Goal: Check status: Check status

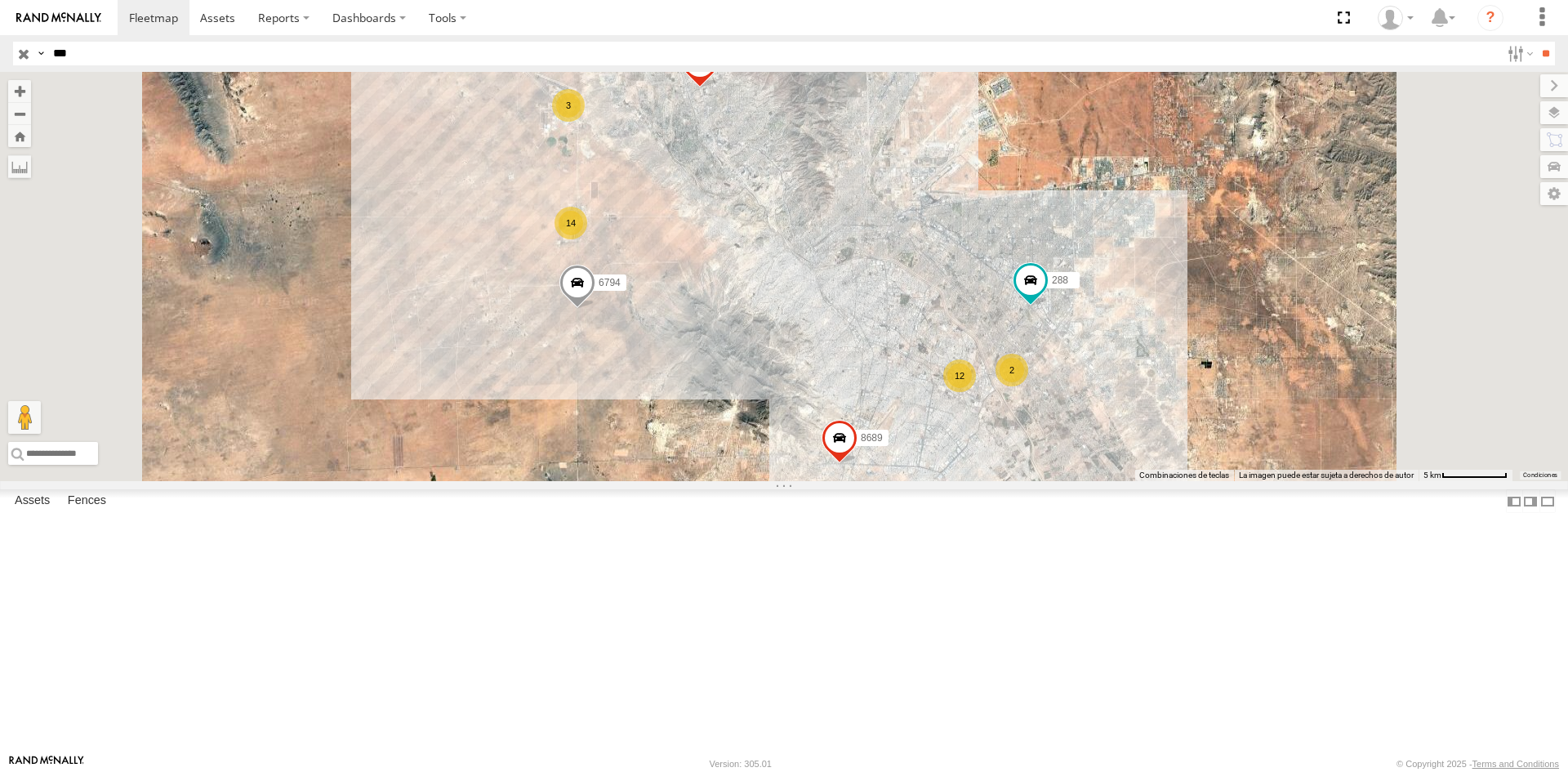
click at [0, 0] on div "410" at bounding box center [0, 0] width 0 height 0
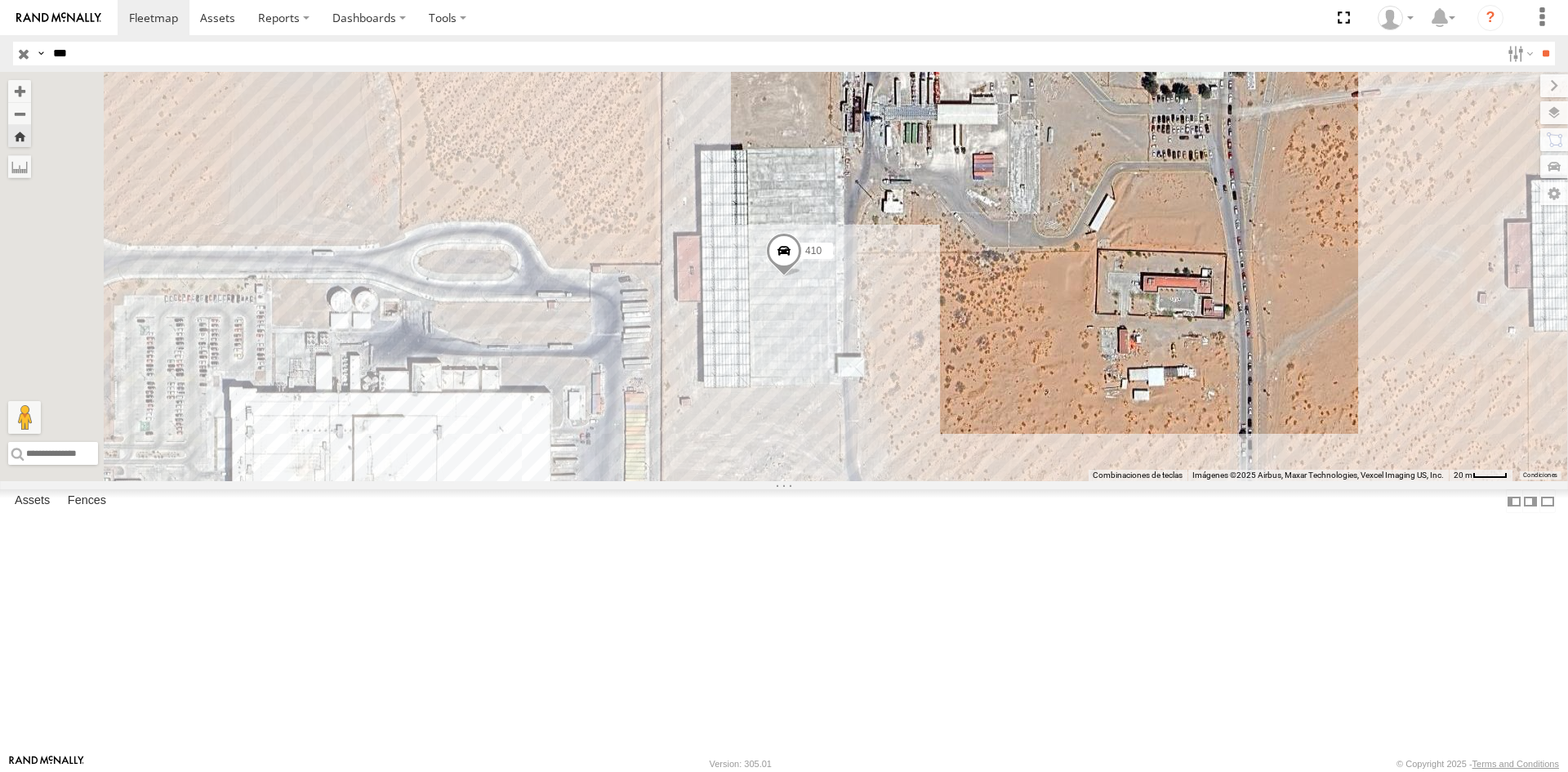
drag, startPoint x: -34, startPoint y: 46, endPoint x: -54, endPoint y: 44, distance: 20.1
click at [0, 44] on html at bounding box center [784, 386] width 1568 height 772
click at [1536, 42] on input "**" at bounding box center [1545, 53] width 19 height 24
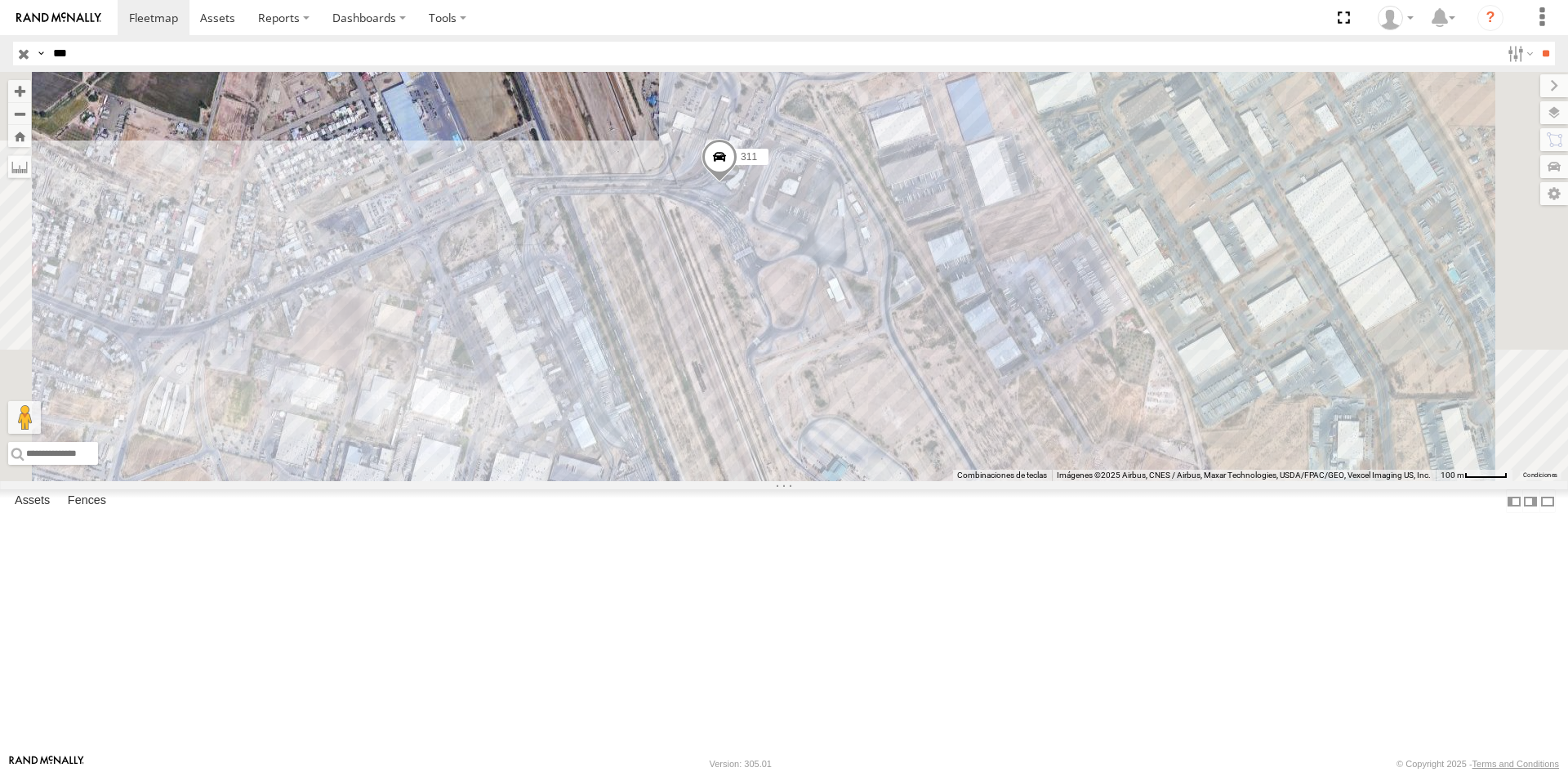
drag, startPoint x: 991, startPoint y: 402, endPoint x: 969, endPoint y: 507, distance: 107.3
click at [969, 481] on div "311" at bounding box center [784, 277] width 1568 height 409
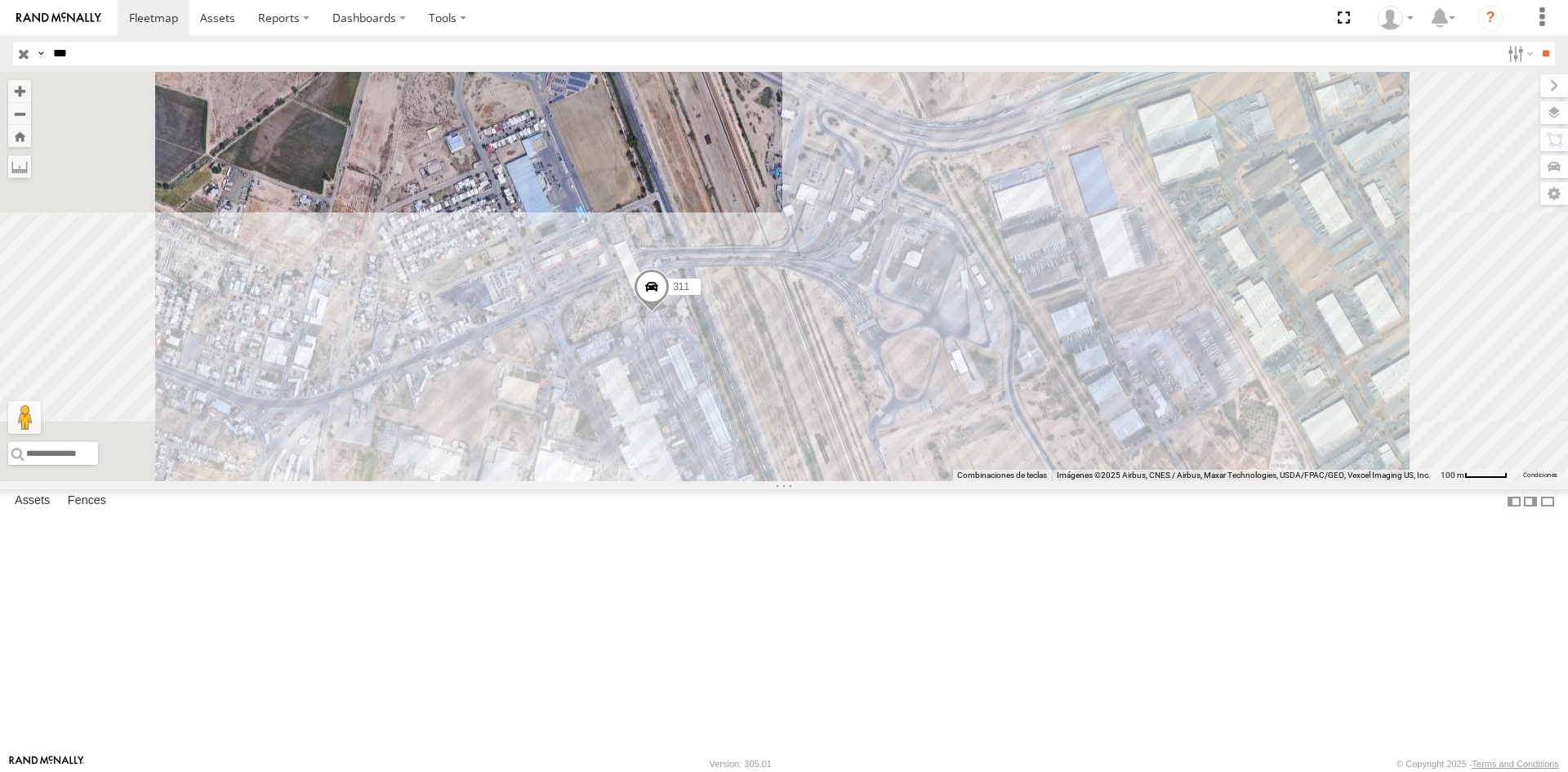
drag, startPoint x: 979, startPoint y: 487, endPoint x: 969, endPoint y: 466, distance: 23.3
click at [971, 472] on div "311" at bounding box center [784, 277] width 1568 height 409
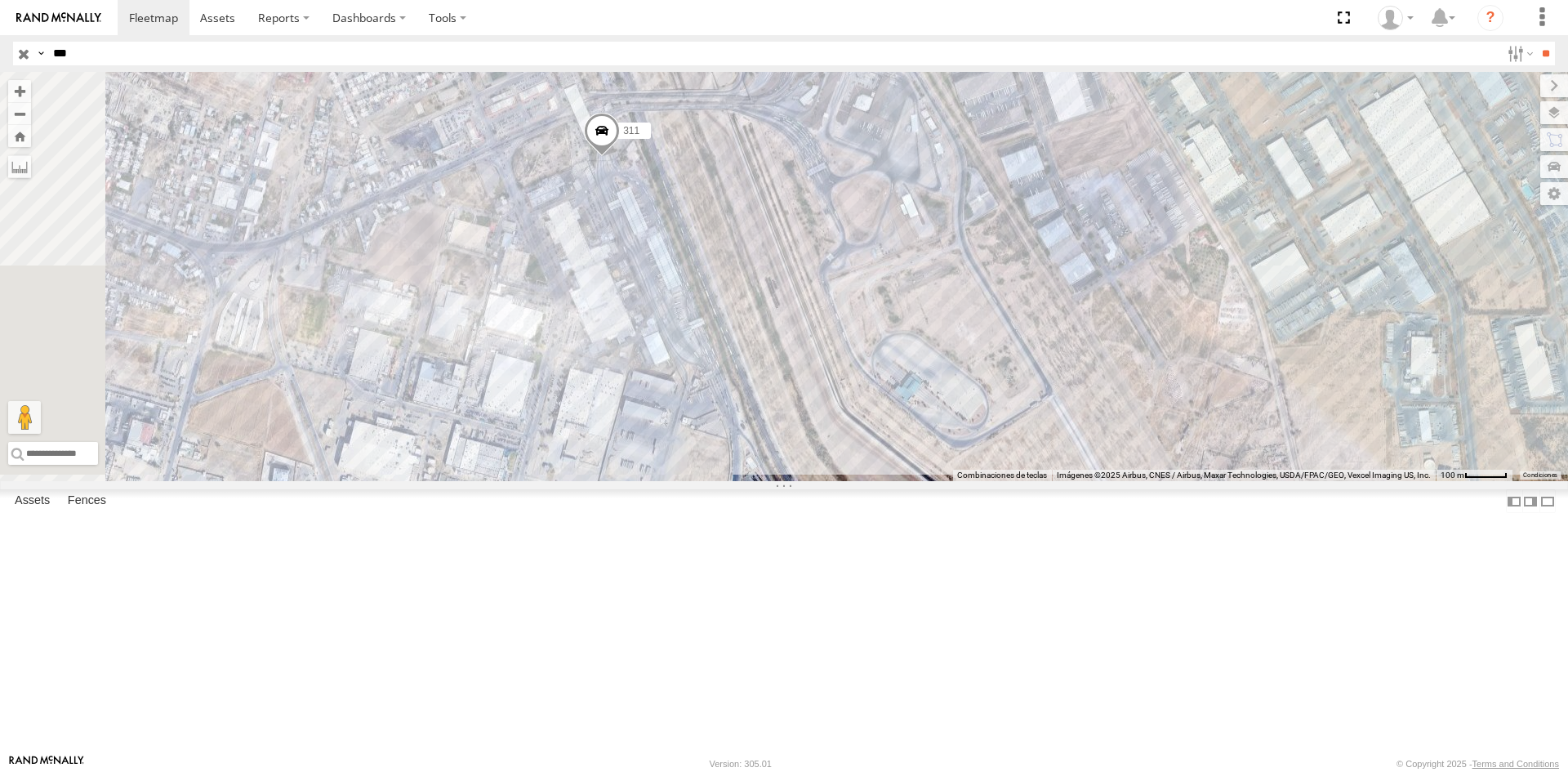
drag, startPoint x: 787, startPoint y: 301, endPoint x: 776, endPoint y: 365, distance: 64.9
click at [776, 365] on div "311" at bounding box center [784, 277] width 1568 height 409
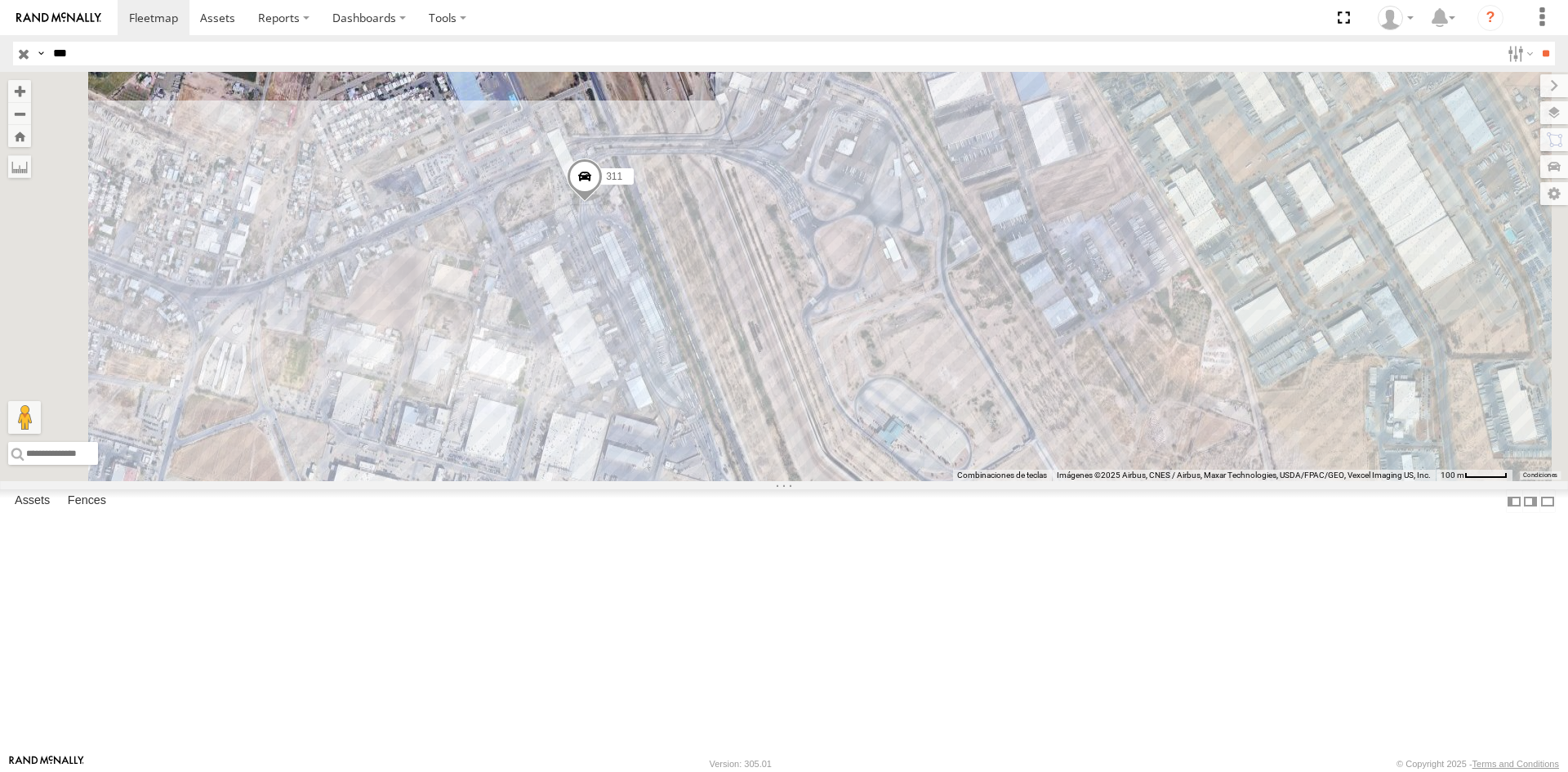
drag, startPoint x: 972, startPoint y: 487, endPoint x: 948, endPoint y: 428, distance: 63.7
click at [948, 428] on div "311" at bounding box center [784, 277] width 1568 height 409
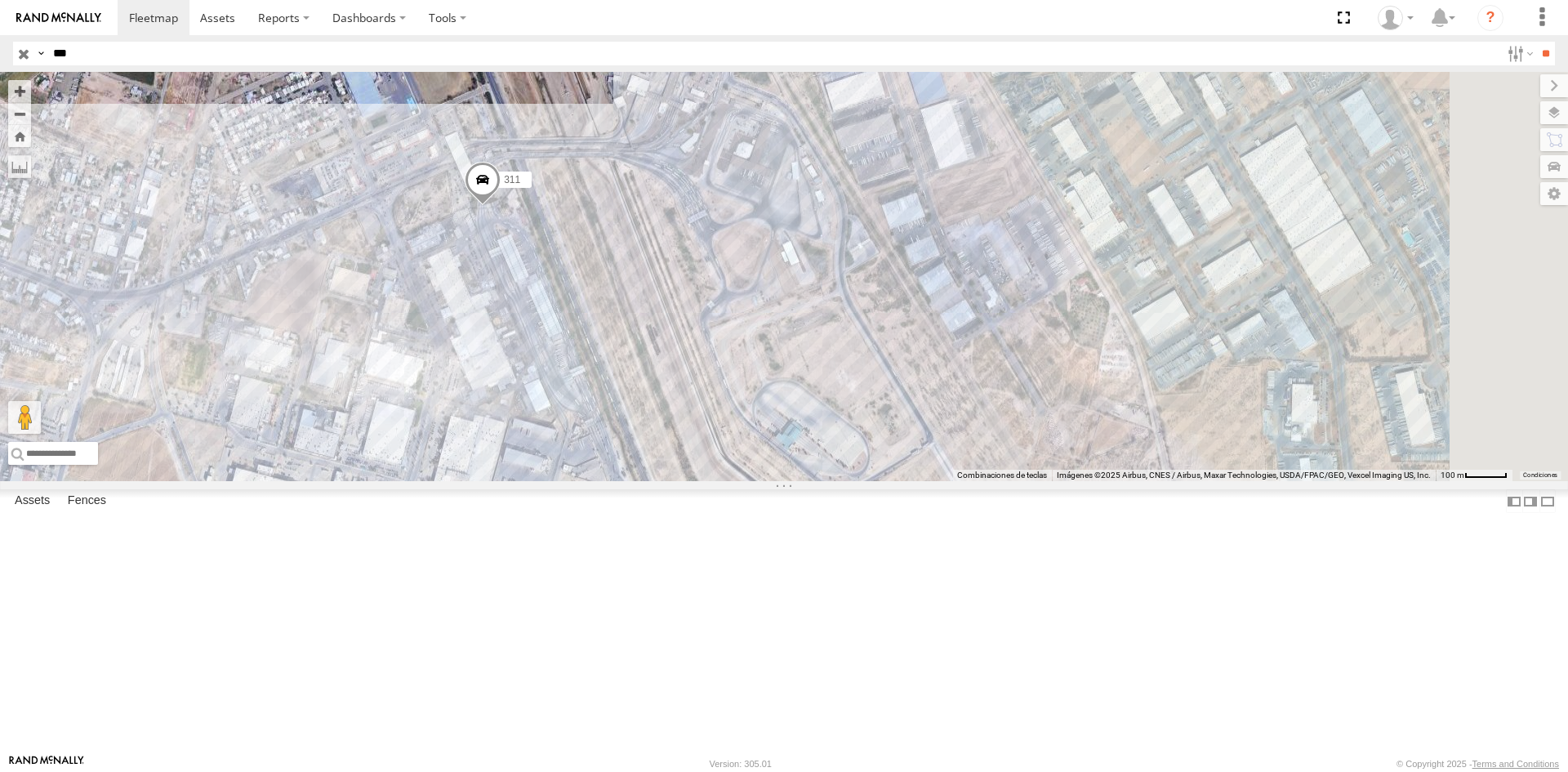
drag, startPoint x: 878, startPoint y: 534, endPoint x: 778, endPoint y: 550, distance: 101.3
click at [778, 481] on div "311" at bounding box center [784, 277] width 1568 height 409
click at [862, 481] on div "311" at bounding box center [784, 277] width 1568 height 409
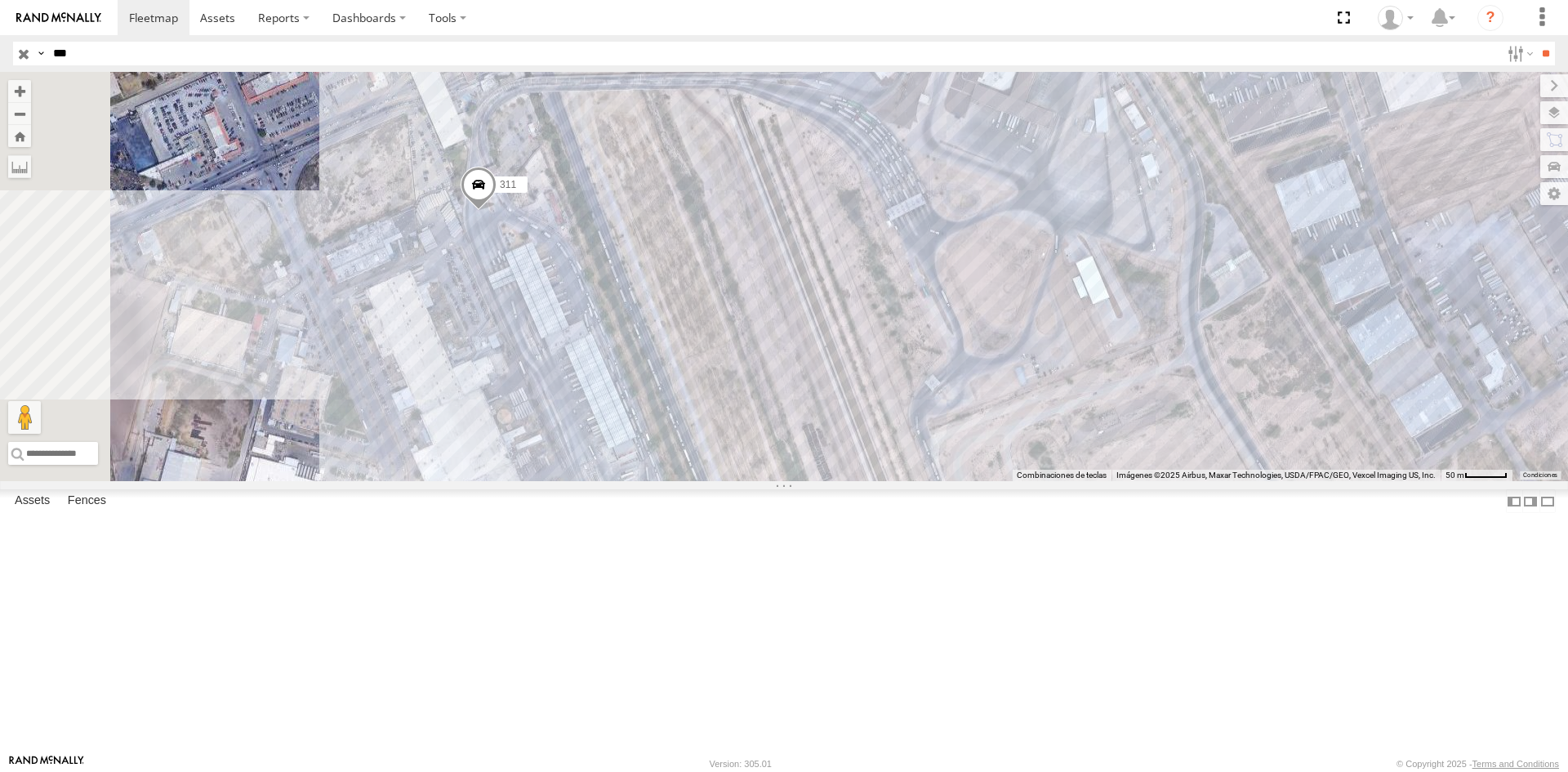
drag, startPoint x: 698, startPoint y: 339, endPoint x: 698, endPoint y: 408, distance: 69.0
click at [698, 408] on div "311" at bounding box center [784, 277] width 1568 height 409
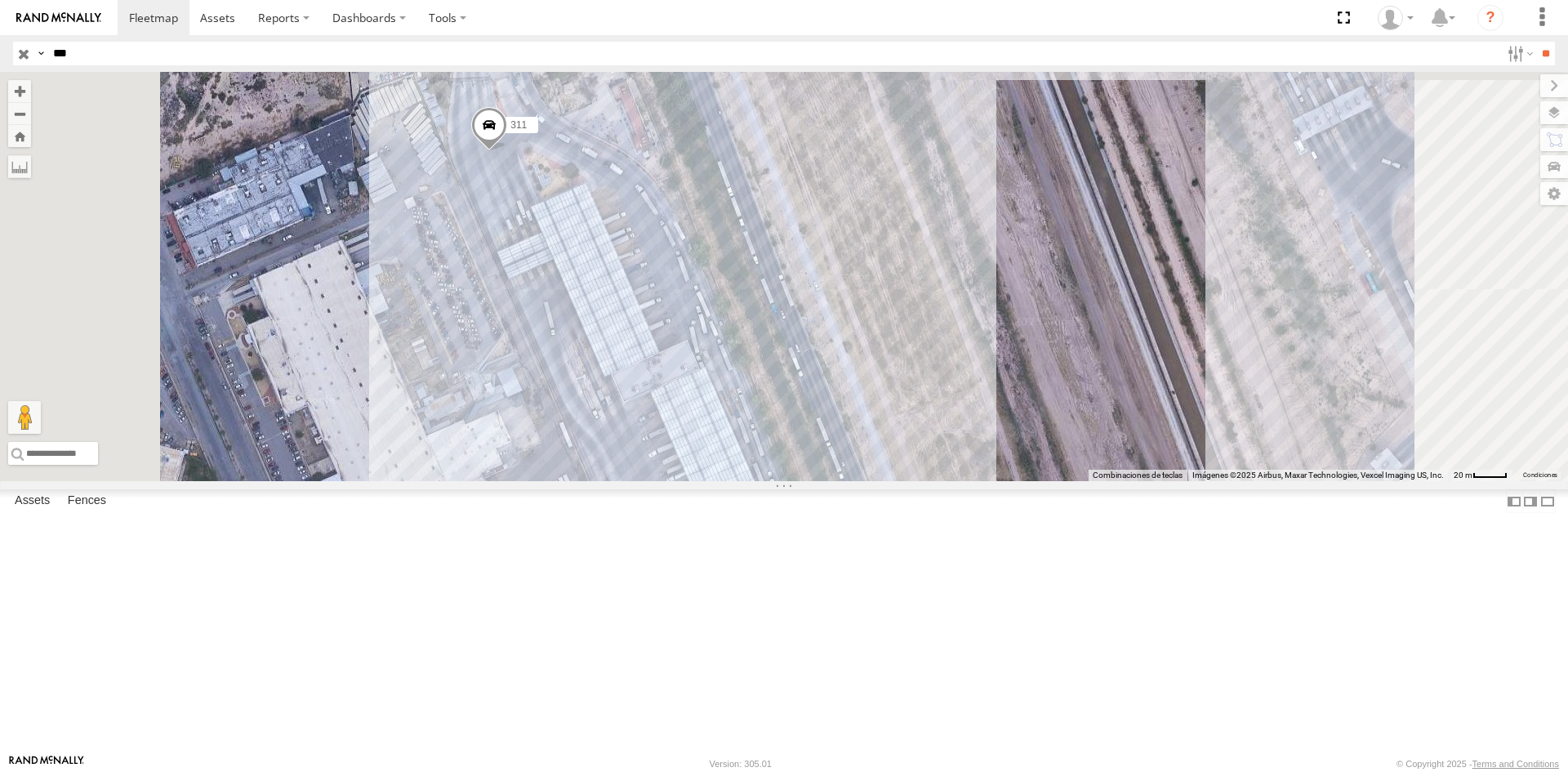
drag, startPoint x: 701, startPoint y: 456, endPoint x: 698, endPoint y: 430, distance: 26.2
click at [698, 430] on div "311" at bounding box center [784, 277] width 1568 height 409
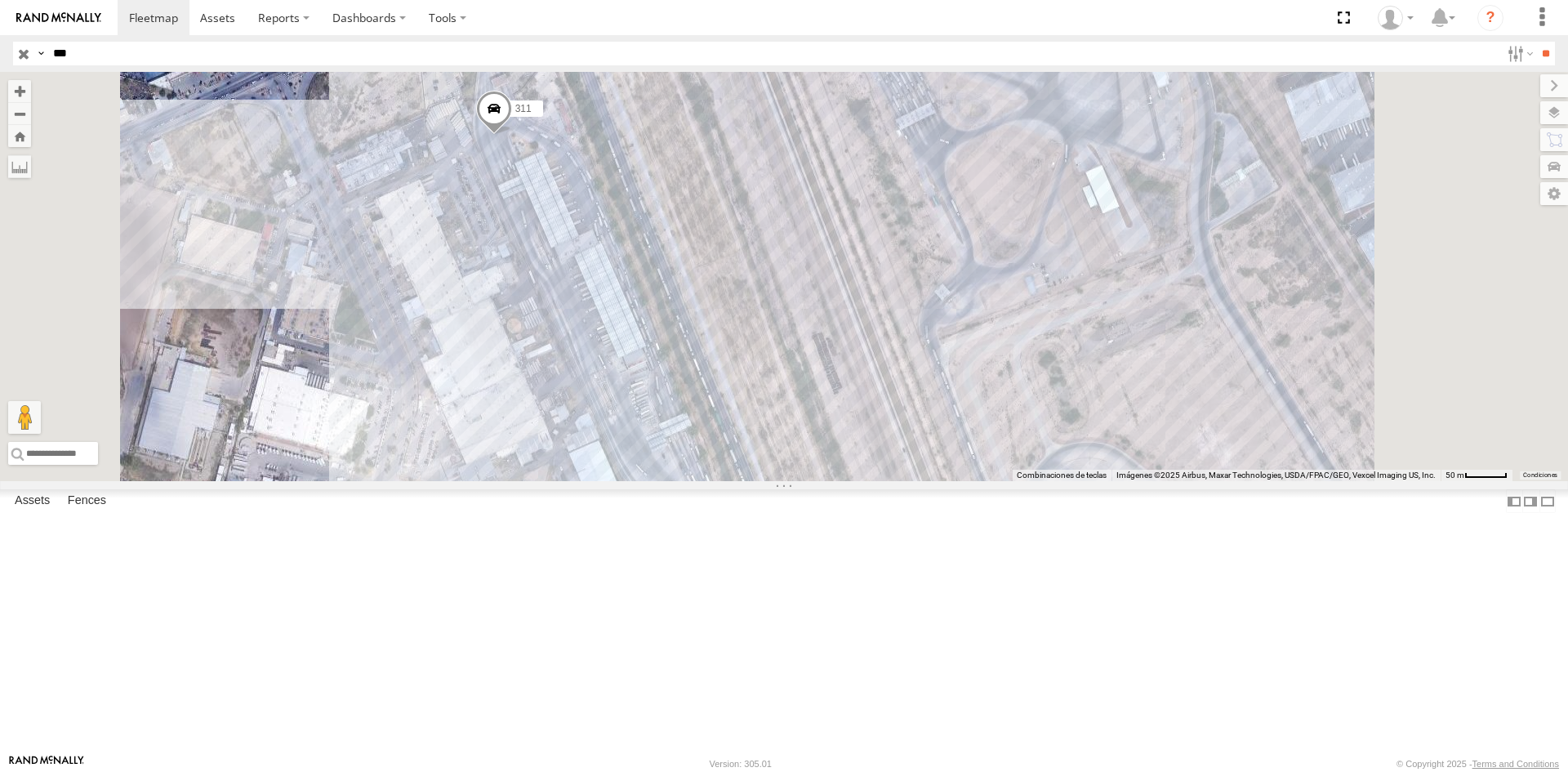
drag, startPoint x: 755, startPoint y: 517, endPoint x: 763, endPoint y: 432, distance: 85.4
click at [763, 432] on div "311" at bounding box center [784, 277] width 1568 height 409
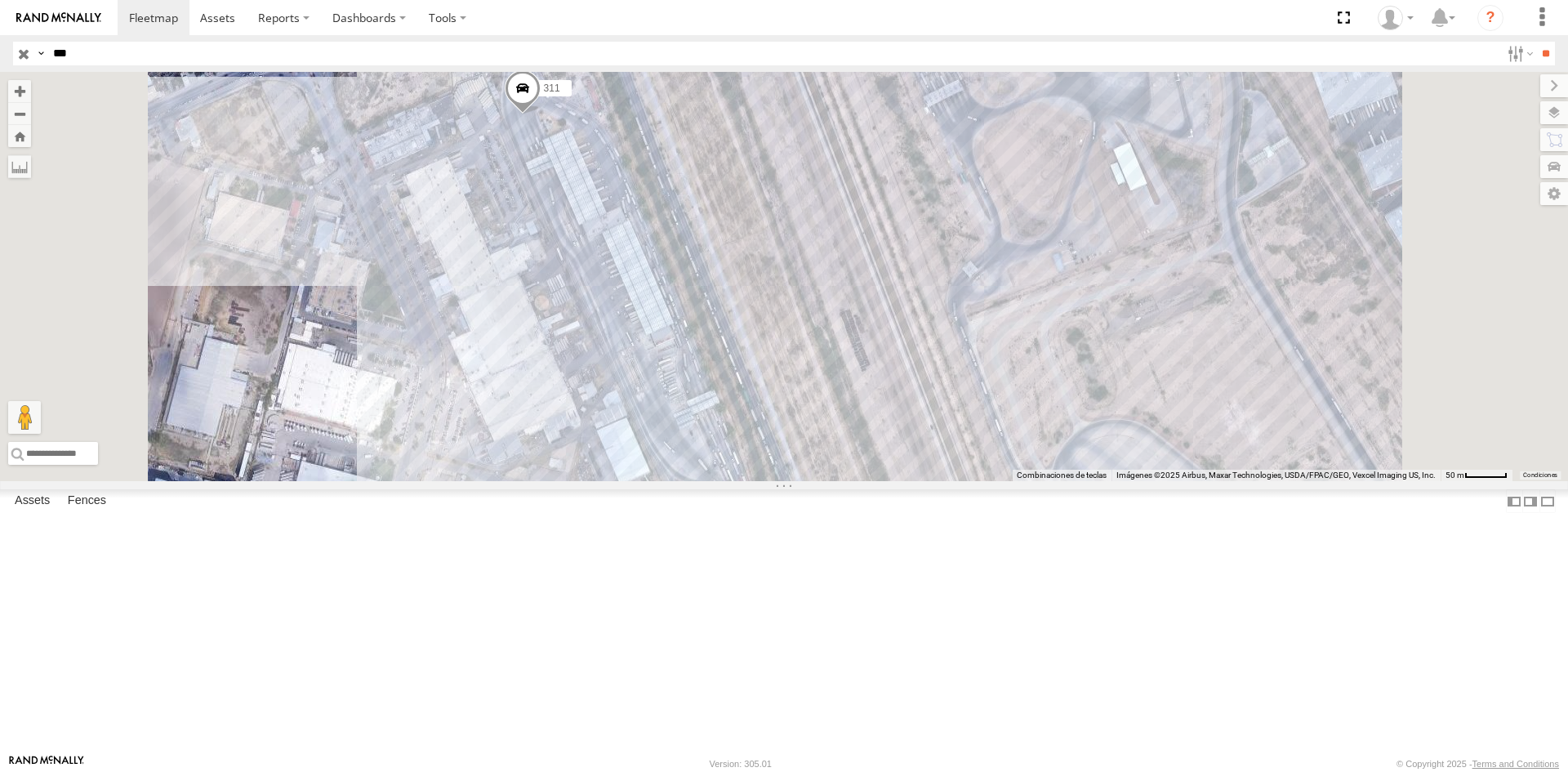
drag, startPoint x: 629, startPoint y: 381, endPoint x: 666, endPoint y: 369, distance: 38.9
click at [666, 369] on div "311" at bounding box center [784, 277] width 1568 height 409
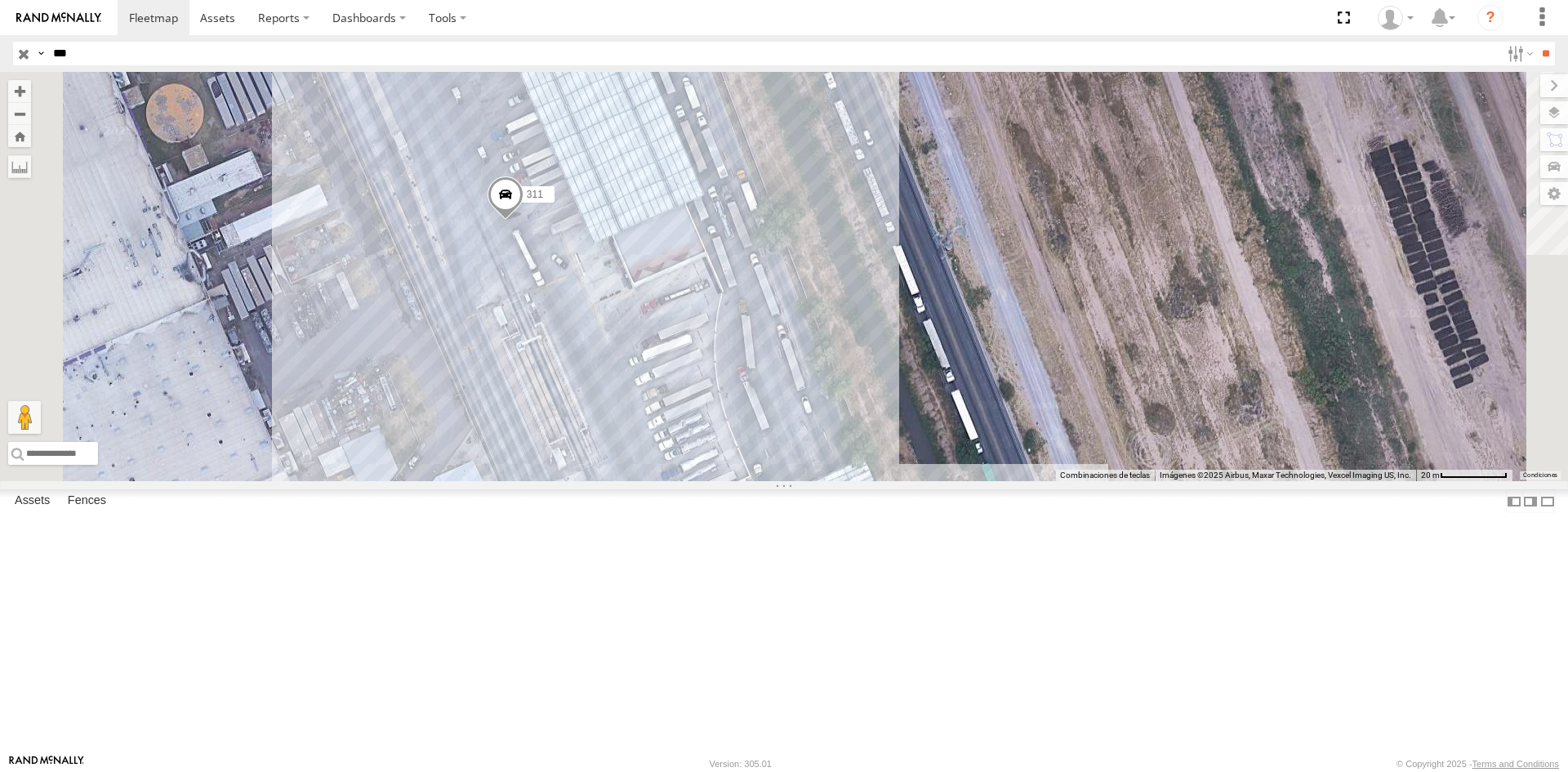
drag, startPoint x: 633, startPoint y: 480, endPoint x: 690, endPoint y: 490, distance: 57.9
click at [660, 481] on div "311" at bounding box center [784, 277] width 1568 height 409
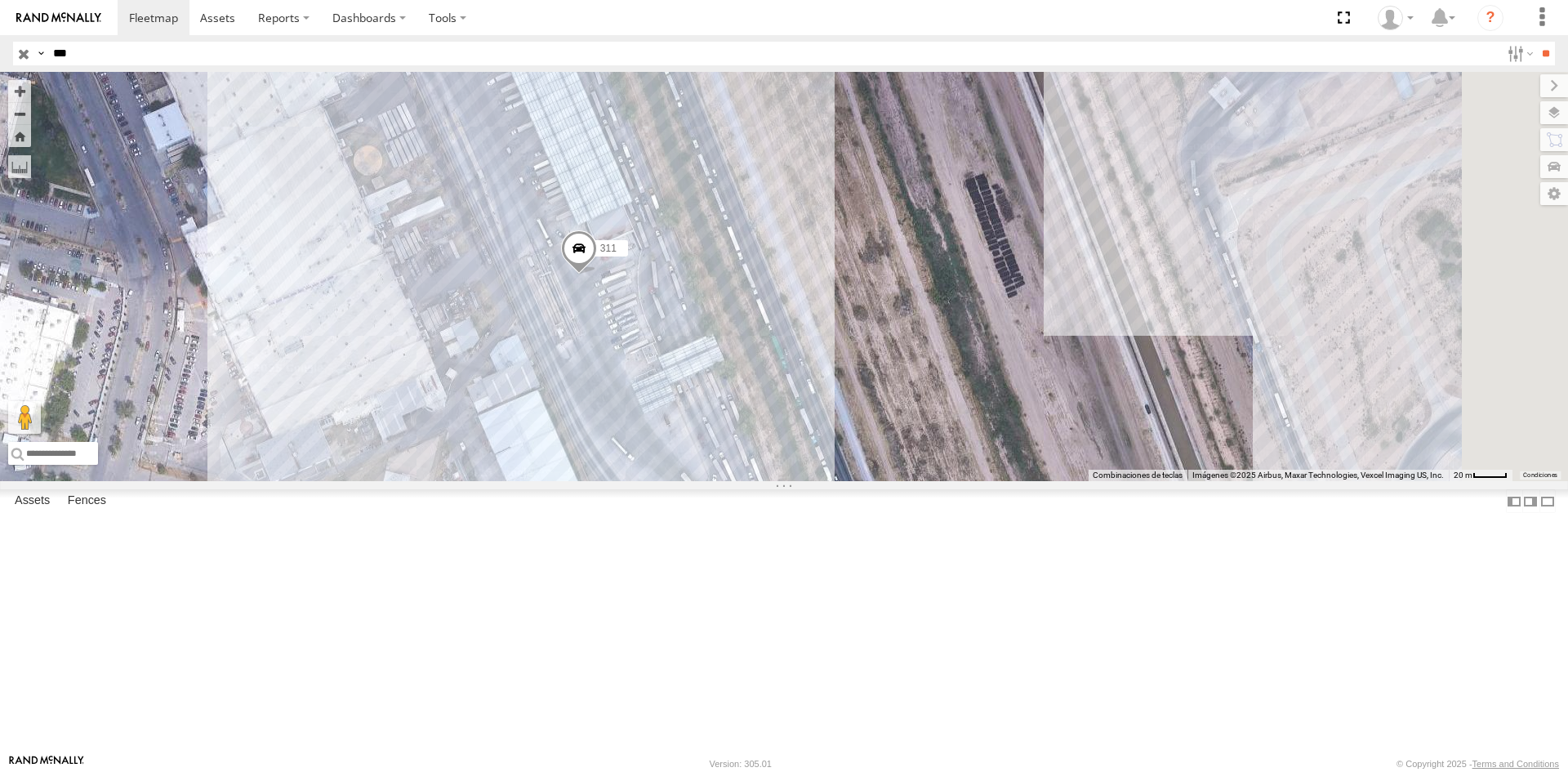
drag, startPoint x: 787, startPoint y: 338, endPoint x: 762, endPoint y: 448, distance: 112.8
click at [762, 448] on div "311" at bounding box center [784, 277] width 1568 height 409
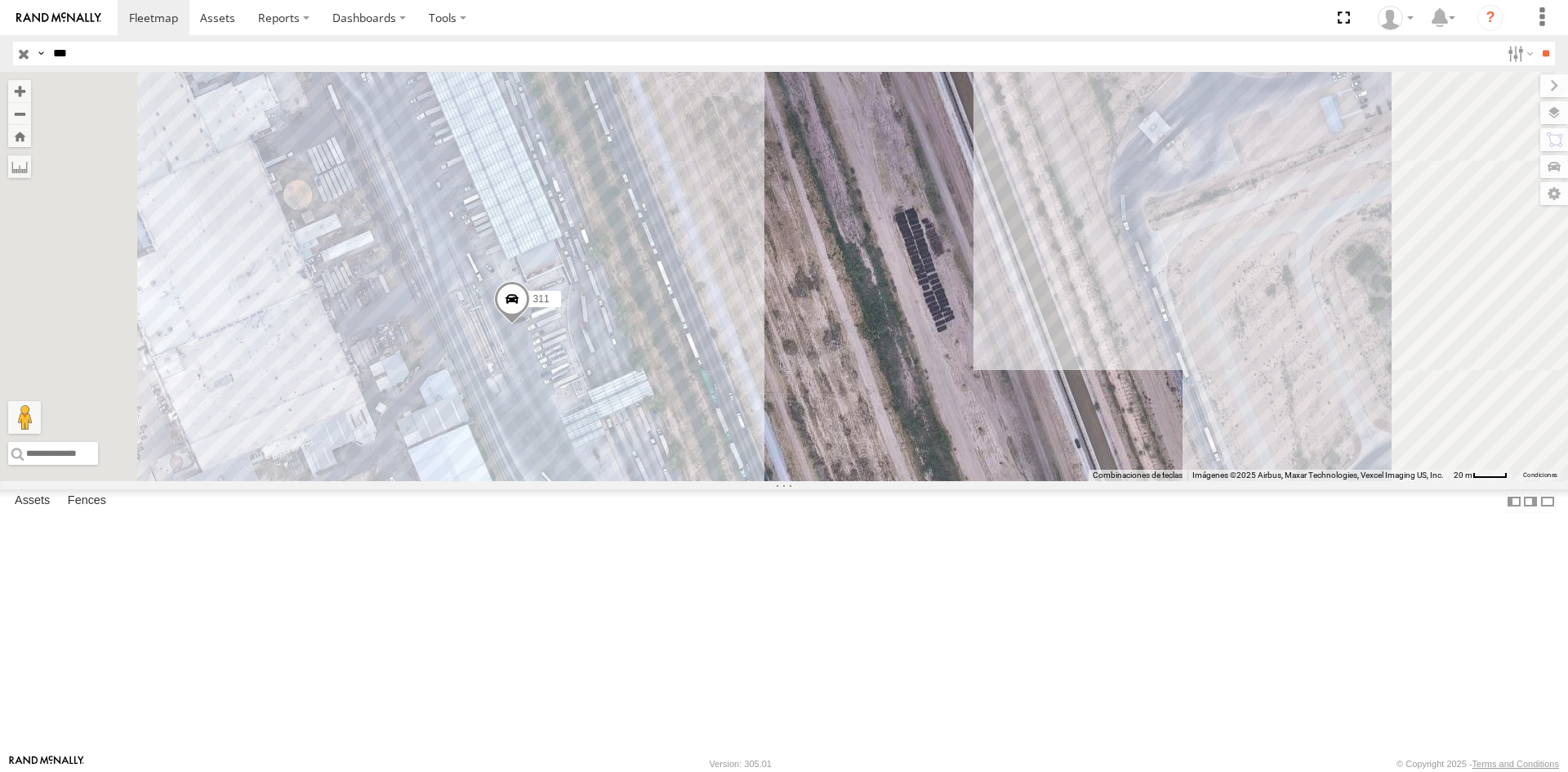
drag, startPoint x: 117, startPoint y: 51, endPoint x: -14, endPoint y: 51, distance: 131.0
click at [0, 51] on html at bounding box center [784, 386] width 1568 height 772
click at [1536, 42] on input "**" at bounding box center [1545, 53] width 19 height 24
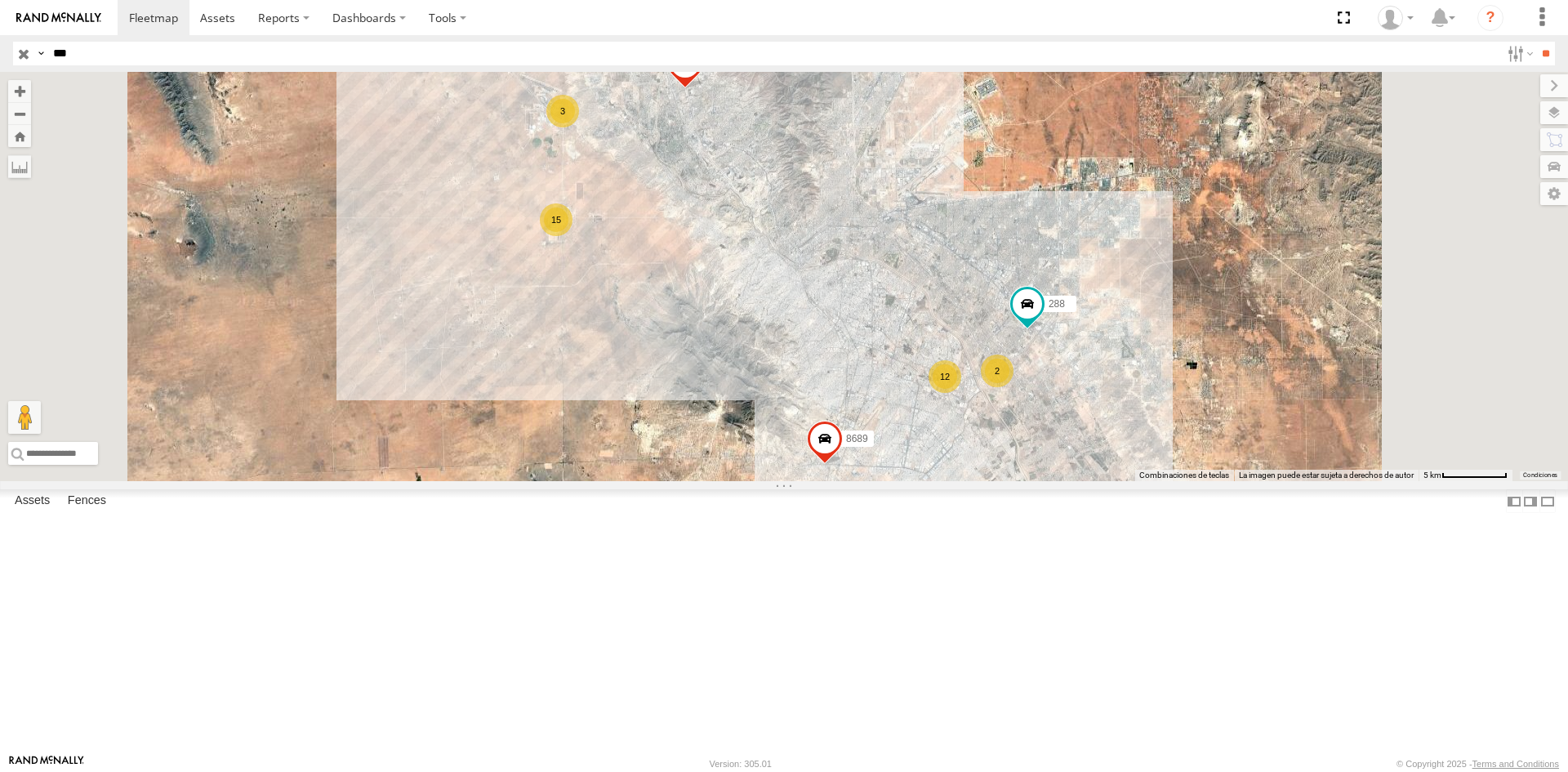
scroll to position [409, 0]
click at [0, 0] on div "410" at bounding box center [0, 0] width 0 height 0
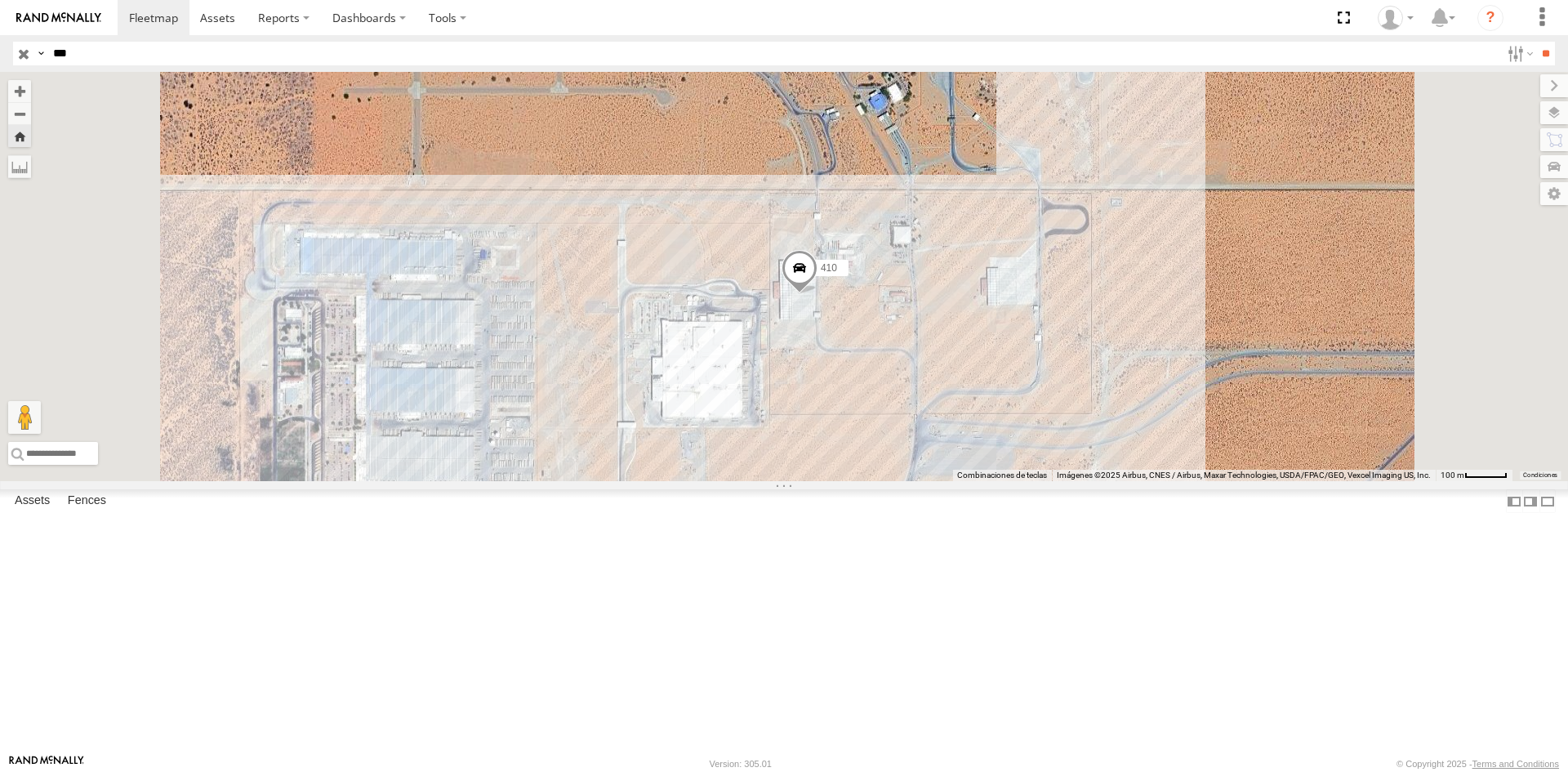
click at [43, 49] on div "Search Query Asset ID Asset Label Registration Manufacturer Model VIN Job ID Dr…" at bounding box center [775, 53] width 1523 height 24
type input "***"
click at [1536, 42] on input "**" at bounding box center [1545, 53] width 19 height 24
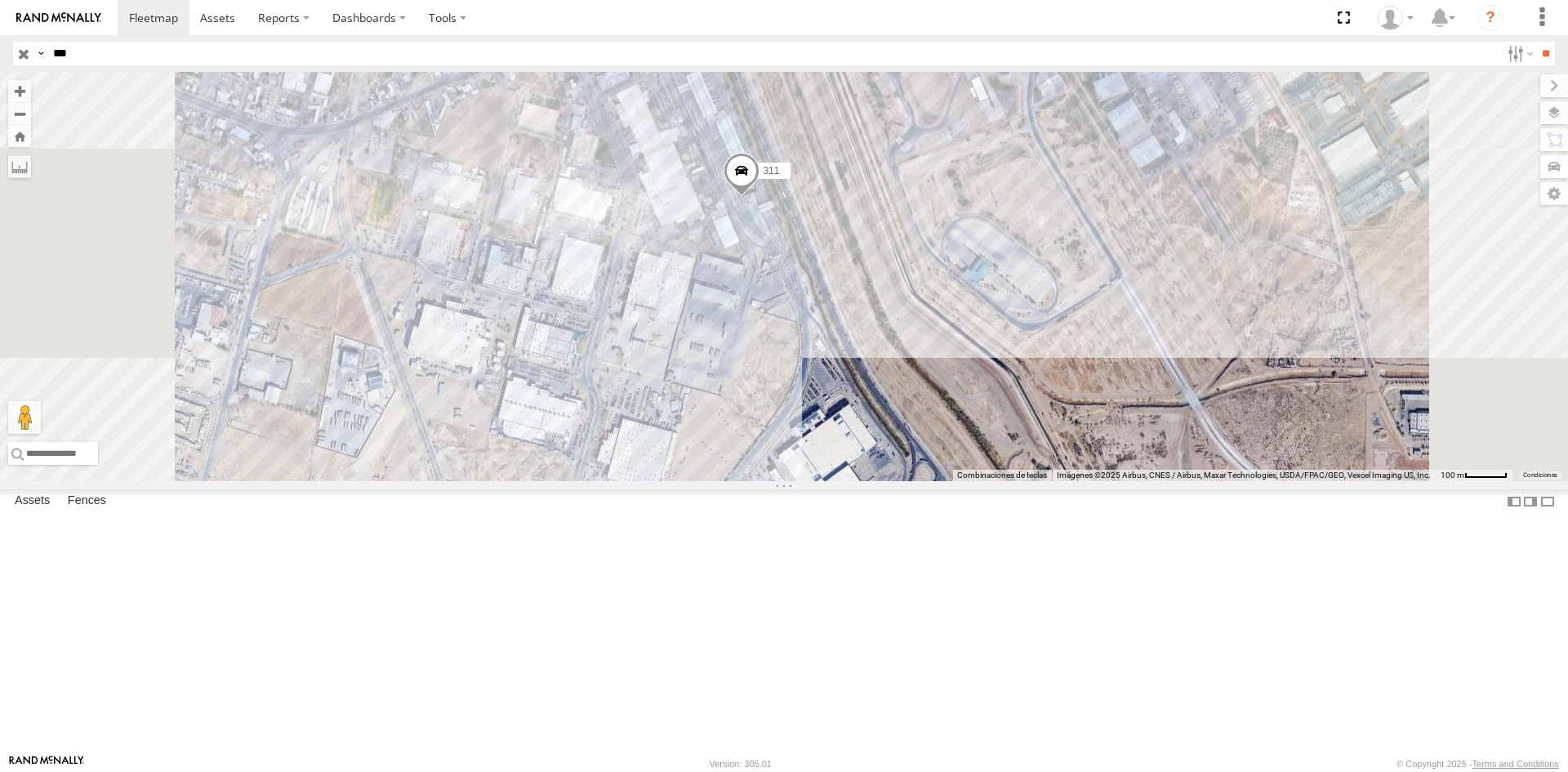
drag, startPoint x: 978, startPoint y: 345, endPoint x: 967, endPoint y: 431, distance: 86.7
click at [967, 431] on div "311" at bounding box center [784, 277] width 1568 height 409
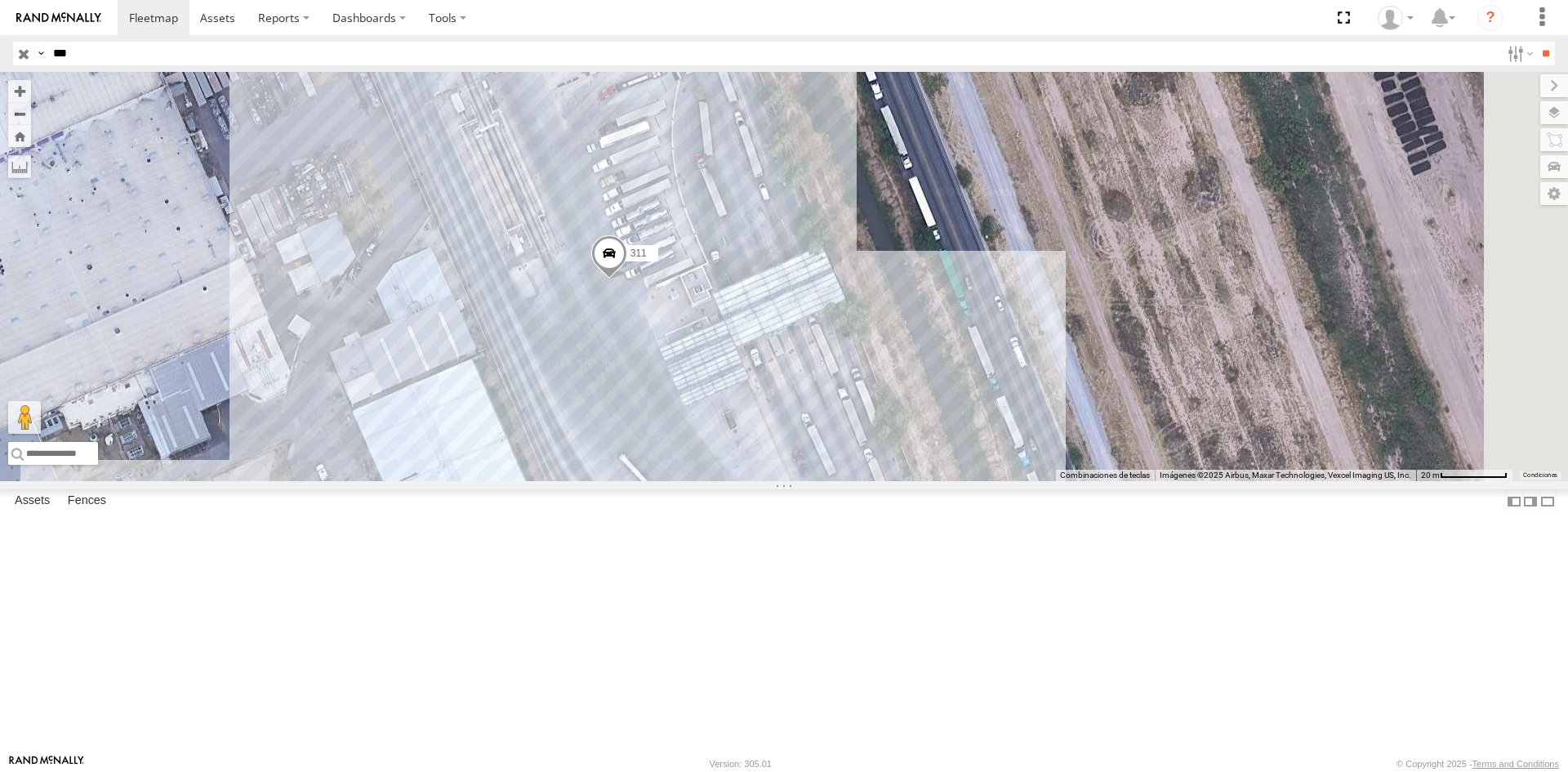
drag, startPoint x: 1057, startPoint y: 428, endPoint x: 762, endPoint y: 353, distance: 304.4
click at [763, 353] on div "311" at bounding box center [784, 277] width 1568 height 409
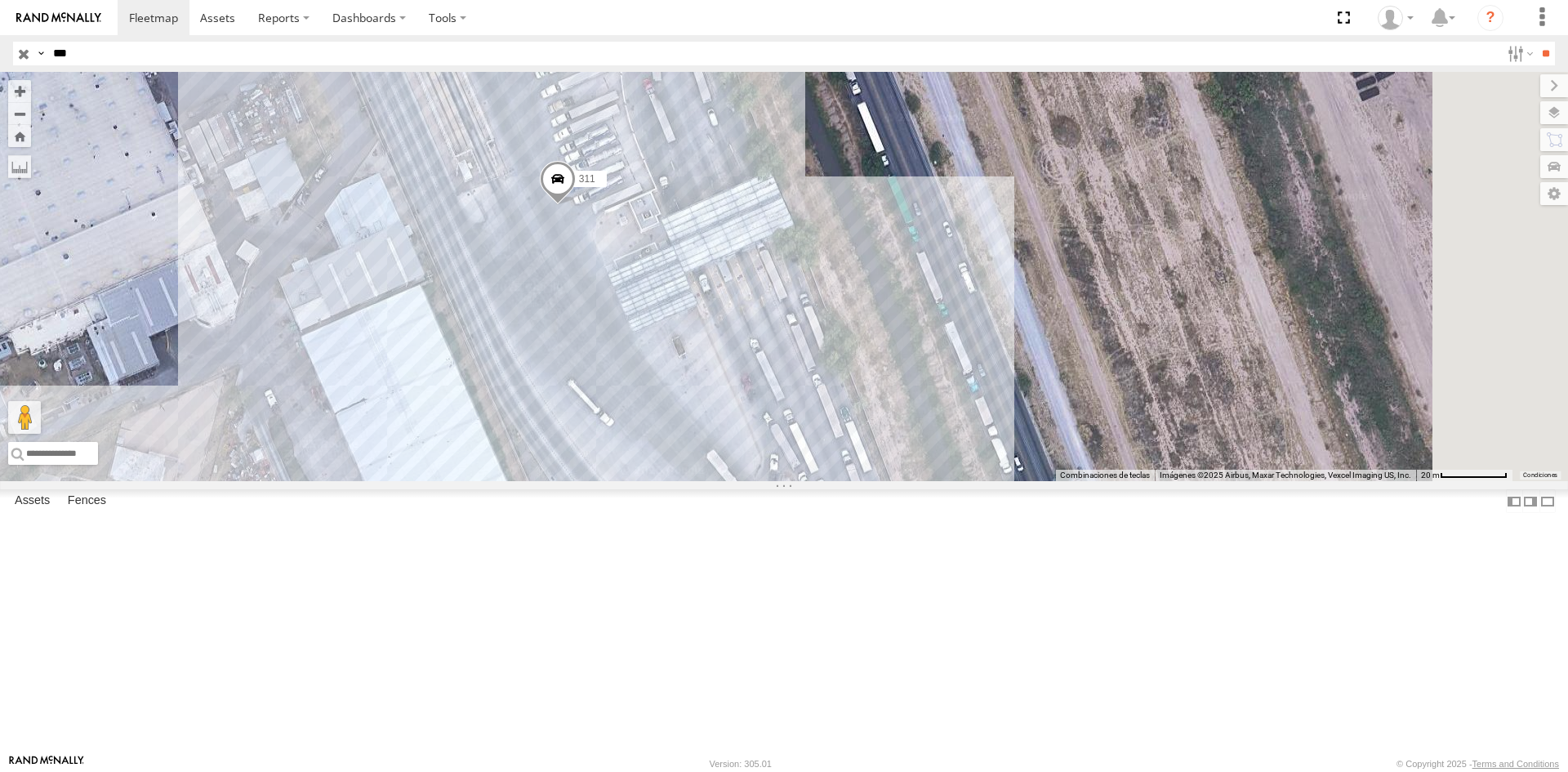
drag, startPoint x: 810, startPoint y: 366, endPoint x: 810, endPoint y: 285, distance: 81.0
click at [810, 285] on div "311" at bounding box center [784, 277] width 1568 height 409
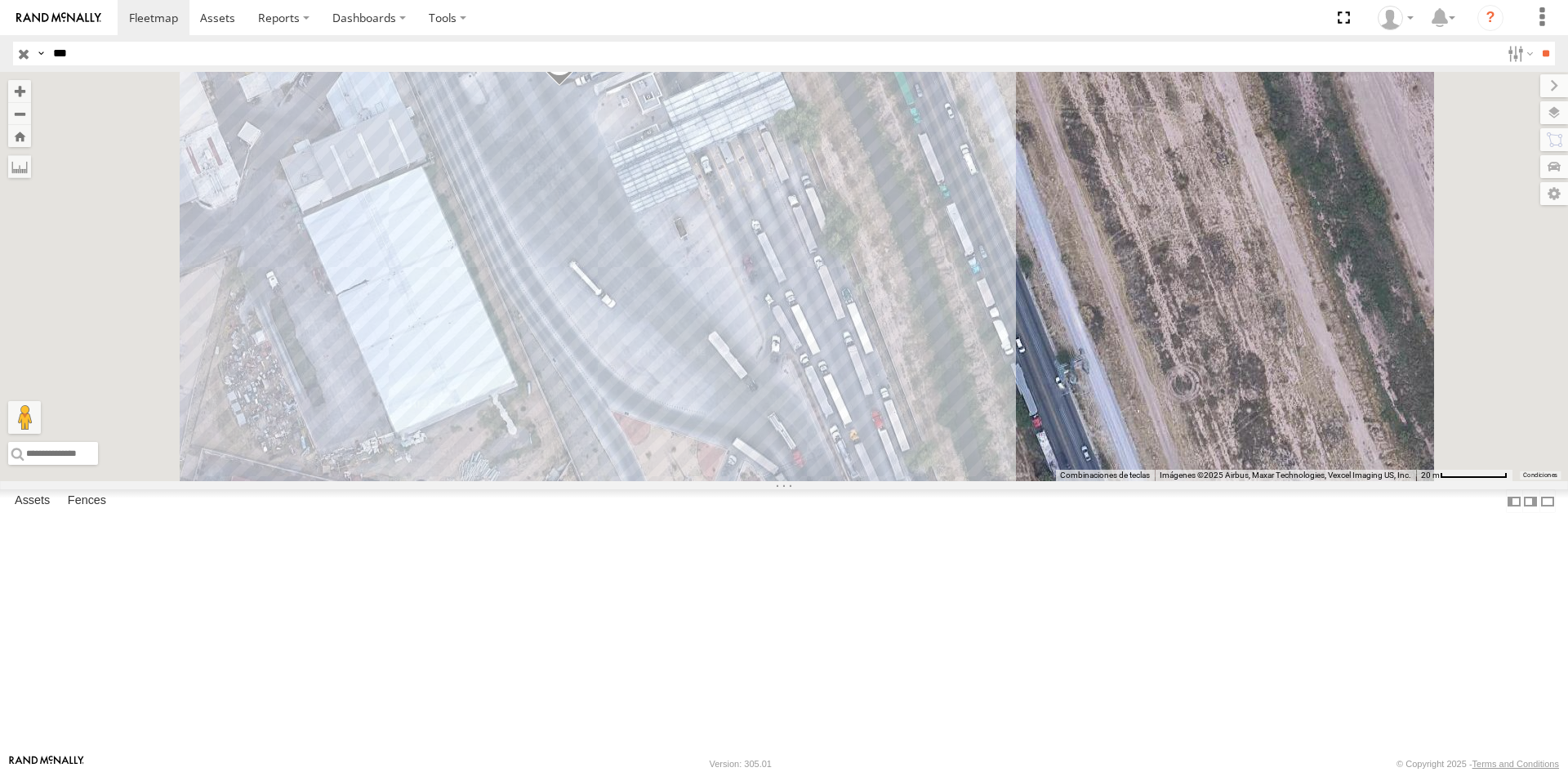
drag, startPoint x: 825, startPoint y: 535, endPoint x: 828, endPoint y: 415, distance: 120.0
click at [828, 415] on div "311" at bounding box center [784, 277] width 1568 height 409
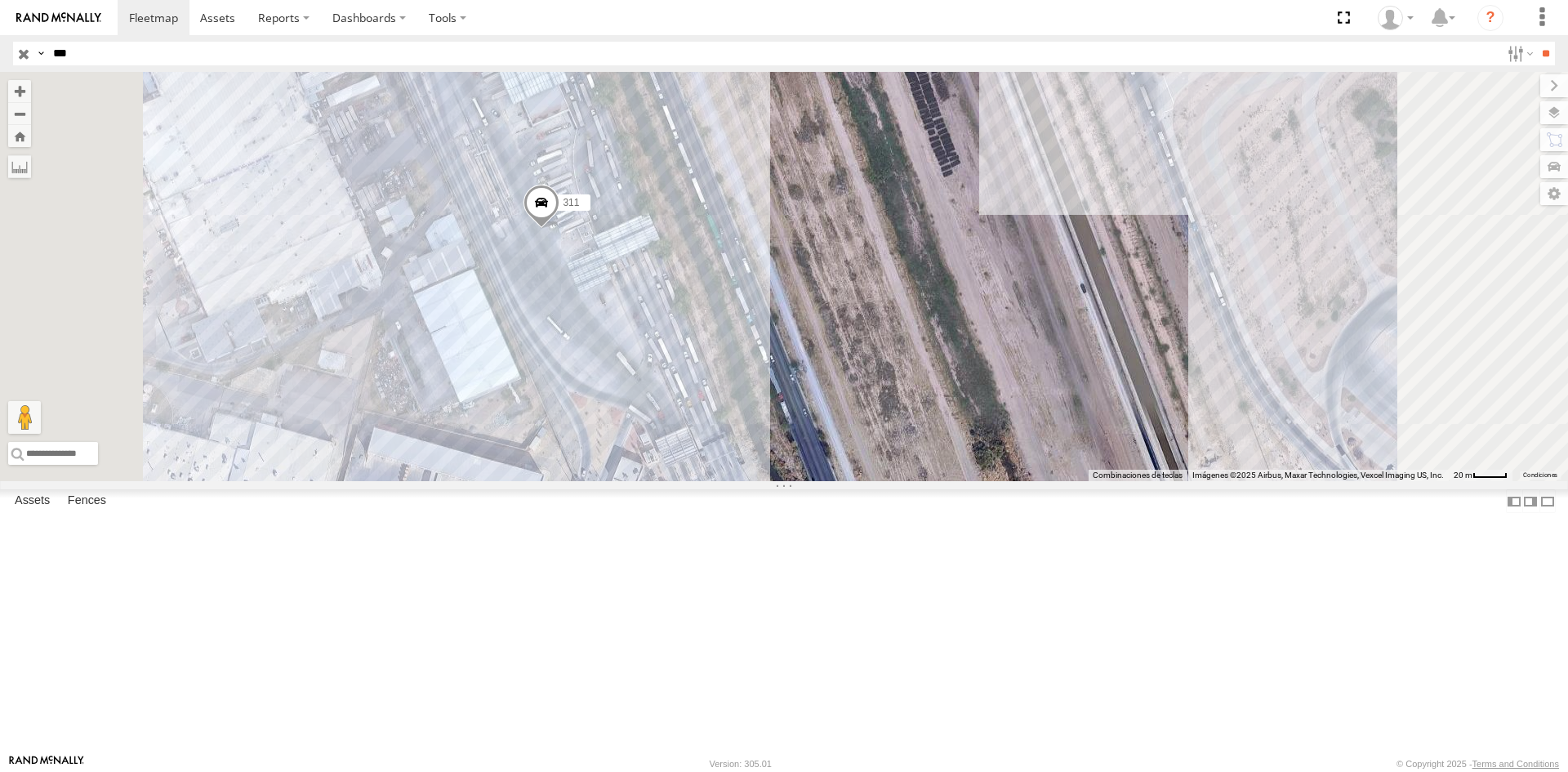
drag, startPoint x: 696, startPoint y: 275, endPoint x: 702, endPoint y: 374, distance: 99.2
click at [679, 345] on div "311" at bounding box center [784, 277] width 1568 height 409
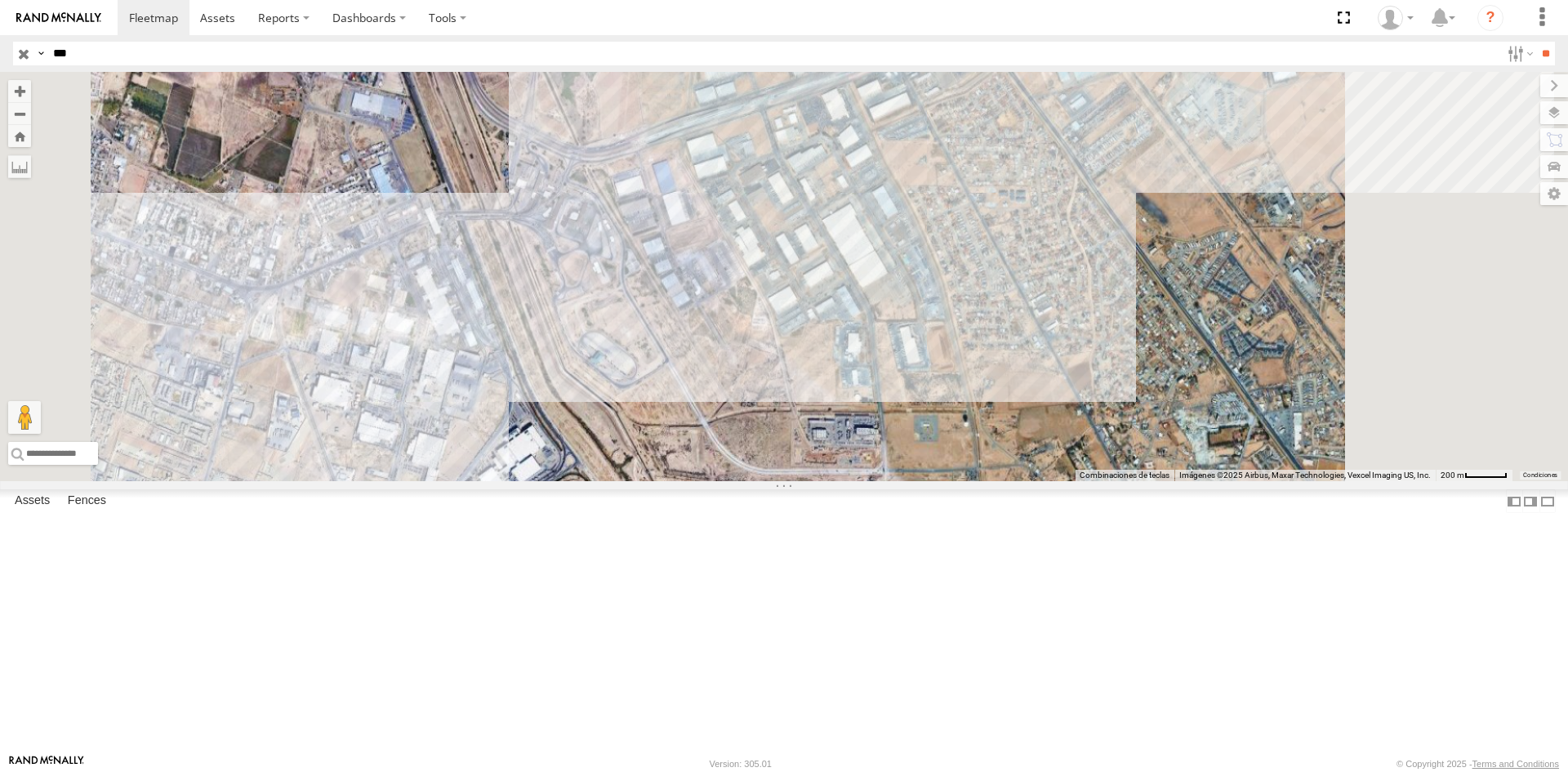
drag, startPoint x: 670, startPoint y: 639, endPoint x: 766, endPoint y: 470, distance: 194.4
click at [762, 472] on div at bounding box center [784, 277] width 1568 height 409
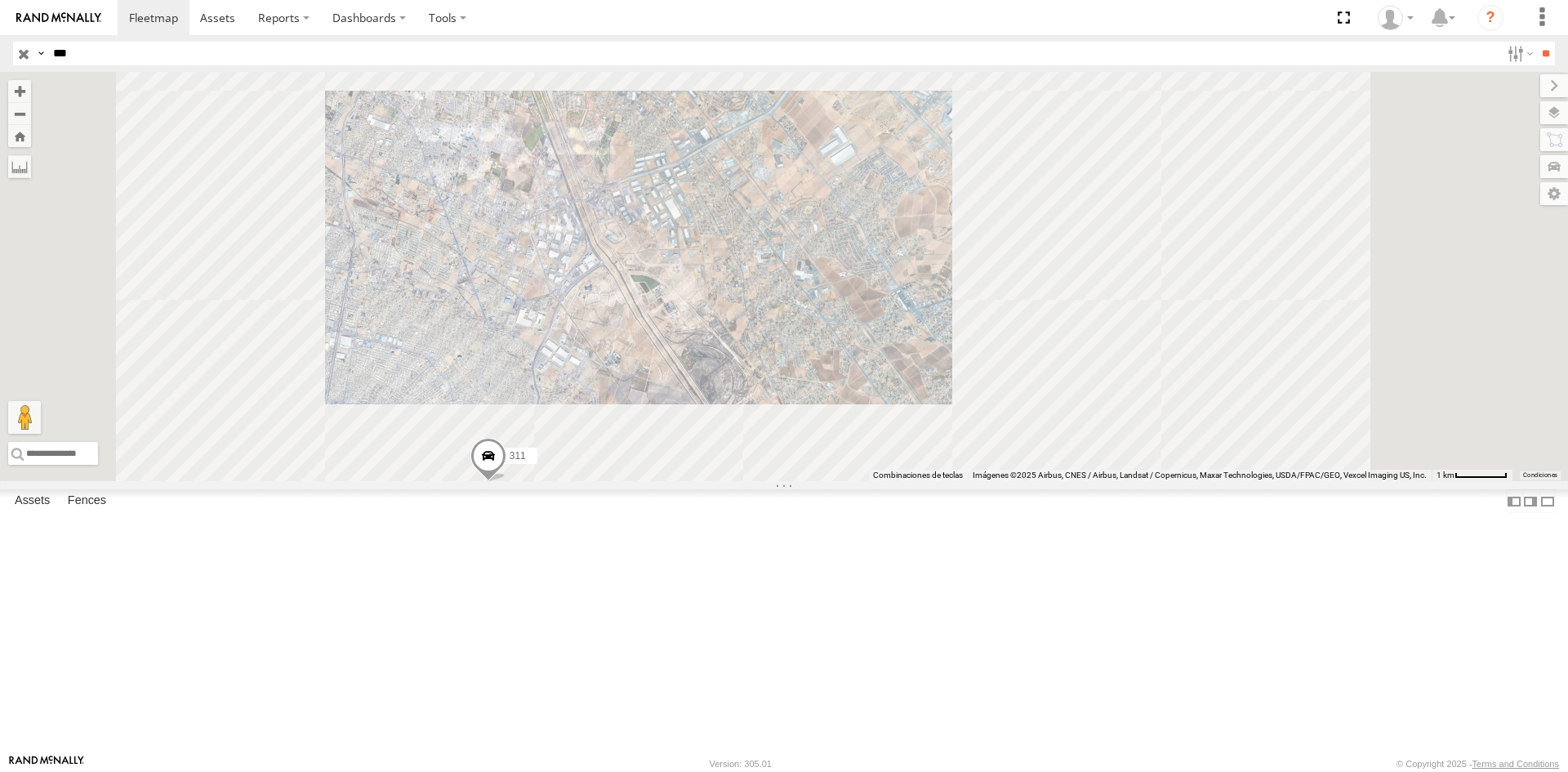
drag, startPoint x: 730, startPoint y: 576, endPoint x: 733, endPoint y: 543, distance: 33.1
click at [733, 481] on div "311" at bounding box center [784, 277] width 1568 height 409
drag, startPoint x: 707, startPoint y: 646, endPoint x: 794, endPoint y: 472, distance: 194.5
click at [779, 481] on div "311" at bounding box center [784, 277] width 1568 height 409
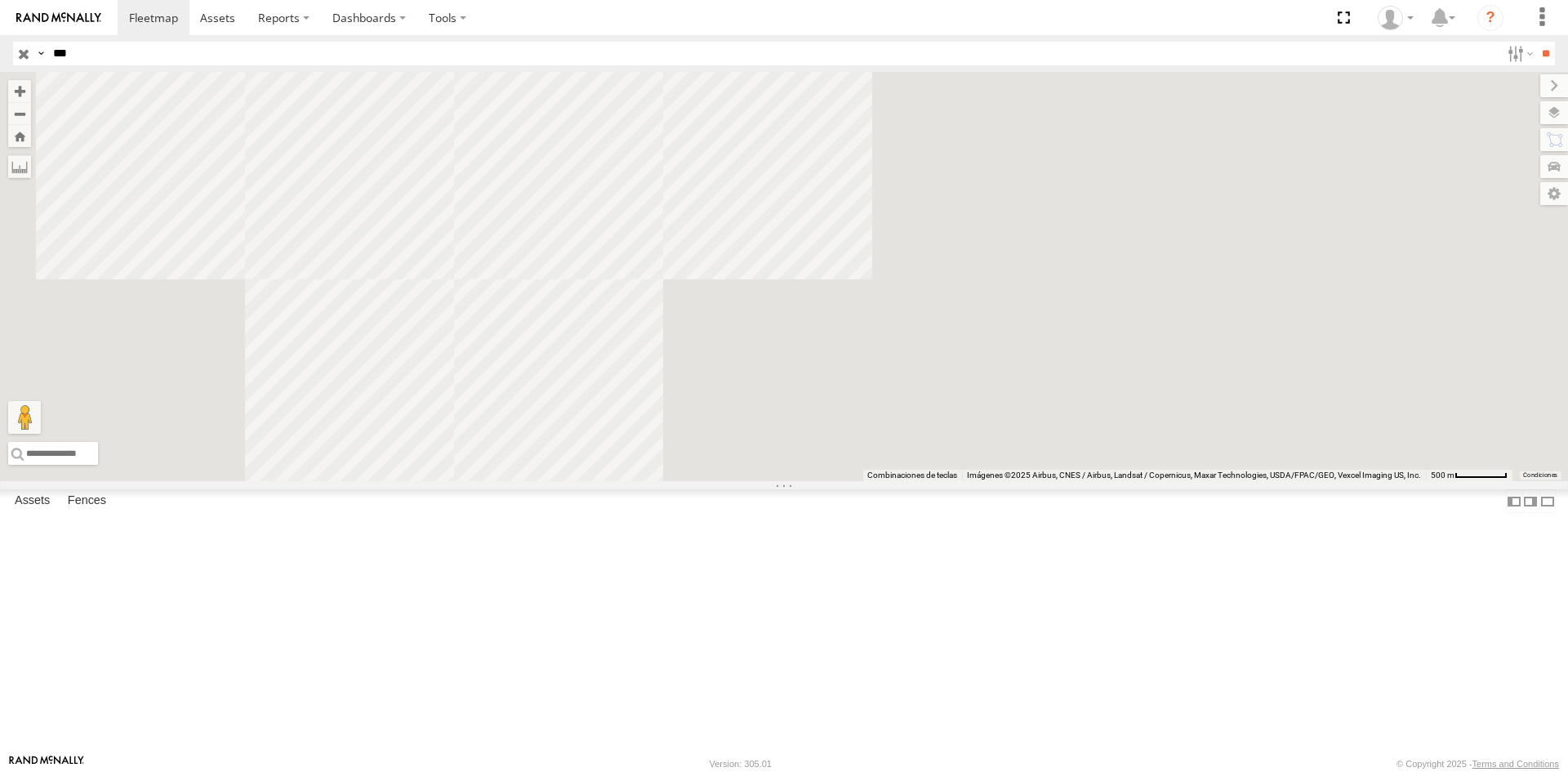
drag, startPoint x: 737, startPoint y: 468, endPoint x: 772, endPoint y: 577, distance: 114.5
click at [772, 481] on div "311" at bounding box center [784, 277] width 1568 height 409
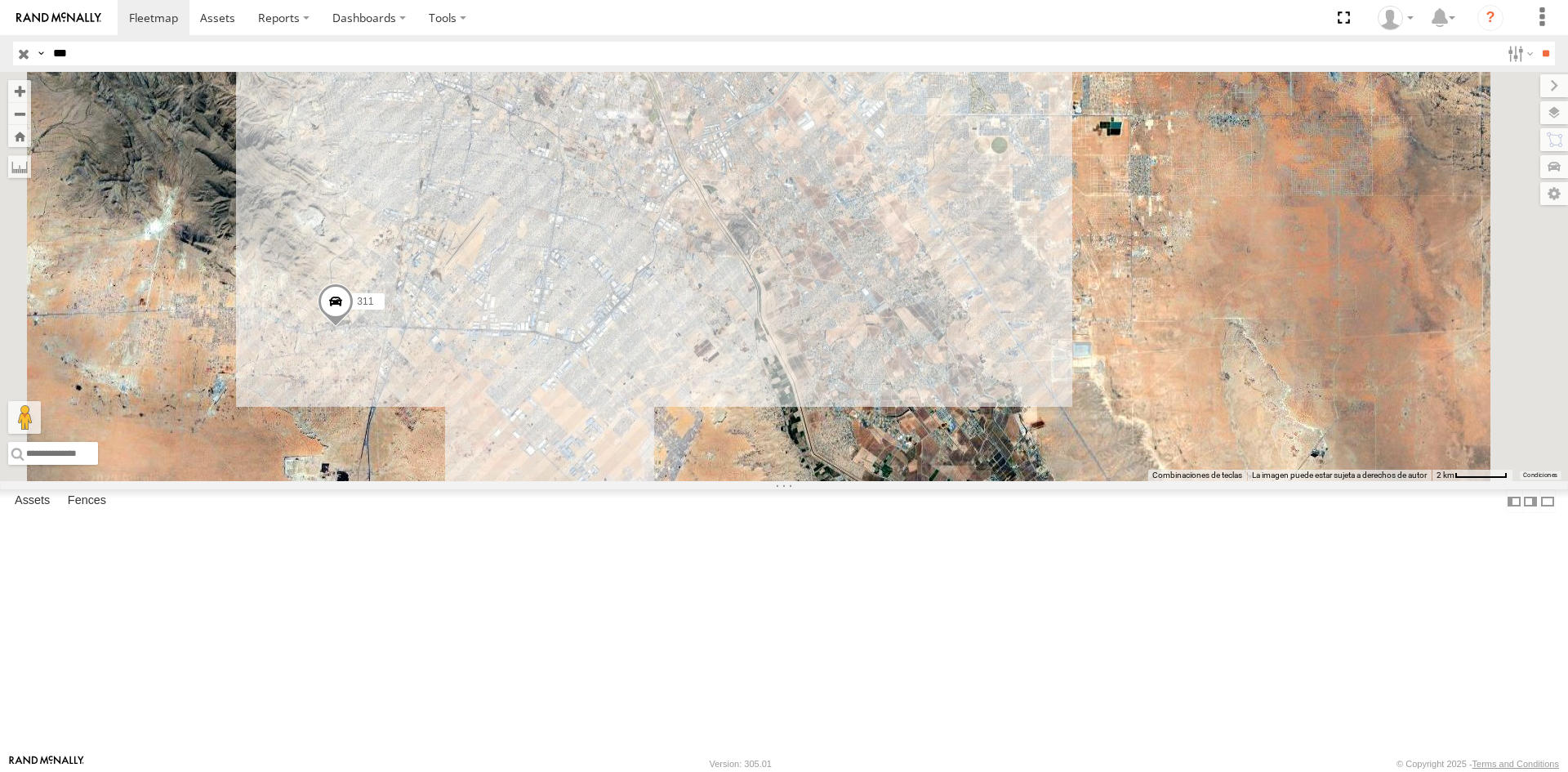
click at [768, 481] on div "311" at bounding box center [784, 277] width 1568 height 409
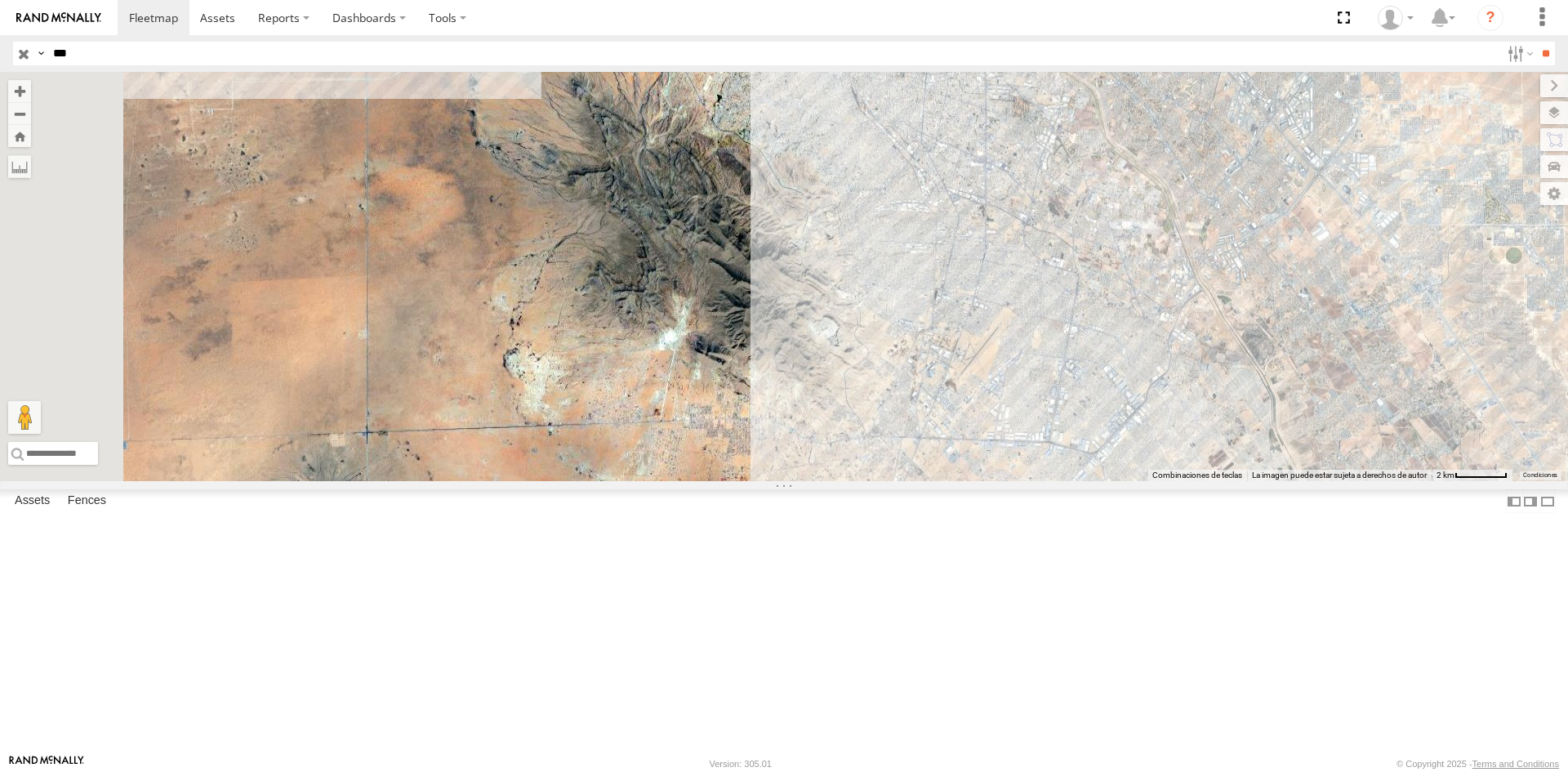
drag, startPoint x: 622, startPoint y: 389, endPoint x: 1056, endPoint y: 533, distance: 457.3
click at [1056, 481] on div at bounding box center [784, 277] width 1568 height 409
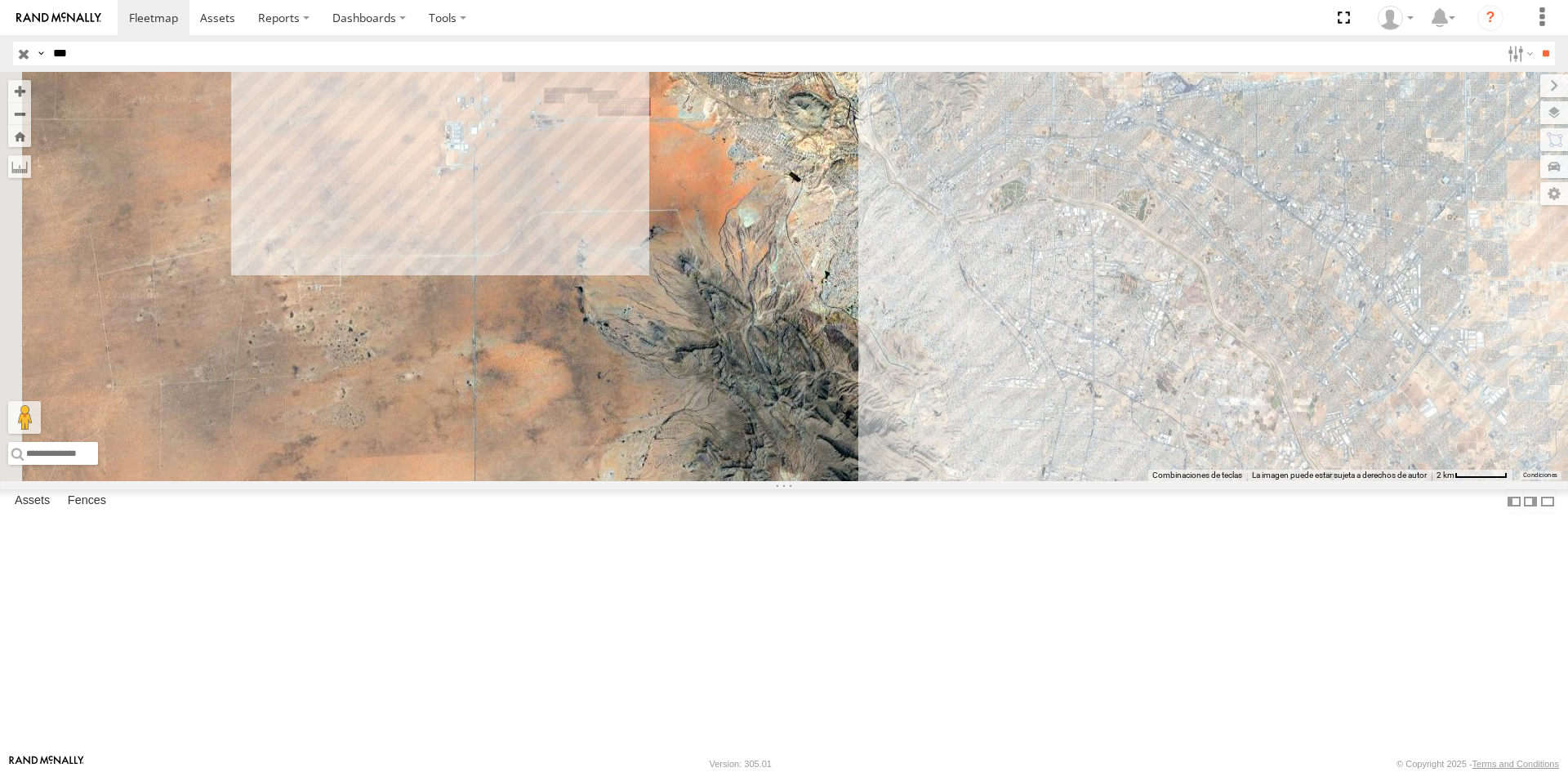
drag, startPoint x: 922, startPoint y: 412, endPoint x: 918, endPoint y: 590, distance: 178.0
click at [918, 481] on div "311" at bounding box center [784, 277] width 1568 height 409
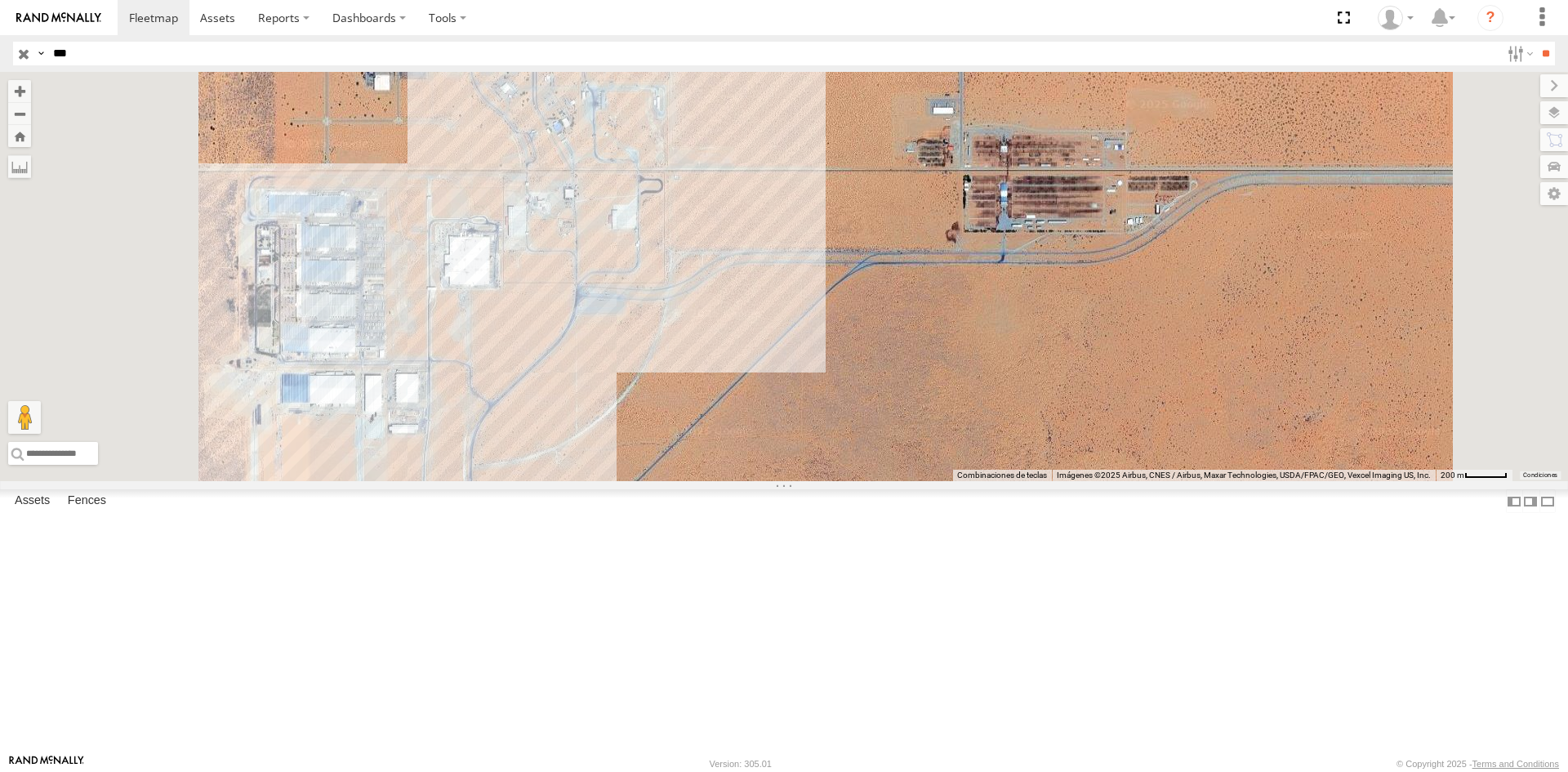
drag, startPoint x: 644, startPoint y: 225, endPoint x: 705, endPoint y: 263, distance: 71.9
click at [684, 266] on div "311" at bounding box center [784, 277] width 1568 height 409
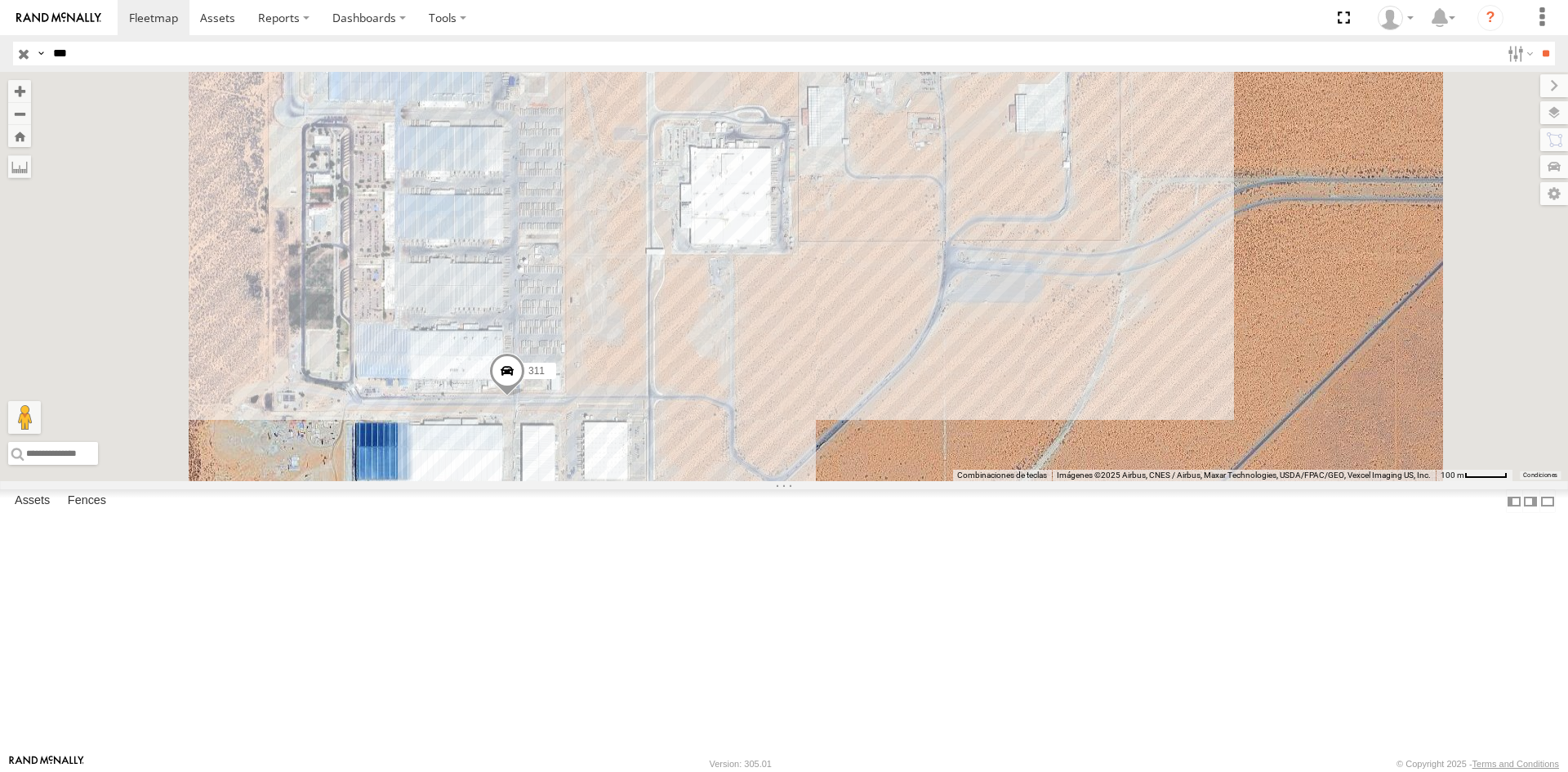
drag, startPoint x: 567, startPoint y: 448, endPoint x: 625, endPoint y: 439, distance: 58.7
click at [625, 439] on div "311" at bounding box center [784, 277] width 1568 height 409
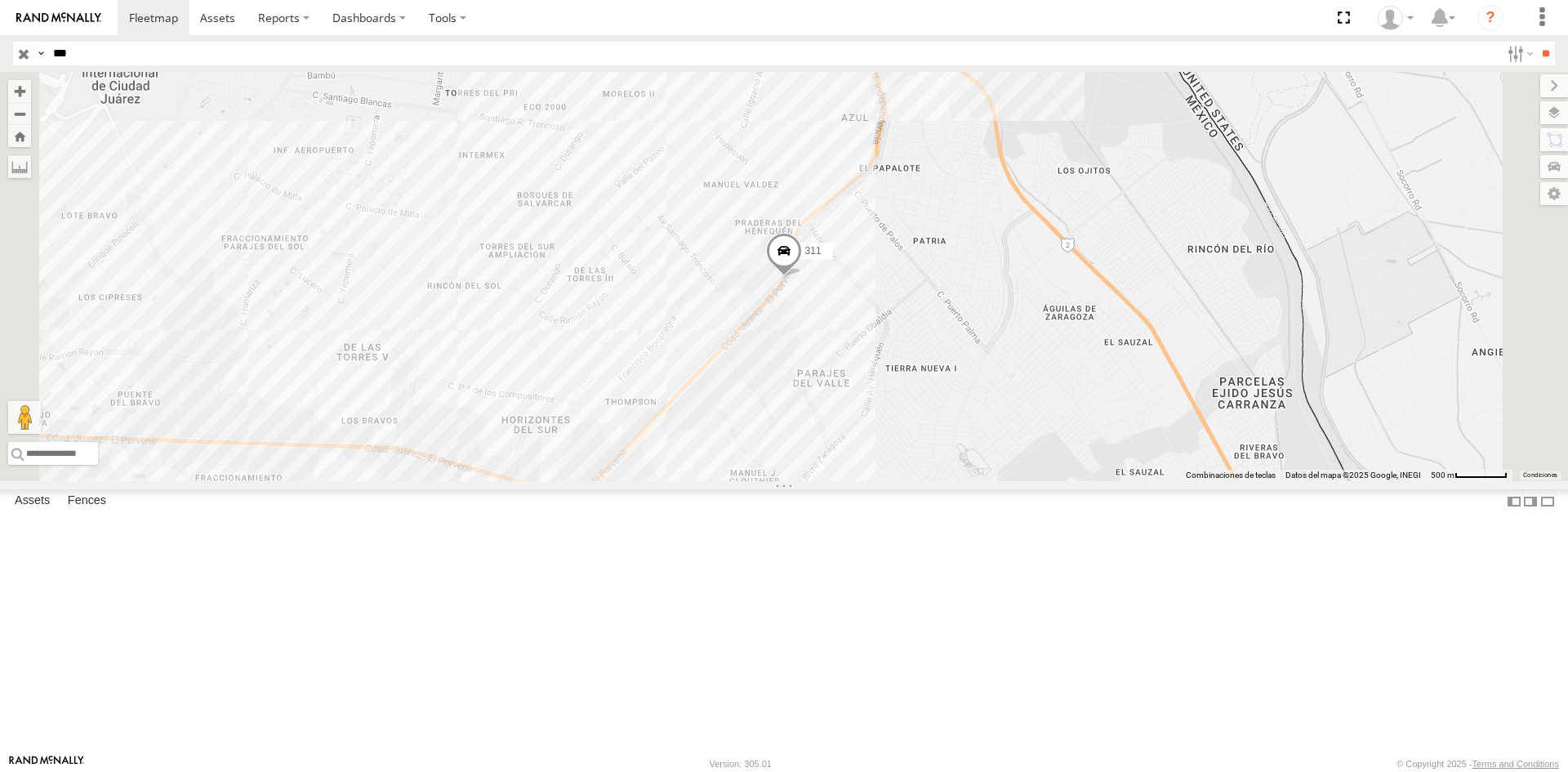
type input "***"
click at [1536, 42] on input "**" at bounding box center [1545, 53] width 19 height 24
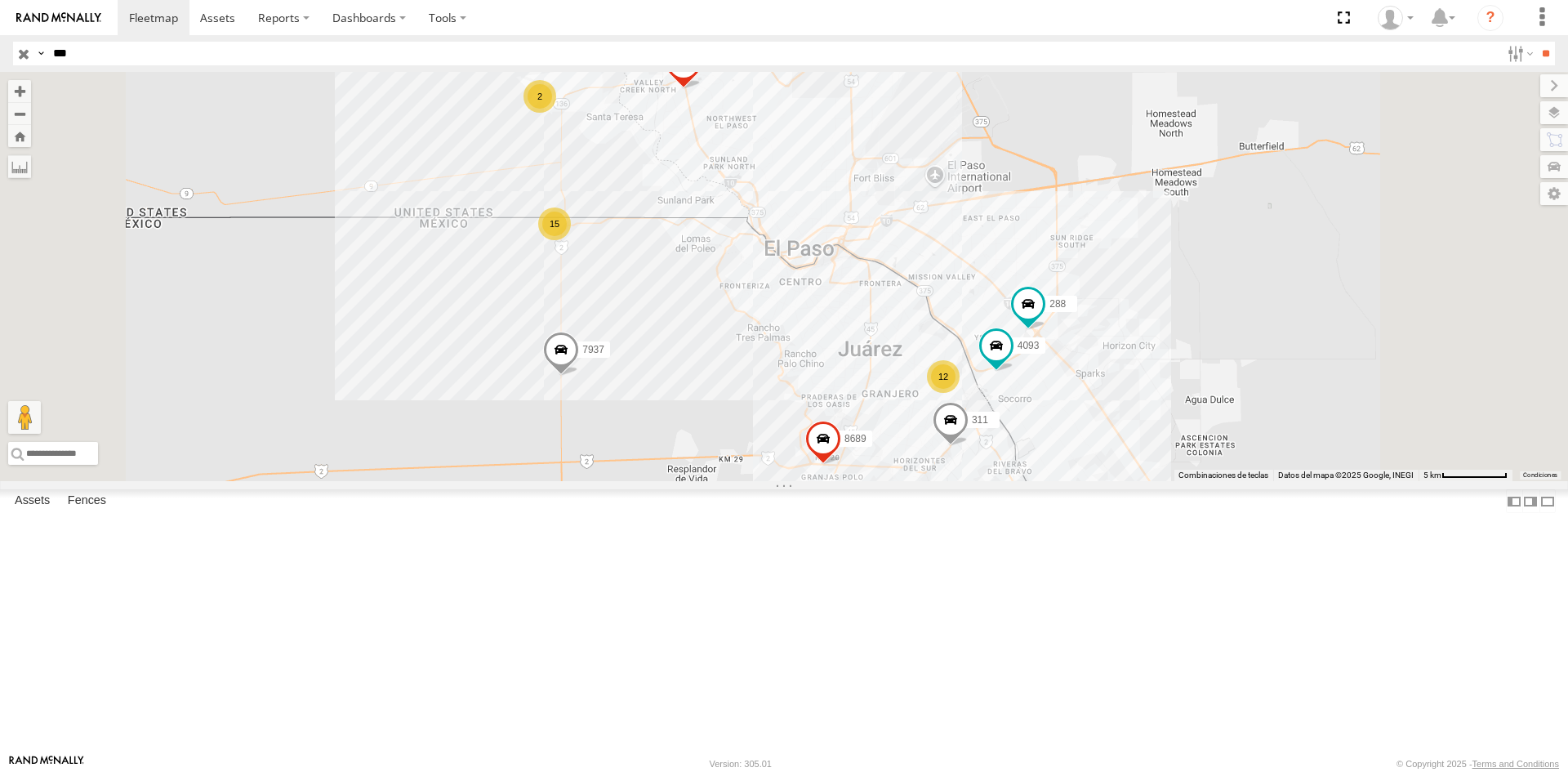
scroll to position [327, 0]
click at [0, 0] on div "410" at bounding box center [0, 0] width 0 height 0
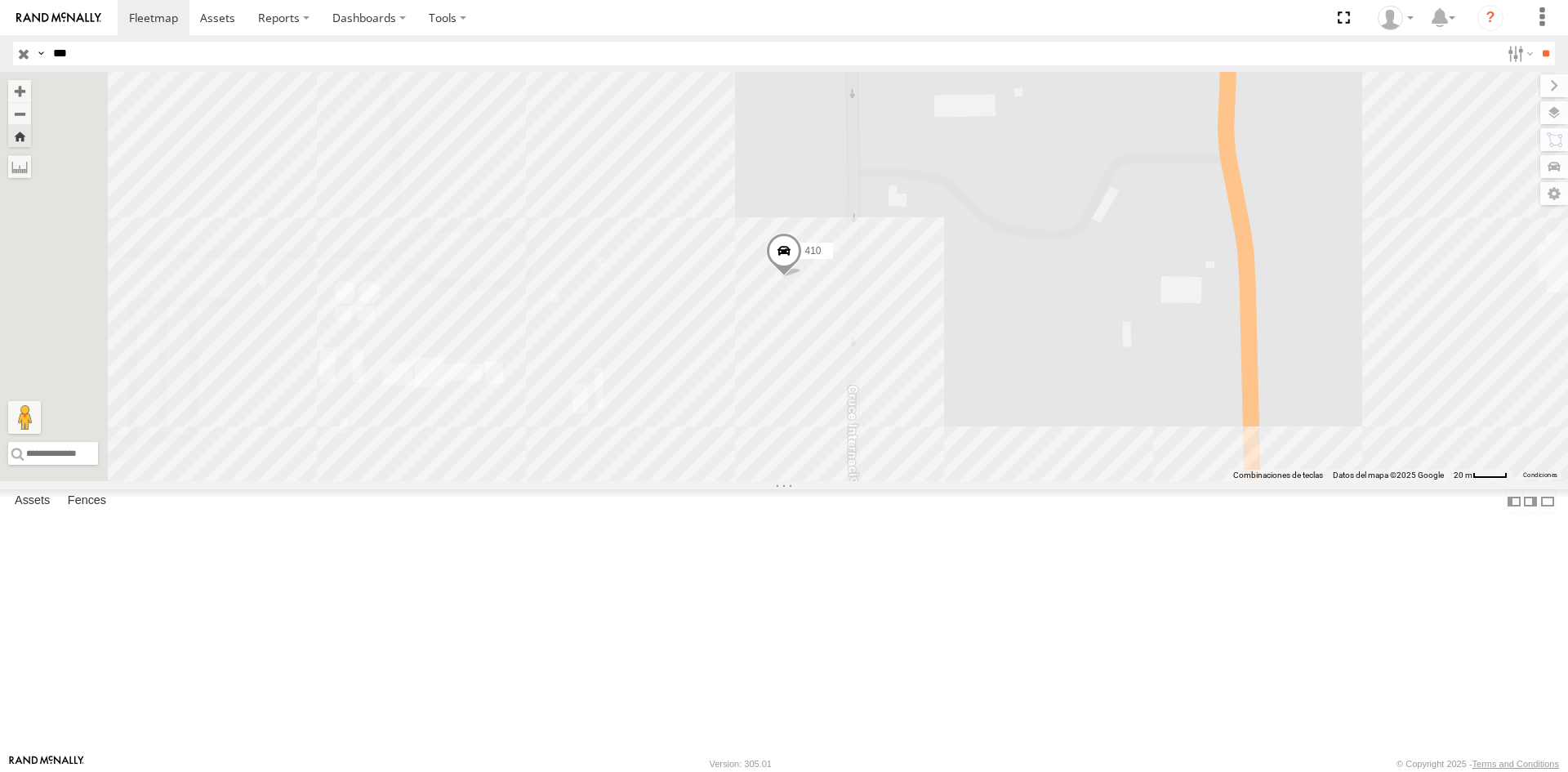
click at [0, 0] on label at bounding box center [0, 0] width 0 height 0
click at [0, 0] on span "Satellite" at bounding box center [0, 0] width 0 height 0
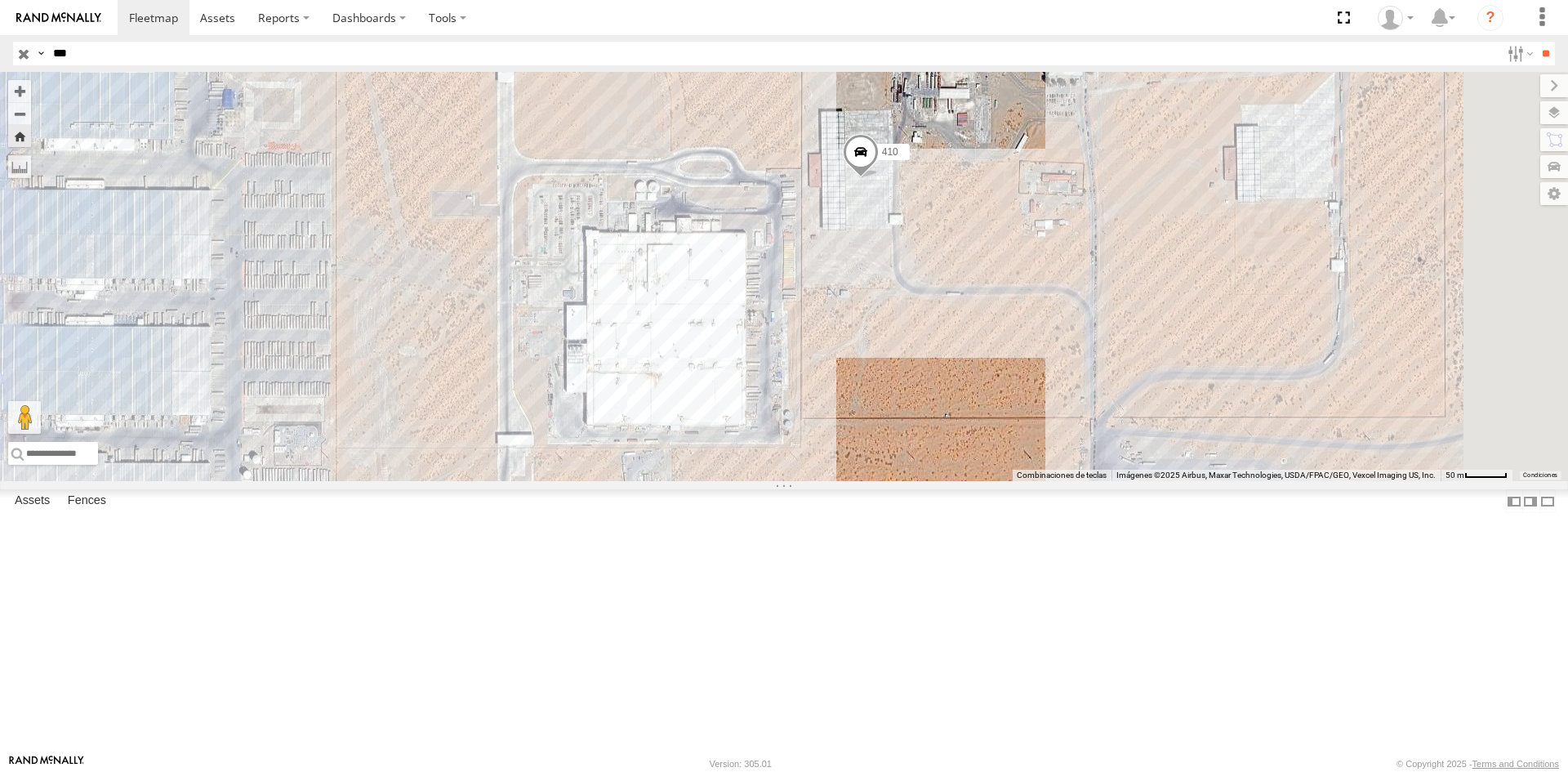
drag, startPoint x: 813, startPoint y: 518, endPoint x: 884, endPoint y: 375, distance: 159.7
click at [884, 375] on div "410" at bounding box center [784, 277] width 1568 height 409
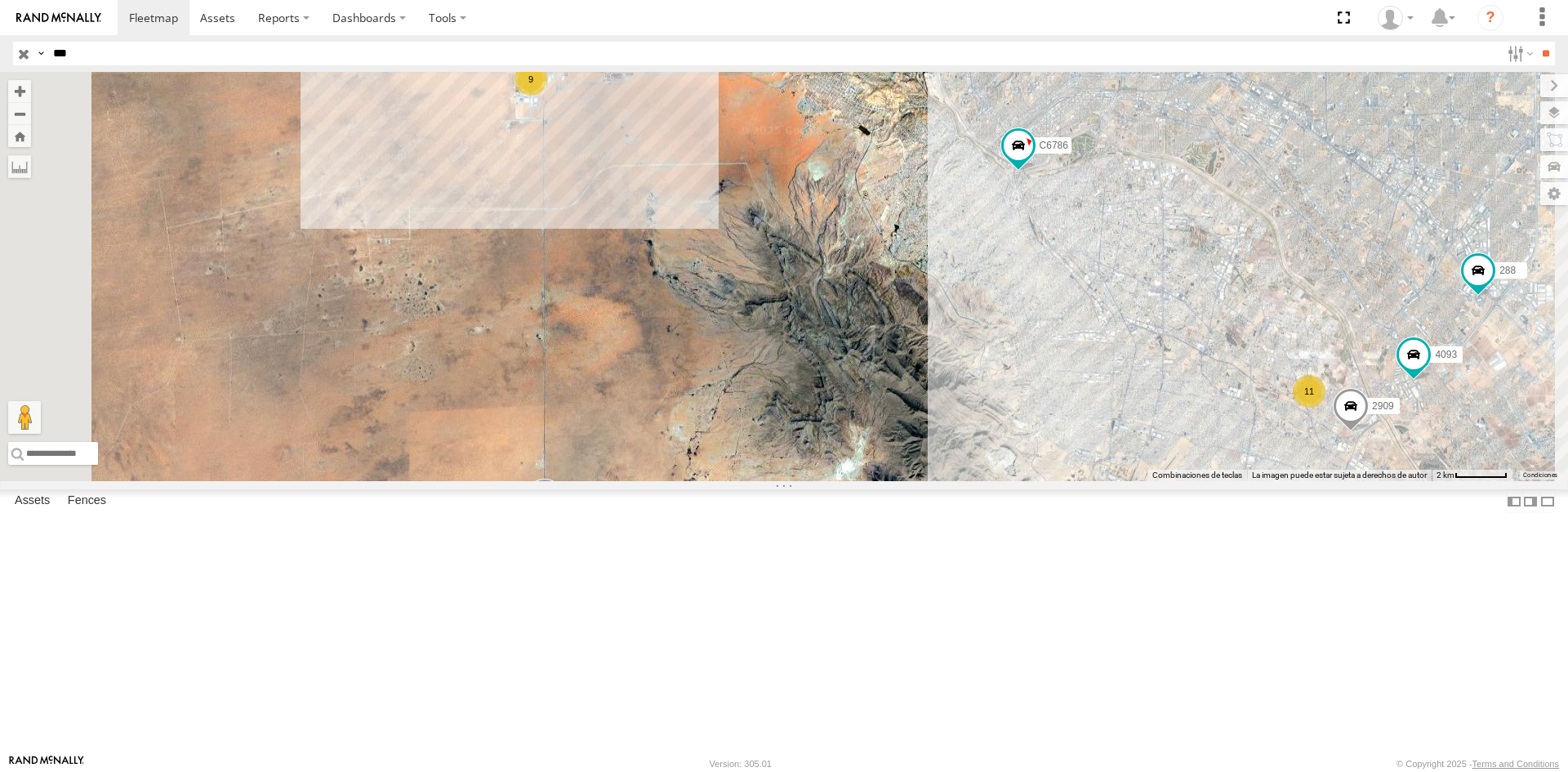
drag, startPoint x: 742, startPoint y: 417, endPoint x: 721, endPoint y: 461, distance: 48.8
click at [721, 461] on div "C6786 3489 4093 7937 8689 689 288 311 4077 9 11 2909 3" at bounding box center [784, 277] width 1568 height 409
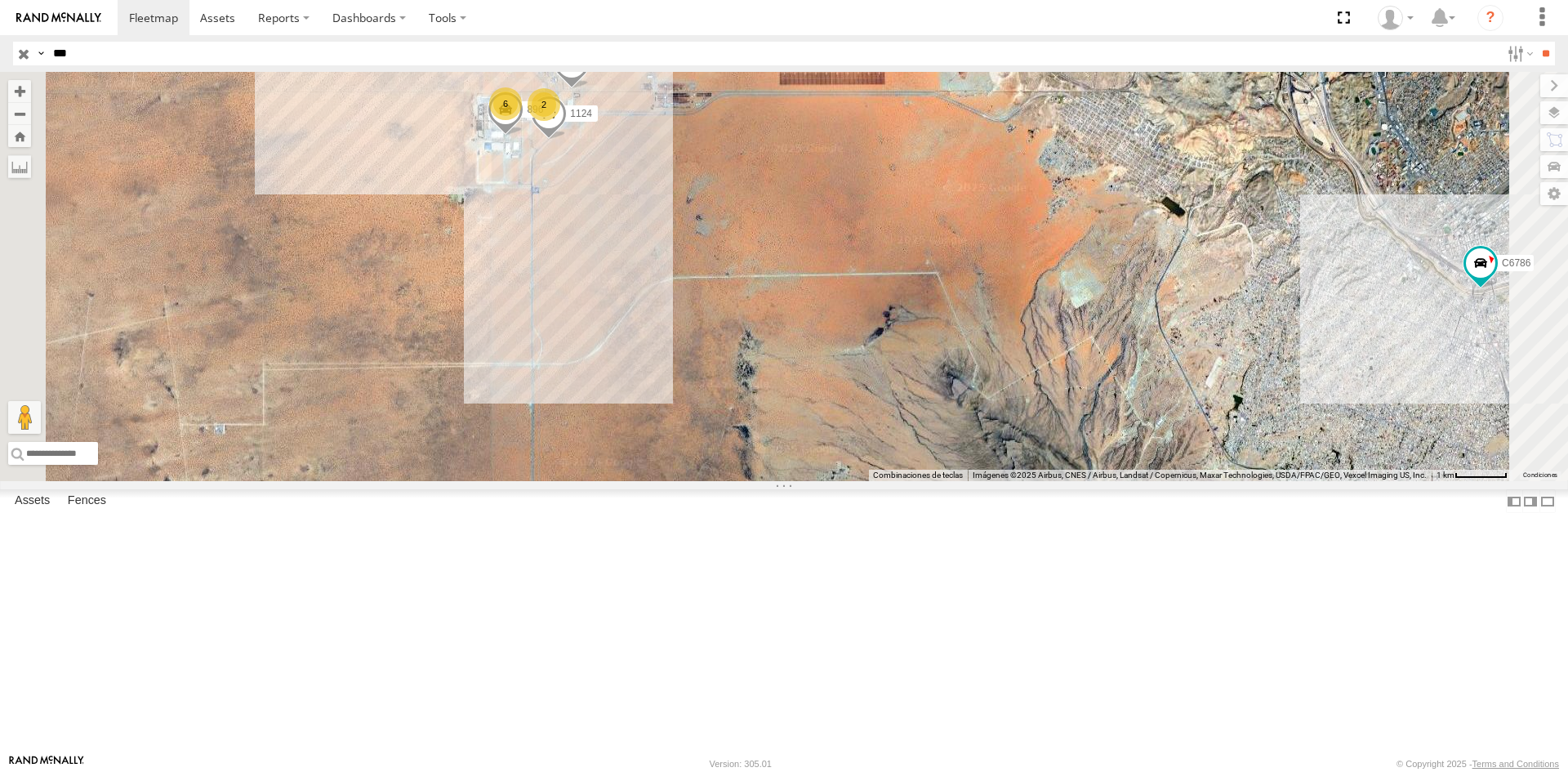
drag, startPoint x: 768, startPoint y: 191, endPoint x: 749, endPoint y: 311, distance: 121.5
click at [749, 311] on div "C6786 3489 4093 7937 8689 689 288 311 4077 2909 6 1124 896 2 5538 865" at bounding box center [784, 277] width 1568 height 409
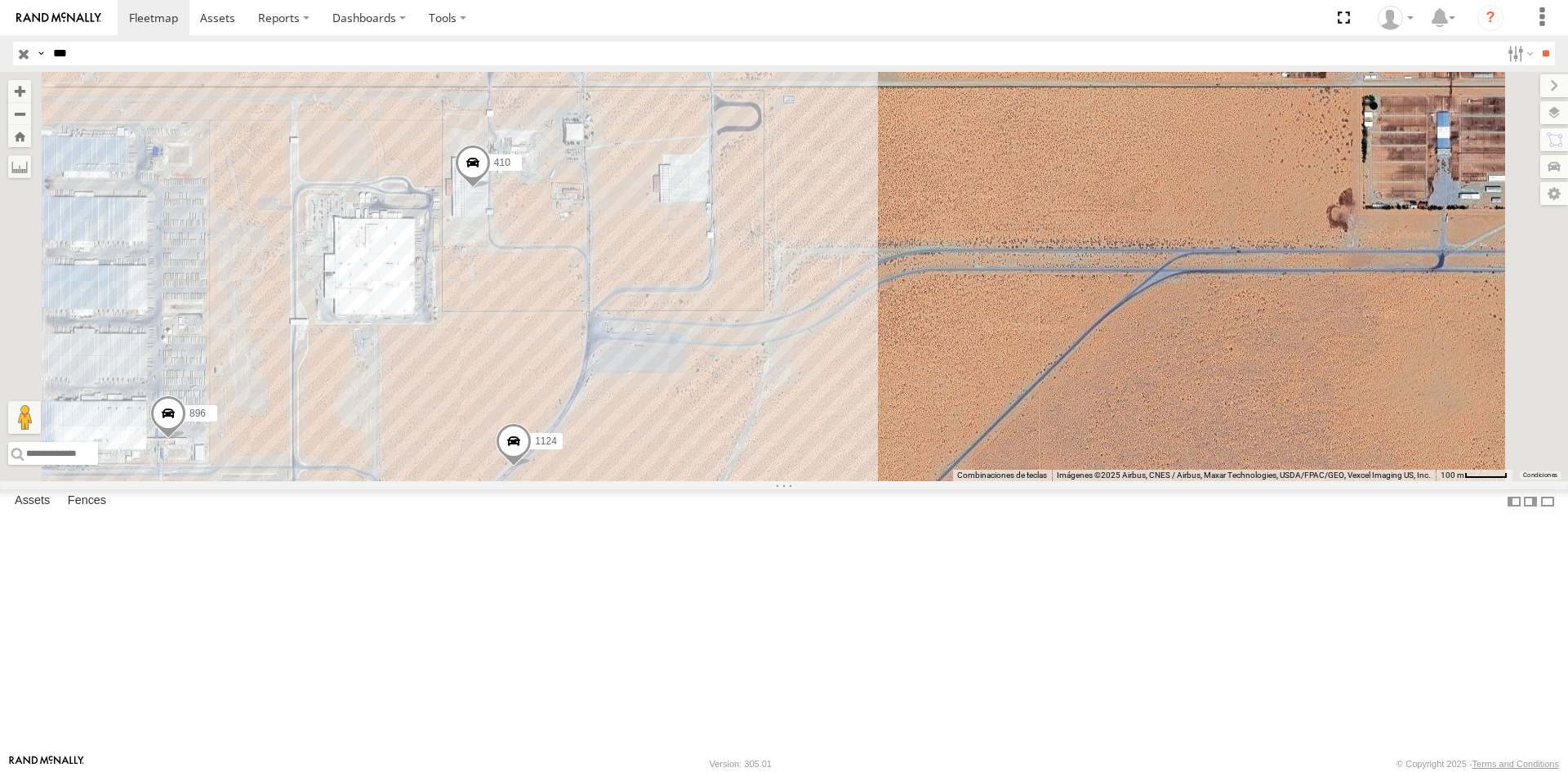
drag, startPoint x: 678, startPoint y: 338, endPoint x: 795, endPoint y: 374, distance: 122.4
click at [795, 374] on div "C6786 3489 4093 7937 8689 689 288 311 4077 2909 1124 896 5538 410 2841 865" at bounding box center [784, 277] width 1568 height 409
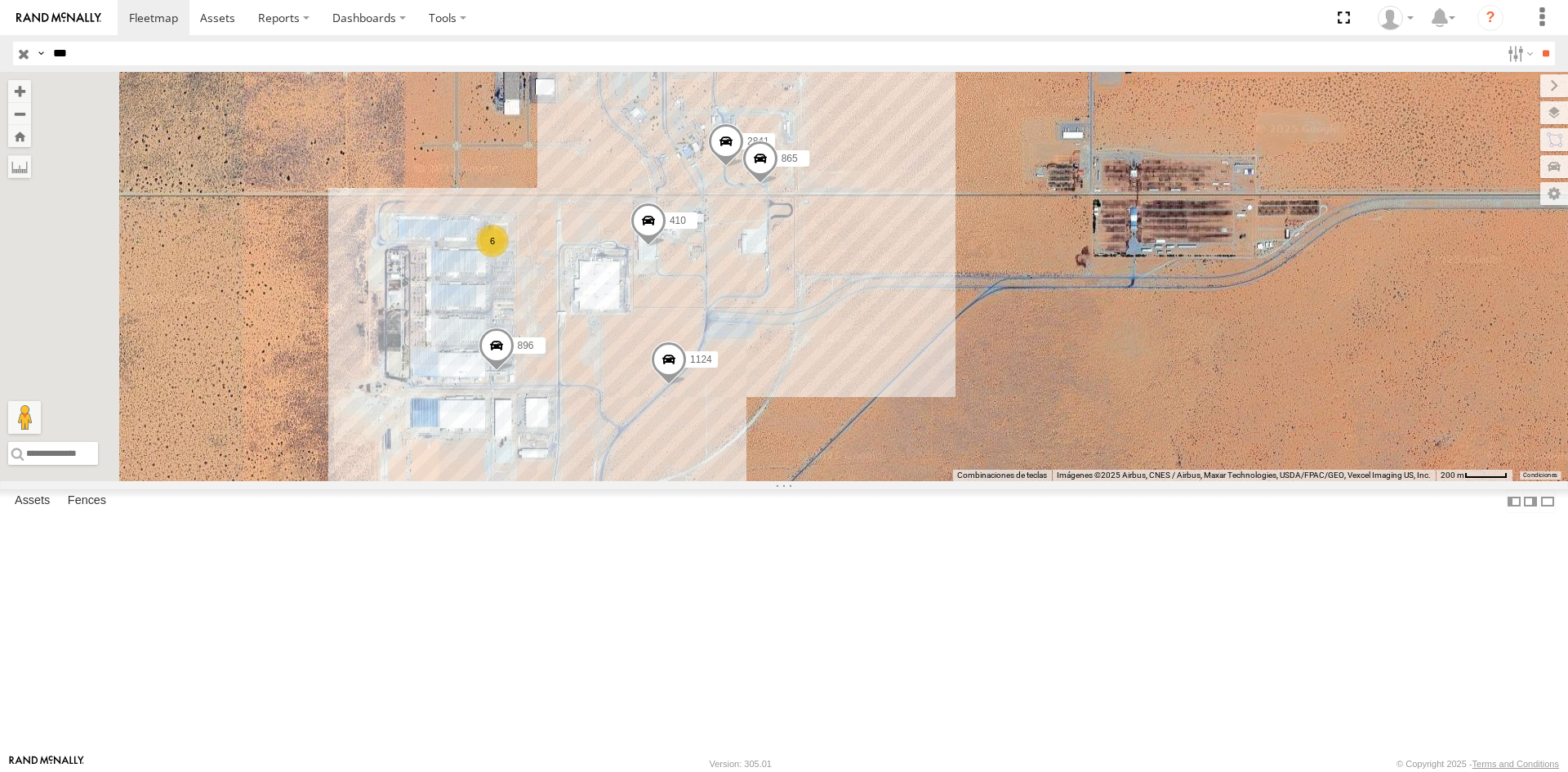
drag, startPoint x: 791, startPoint y: 410, endPoint x: 806, endPoint y: 410, distance: 15.0
click at [806, 410] on div "C6786 3489 4093 7937 8689 689 288 311 4077 2909 1124 896 5538 410 2841 865 6" at bounding box center [784, 277] width 1568 height 409
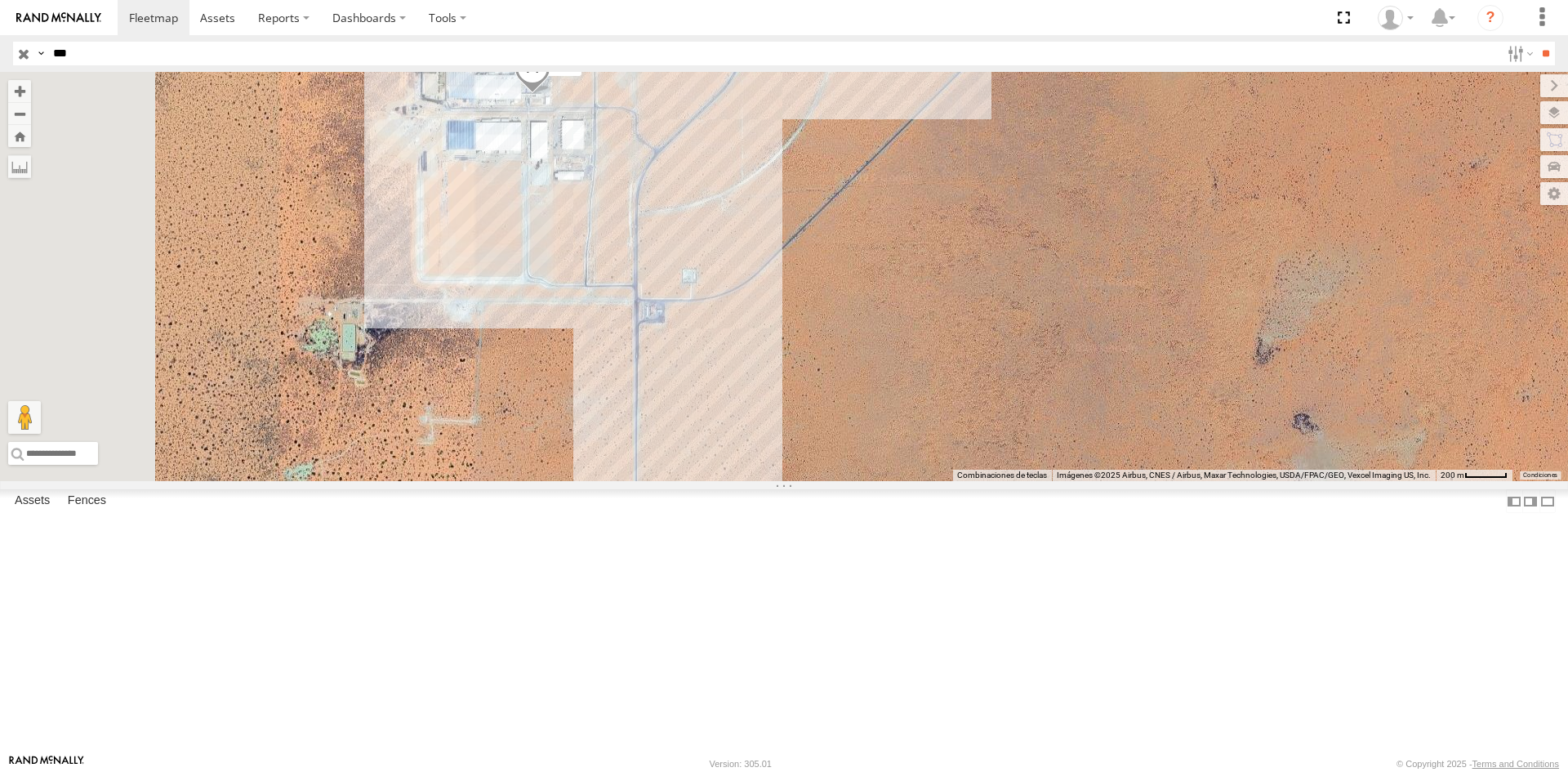
drag, startPoint x: 681, startPoint y: 487, endPoint x: 722, endPoint y: 187, distance: 302.8
click at [722, 187] on div "1124 896 410 5538 5 452 camara 2" at bounding box center [784, 277] width 1568 height 409
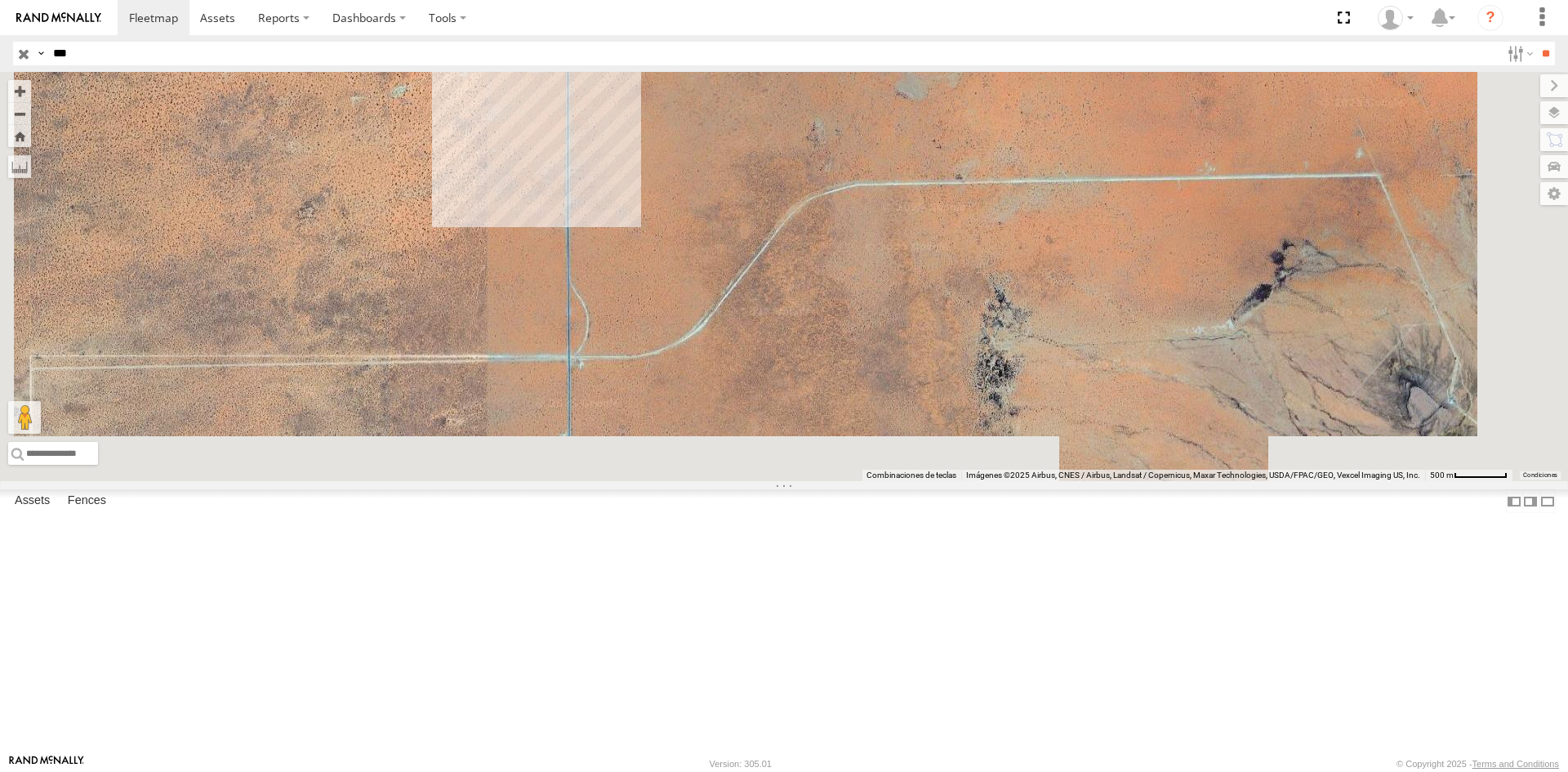
click at [862, 331] on div "1124 410 5538 5 2 2" at bounding box center [784, 277] width 1568 height 409
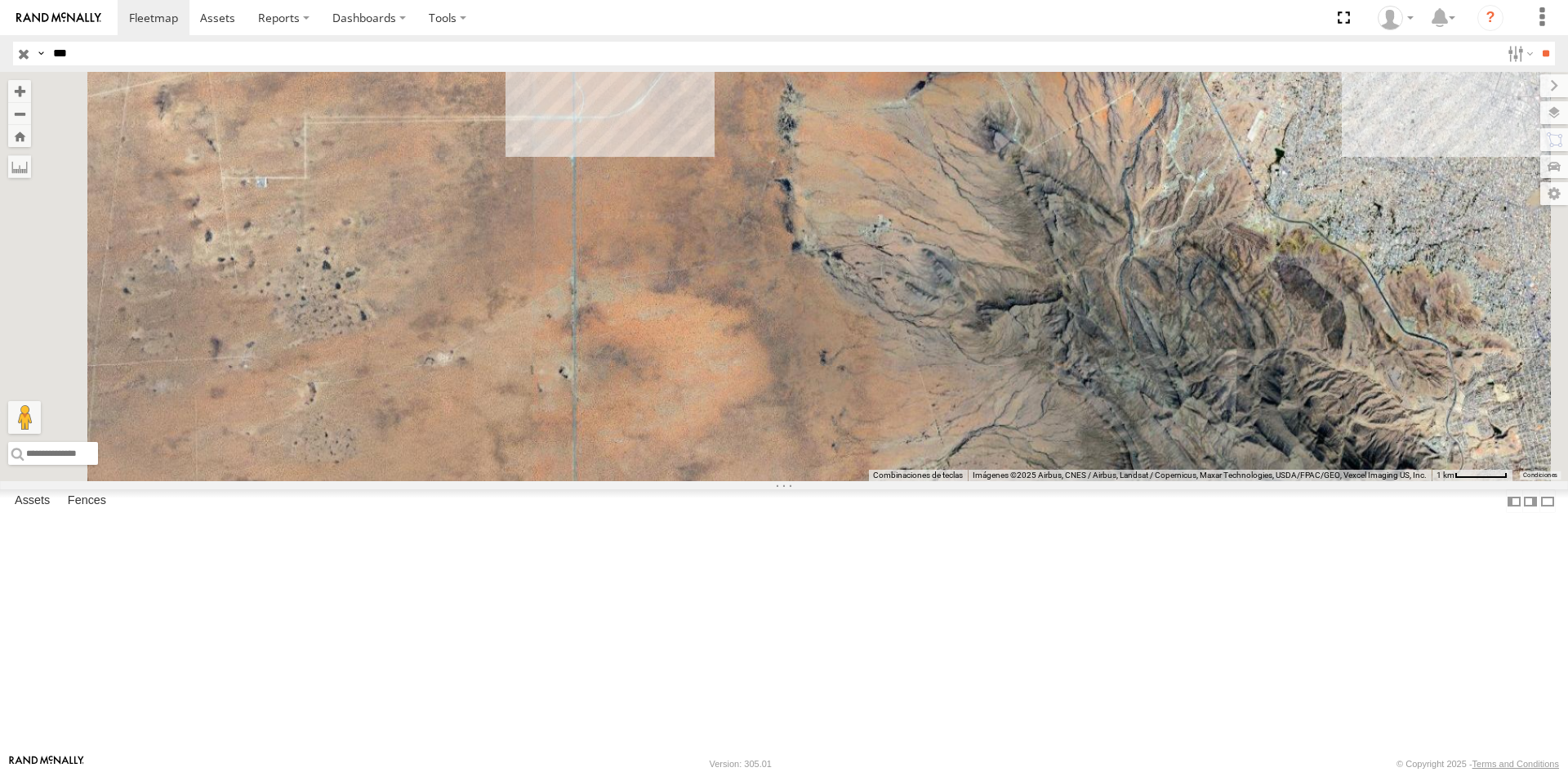
drag, startPoint x: 822, startPoint y: 534, endPoint x: 800, endPoint y: 348, distance: 187.3
click at [800, 348] on div "5538 5 2 2 2" at bounding box center [784, 277] width 1568 height 409
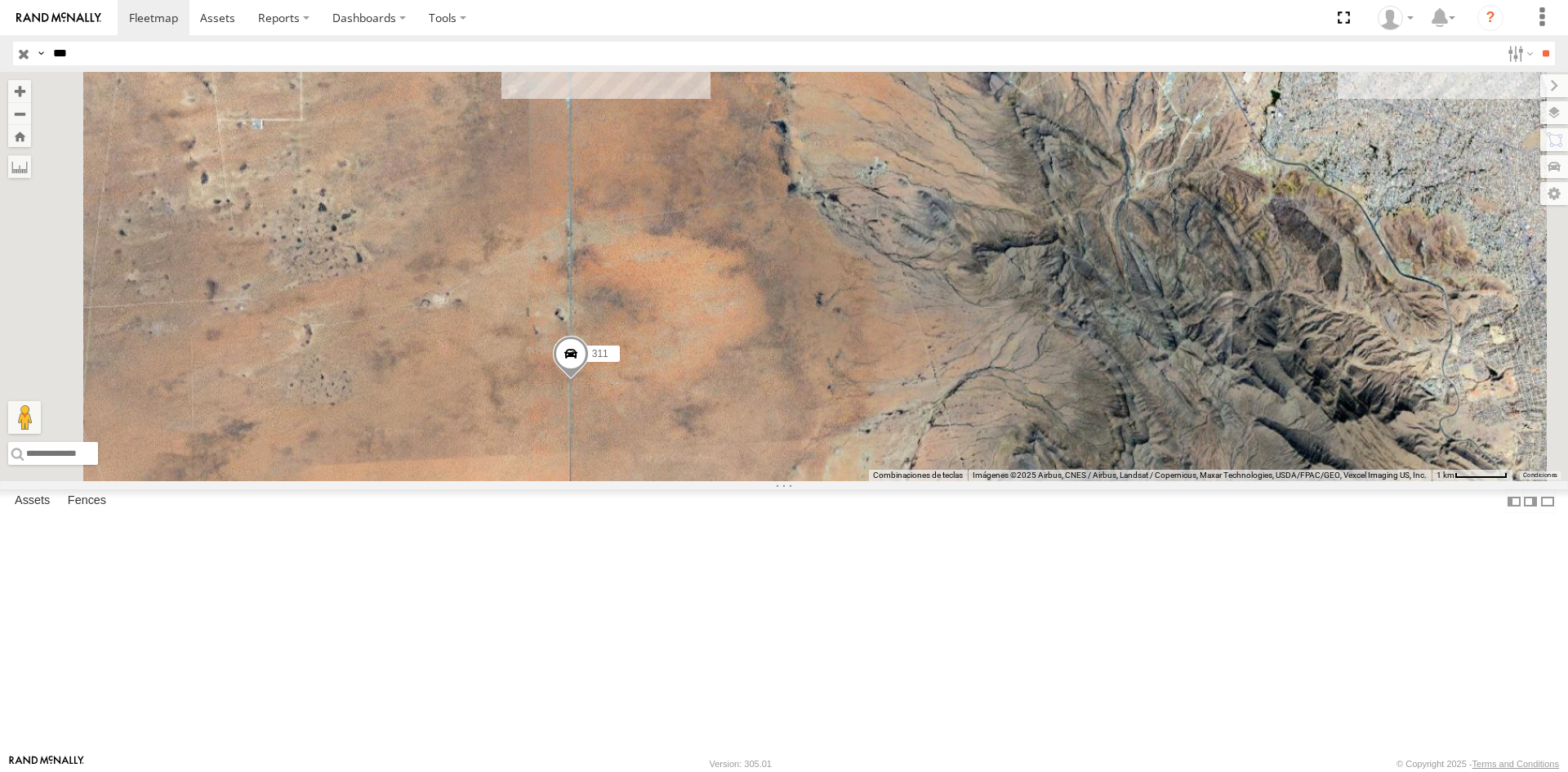
drag, startPoint x: 777, startPoint y: 530, endPoint x: 776, endPoint y: 476, distance: 54.0
click at [589, 379] on span at bounding box center [571, 357] width 36 height 44
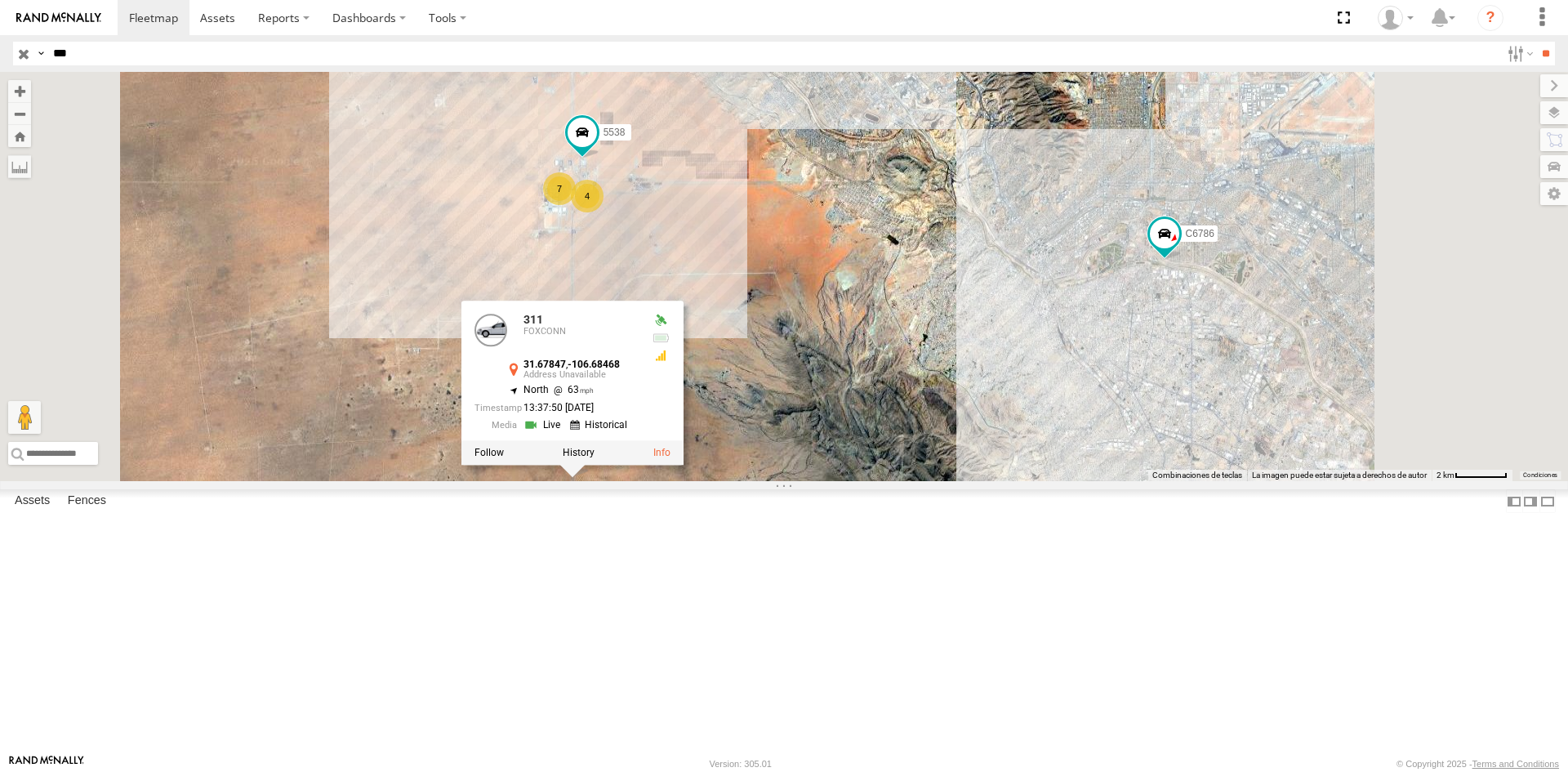
drag, startPoint x: 1067, startPoint y: 396, endPoint x: 965, endPoint y: 534, distance: 171.6
click at [971, 481] on div "5538 311 311 FOXCONN 31.67847 , -106.68468 North 63 13:37:50 08/11/2025 7 4 C67…" at bounding box center [784, 277] width 1568 height 409
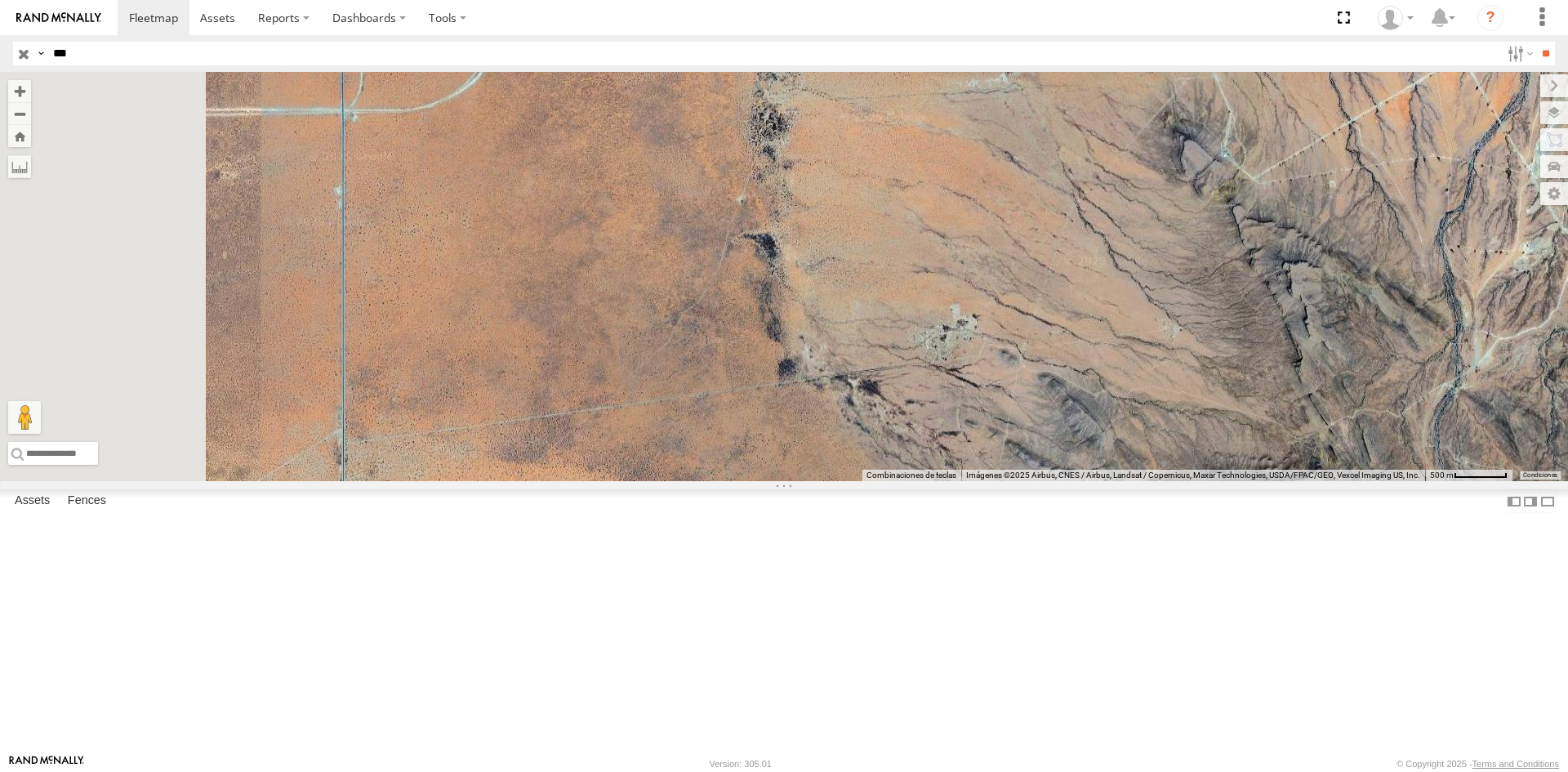
drag, startPoint x: 622, startPoint y: 503, endPoint x: 956, endPoint y: 409, distance: 347.0
click at [943, 416] on div "5538 311 311 FOXCONN 31.67897 , -106.68468 North 63 13:37:52 08/11/2025 C6786 3…" at bounding box center [784, 277] width 1568 height 409
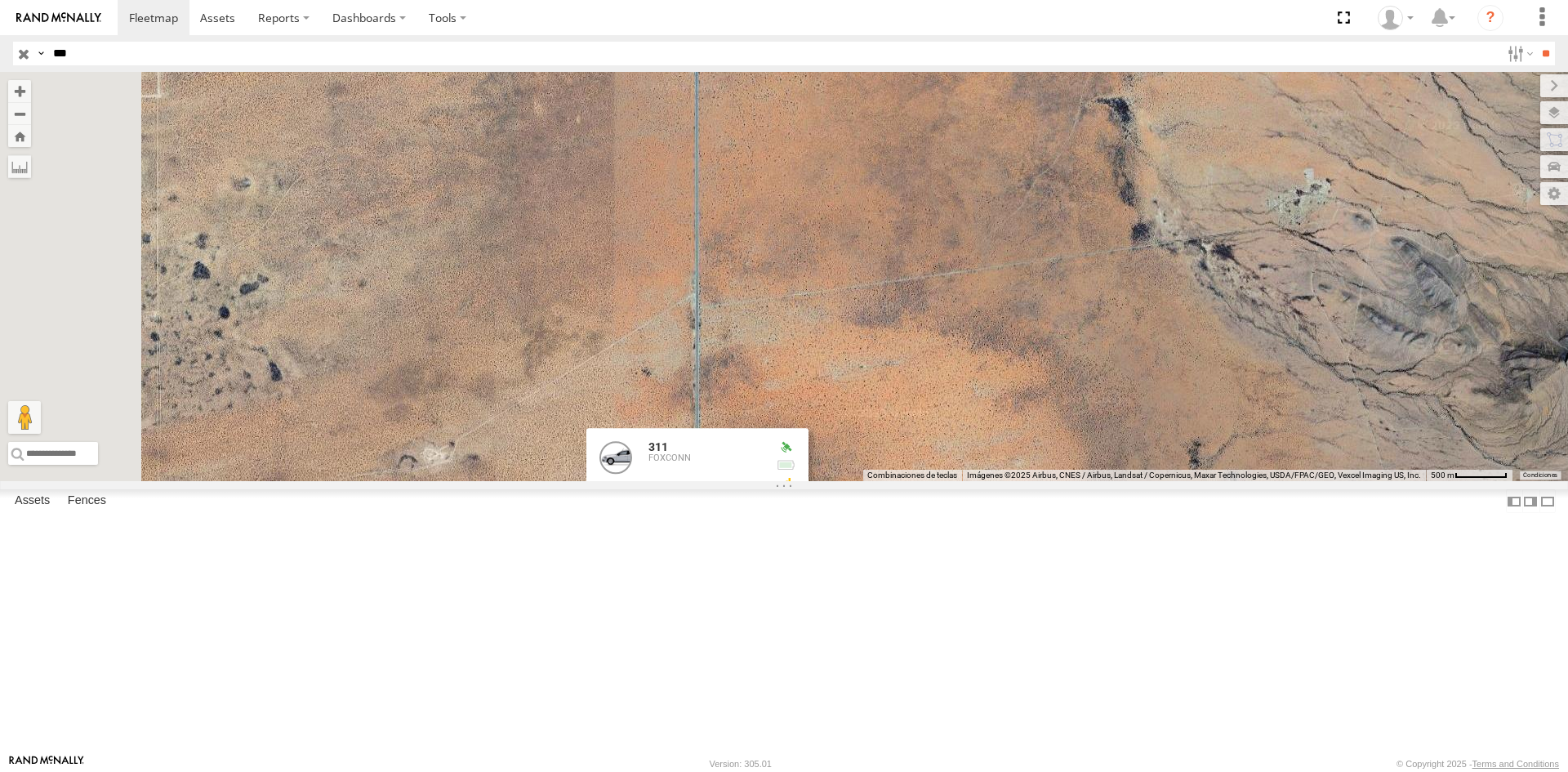
click at [753, 392] on div "5538 311 311 FOXCONN 31.67897 , -106.68468 North 63 13:37:52 08/11/2025 C6786 3…" at bounding box center [784, 277] width 1568 height 409
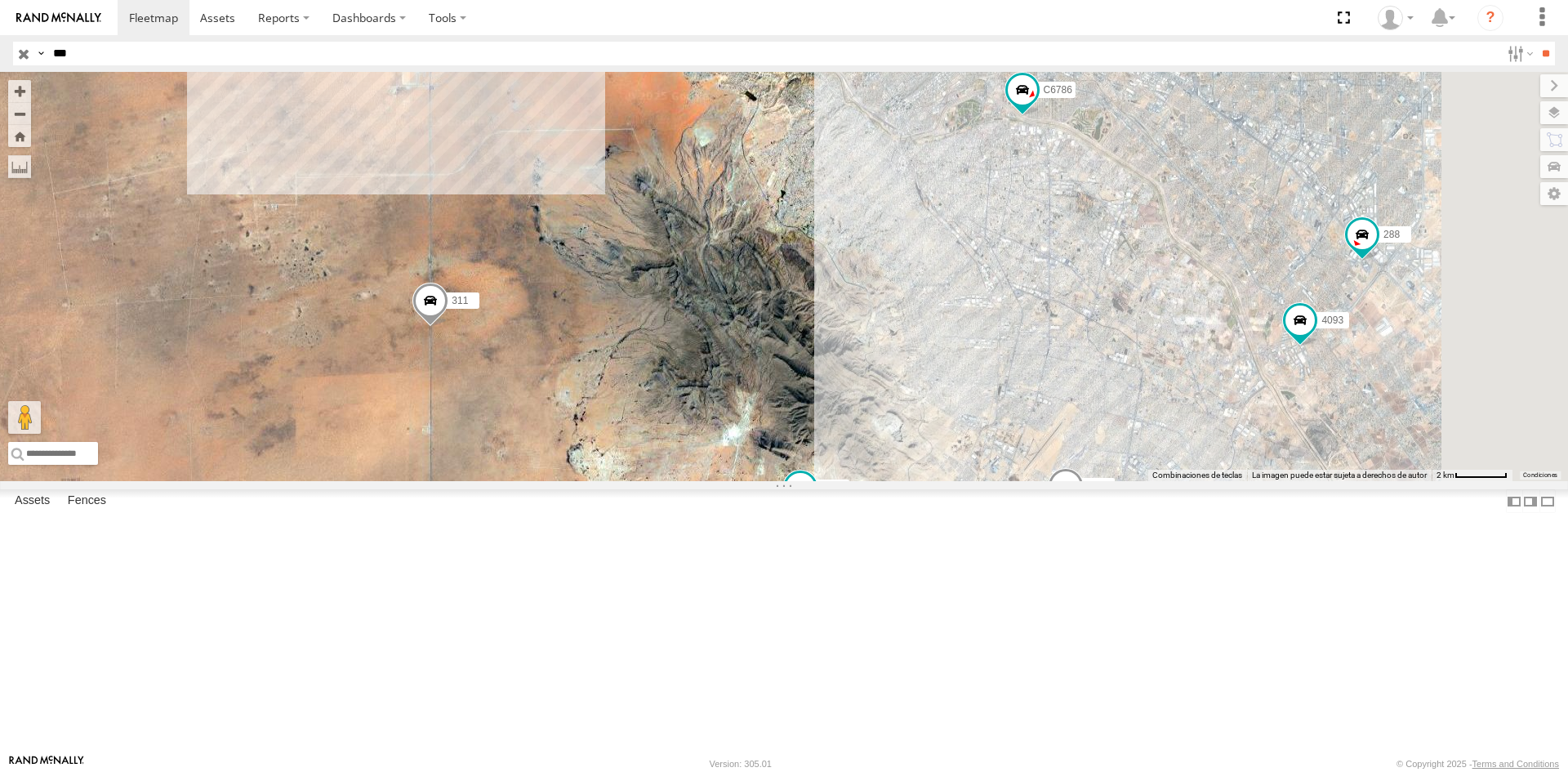
drag, startPoint x: 1079, startPoint y: 437, endPoint x: 774, endPoint y: 369, distance: 312.5
click at [774, 369] on div "311 C6786 3489 7937 8689 3485186707B8 689 4077 4093 112 288 7 4 5538" at bounding box center [784, 277] width 1568 height 409
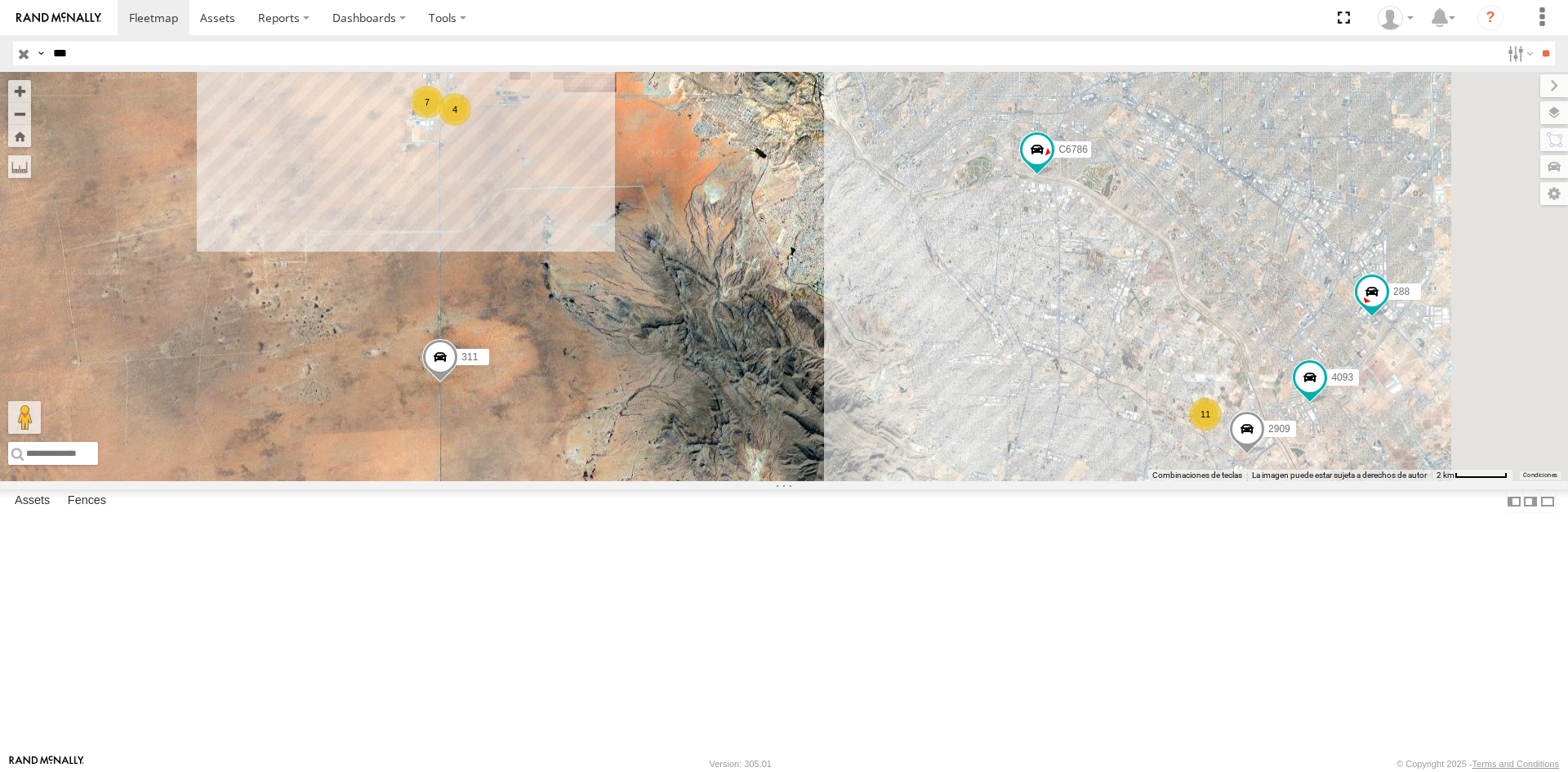
drag, startPoint x: 774, startPoint y: 370, endPoint x: 785, endPoint y: 431, distance: 62.0
click at [785, 431] on div "311 C6786 3489 7937 8689 3485186707B8 689 4077 4093 112 288 7 4 5538 11 2909" at bounding box center [784, 277] width 1568 height 409
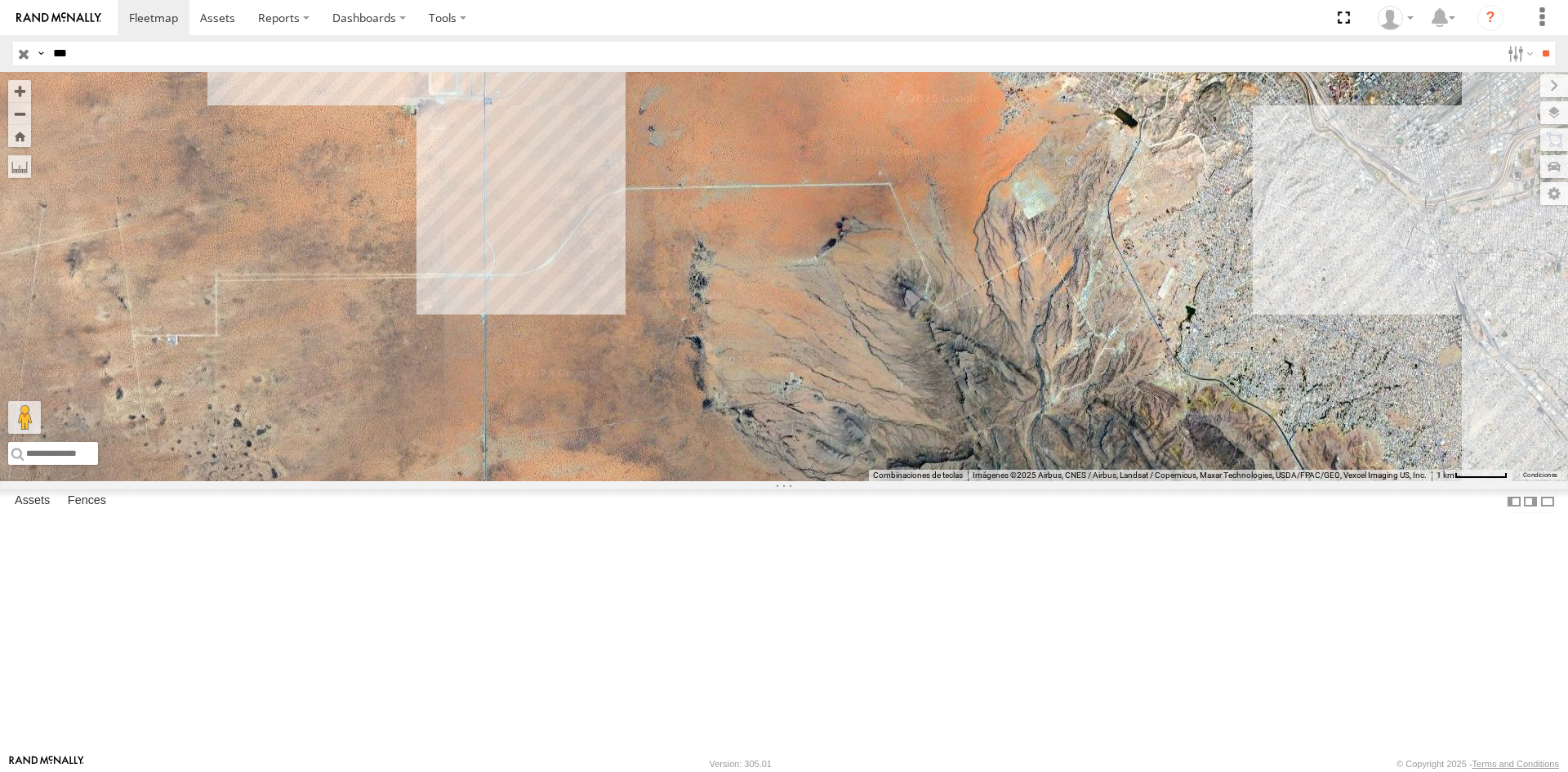
drag, startPoint x: 659, startPoint y: 431, endPoint x: 844, endPoint y: 533, distance: 211.3
click at [844, 481] on div "311 C6786 3489 7937 8689 3485186707B8 689 4077 4093 112 288 5538 2909 3 2 2" at bounding box center [784, 277] width 1568 height 409
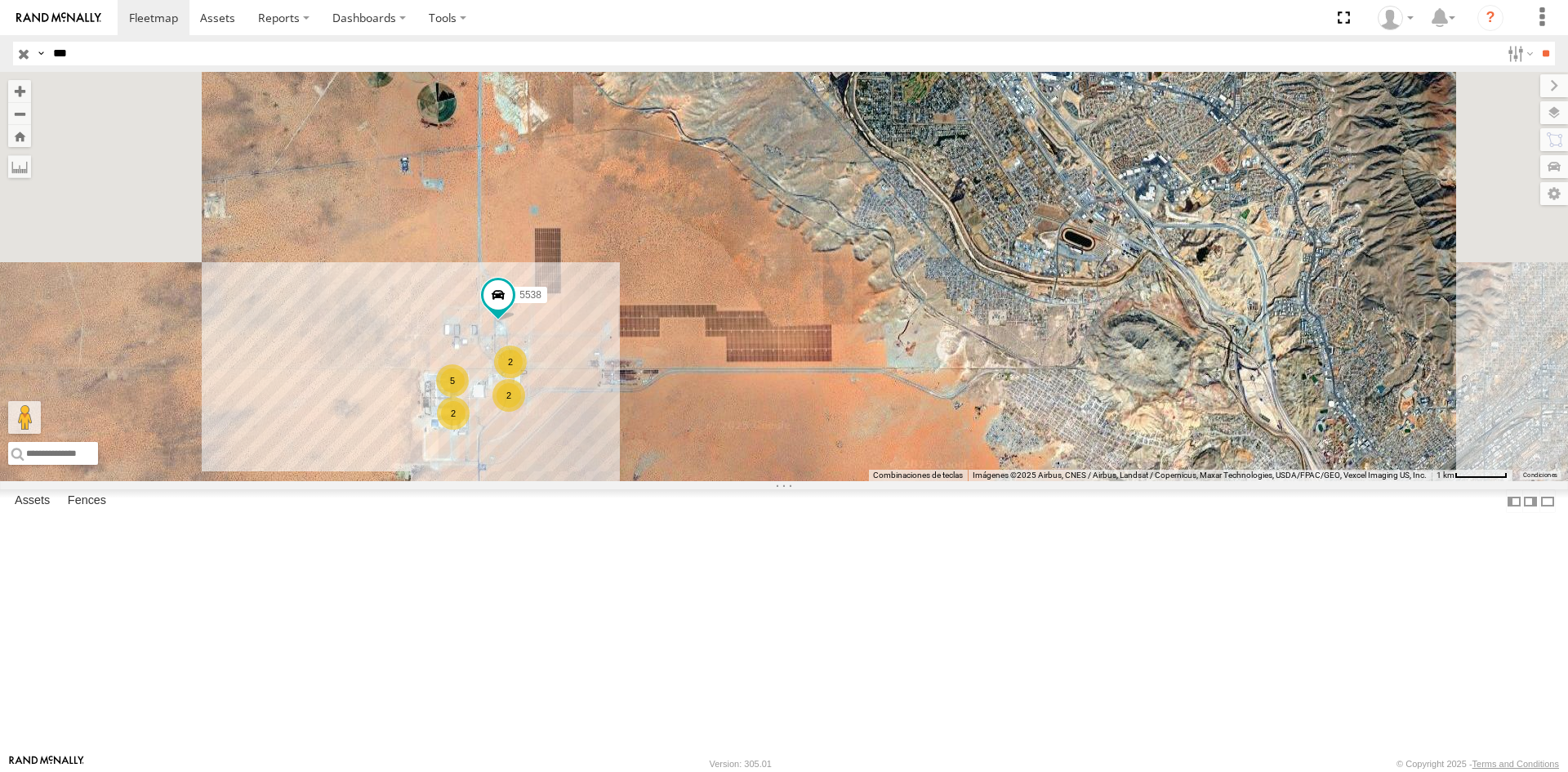
drag, startPoint x: 777, startPoint y: 208, endPoint x: 772, endPoint y: 574, distance: 366.0
click at [772, 481] on div "311 C6786 3489 7937 8689 3485186707B8 689 4077 4093 112 288 5538 2909 5 2 2 2" at bounding box center [784, 277] width 1568 height 409
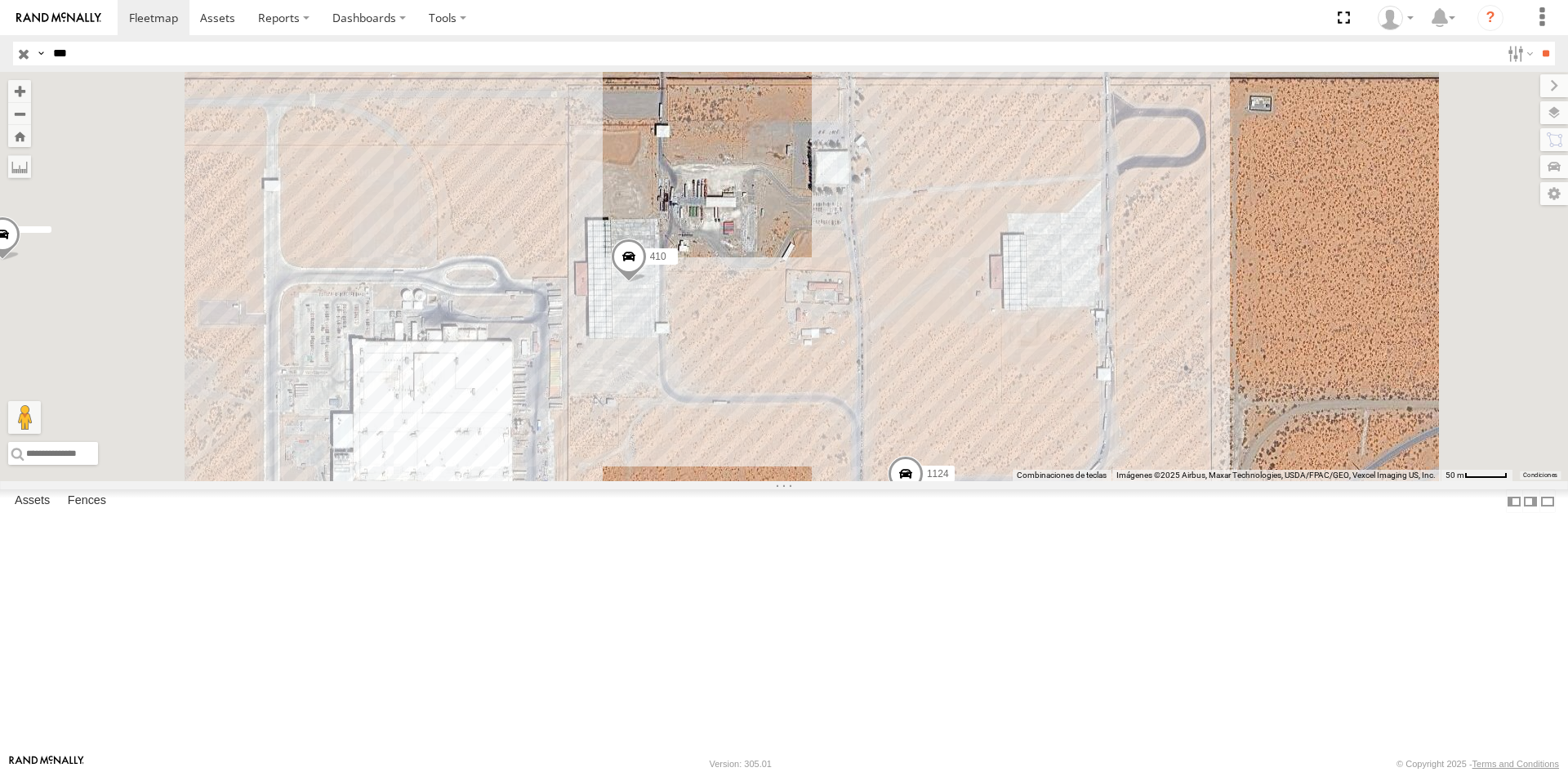
drag, startPoint x: 686, startPoint y: 474, endPoint x: 743, endPoint y: 472, distance: 57.0
click at [743, 472] on div "311 C6786 3489 7937 8689 3485186707B8 689 4077 4093 112 288 5538 2909 1124 410 …" at bounding box center [784, 277] width 1568 height 409
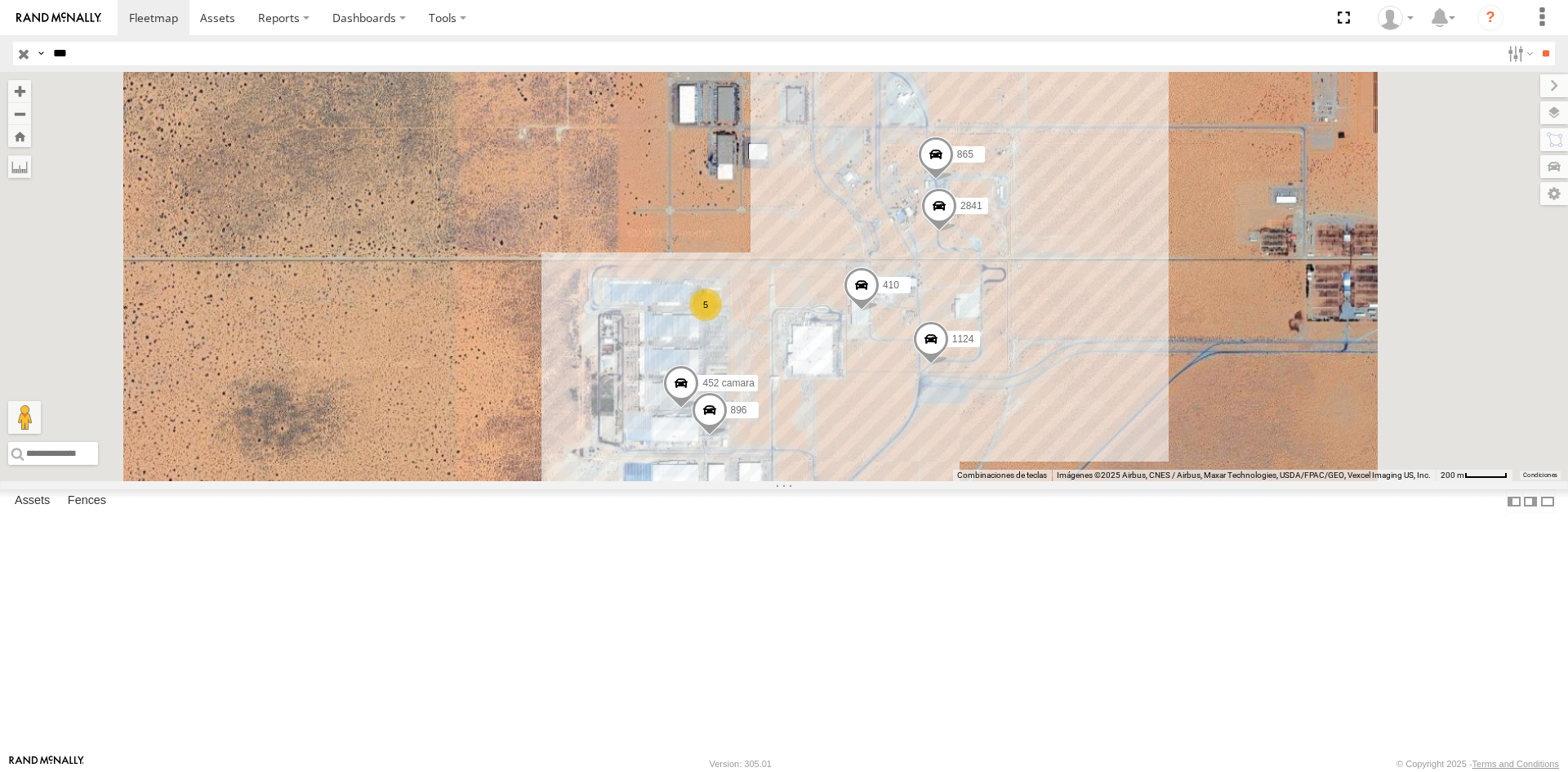
drag, startPoint x: 1013, startPoint y: 660, endPoint x: 937, endPoint y: 449, distance: 224.3
click at [937, 449] on div "311 C6786 3489 7937 8689 3485186707B8 689 4077 4093 112 288 5538 2909 1124 410 …" at bounding box center [784, 277] width 1568 height 409
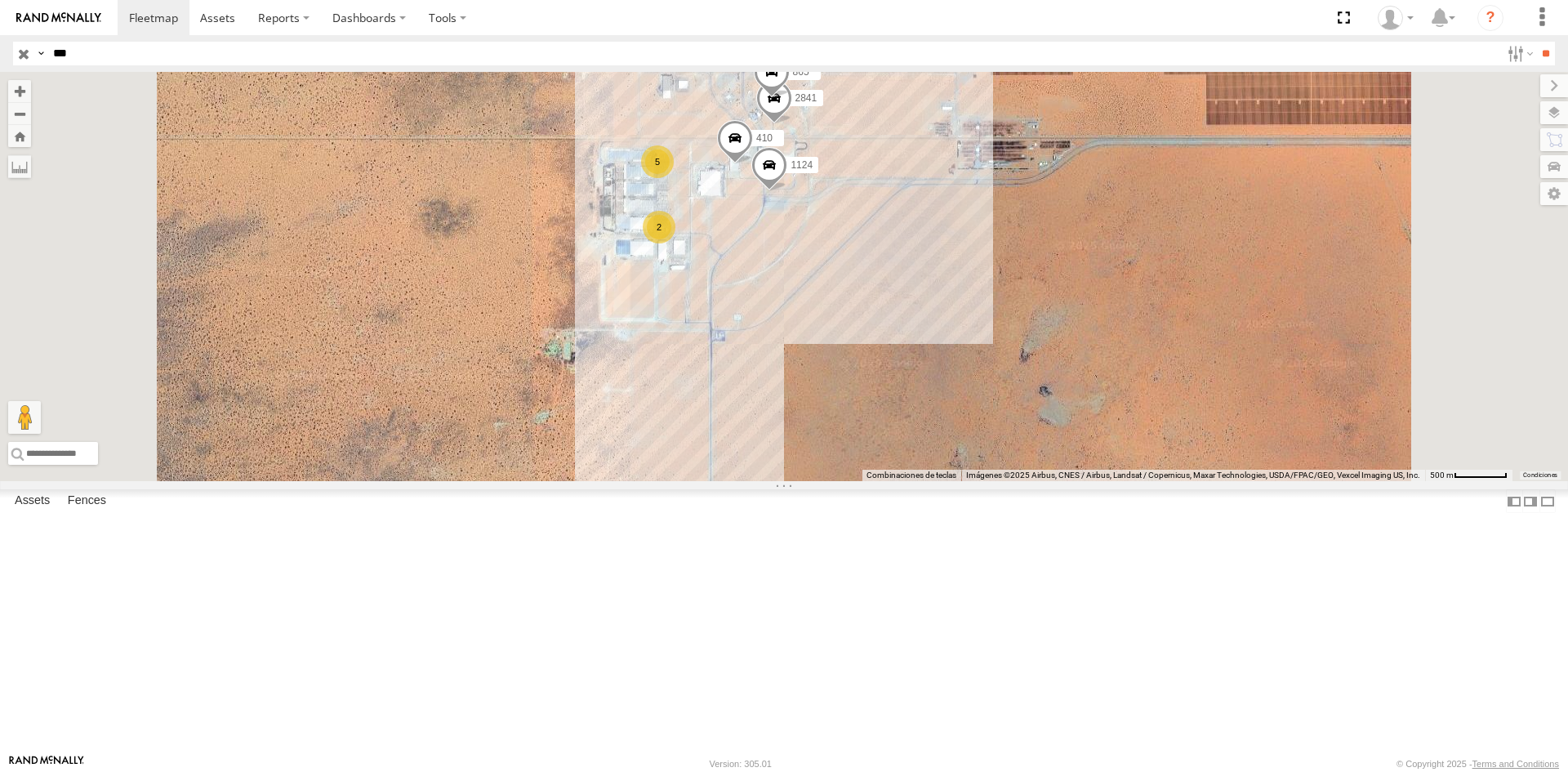
drag, startPoint x: 957, startPoint y: 493, endPoint x: 926, endPoint y: 377, distance: 120.1
click at [926, 377] on div "311 C6786 3489 7937 8689 3485186707B8 689 4077 4093 112 288 5538 2909 1124 410 …" at bounding box center [784, 277] width 1568 height 409
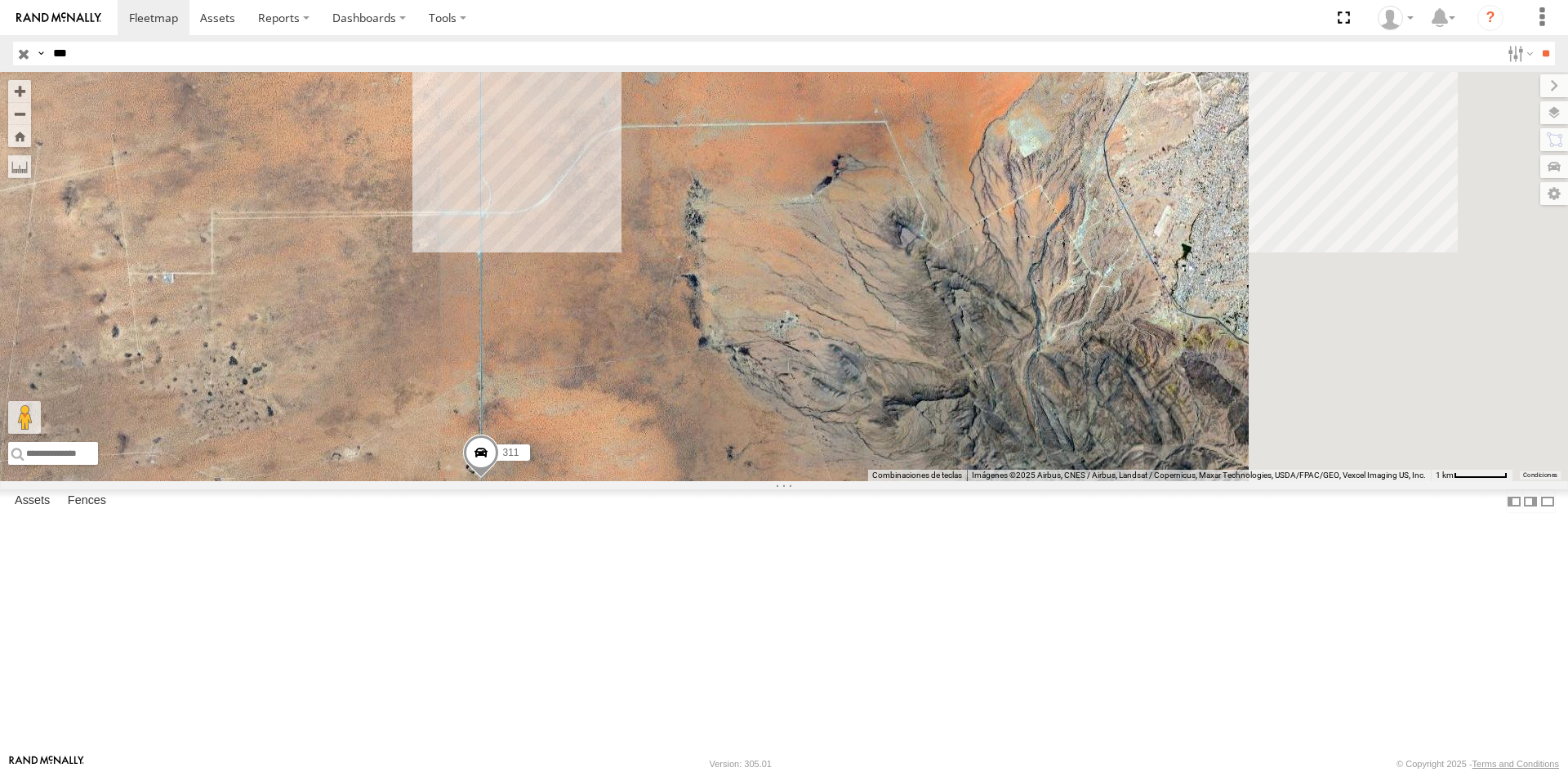
drag, startPoint x: 868, startPoint y: 509, endPoint x: 707, endPoint y: 403, distance: 192.8
click at [707, 403] on div "311 C6786 3489 7937 8689 3485186707B8 689 4077 4093 112 288 5538 2909 5 2 2 2" at bounding box center [784, 277] width 1568 height 409
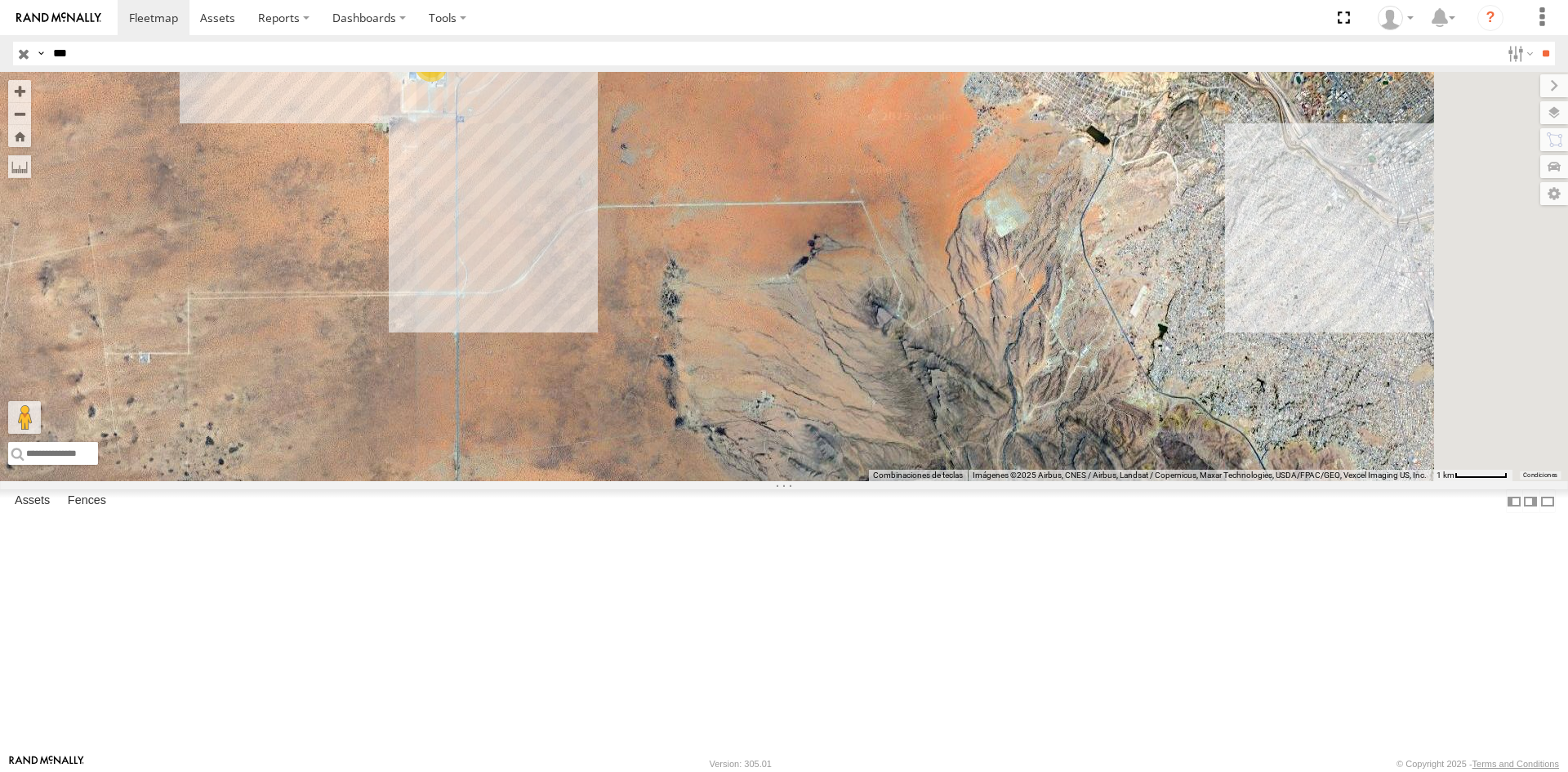
drag, startPoint x: 697, startPoint y: 453, endPoint x: 737, endPoint y: 580, distance: 133.2
click at [737, 481] on div "311 C6786 3489 7937 8689 3485186707B8 689 4077 4093 112 288 5538 2909 5 2 2 2" at bounding box center [784, 277] width 1568 height 409
drag, startPoint x: 1071, startPoint y: 650, endPoint x: 753, endPoint y: 540, distance: 336.5
click at [1071, 481] on div "311 C6786 3489 7937 8689 3485186707B8 689 4077 4093 112 288 5538 2909 5 2 2 2" at bounding box center [784, 277] width 1568 height 409
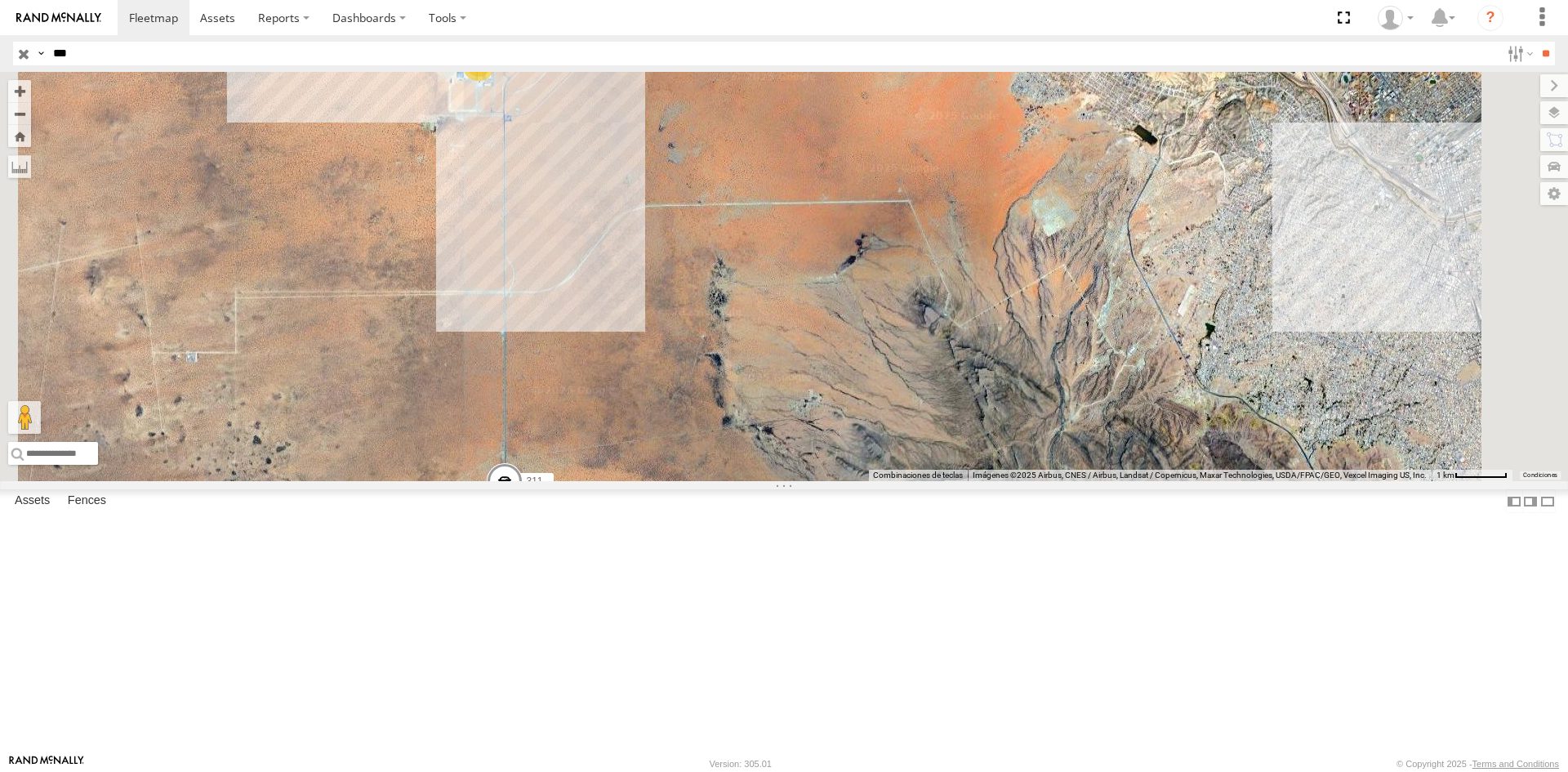
drag, startPoint x: 680, startPoint y: 493, endPoint x: 739, endPoint y: 494, distance: 59.0
click at [739, 481] on div "311 C6786 3489 7937 8689 3485186707B8 689 4077 4093 112 288 5538 2909 5 2 2 2" at bounding box center [784, 277] width 1568 height 409
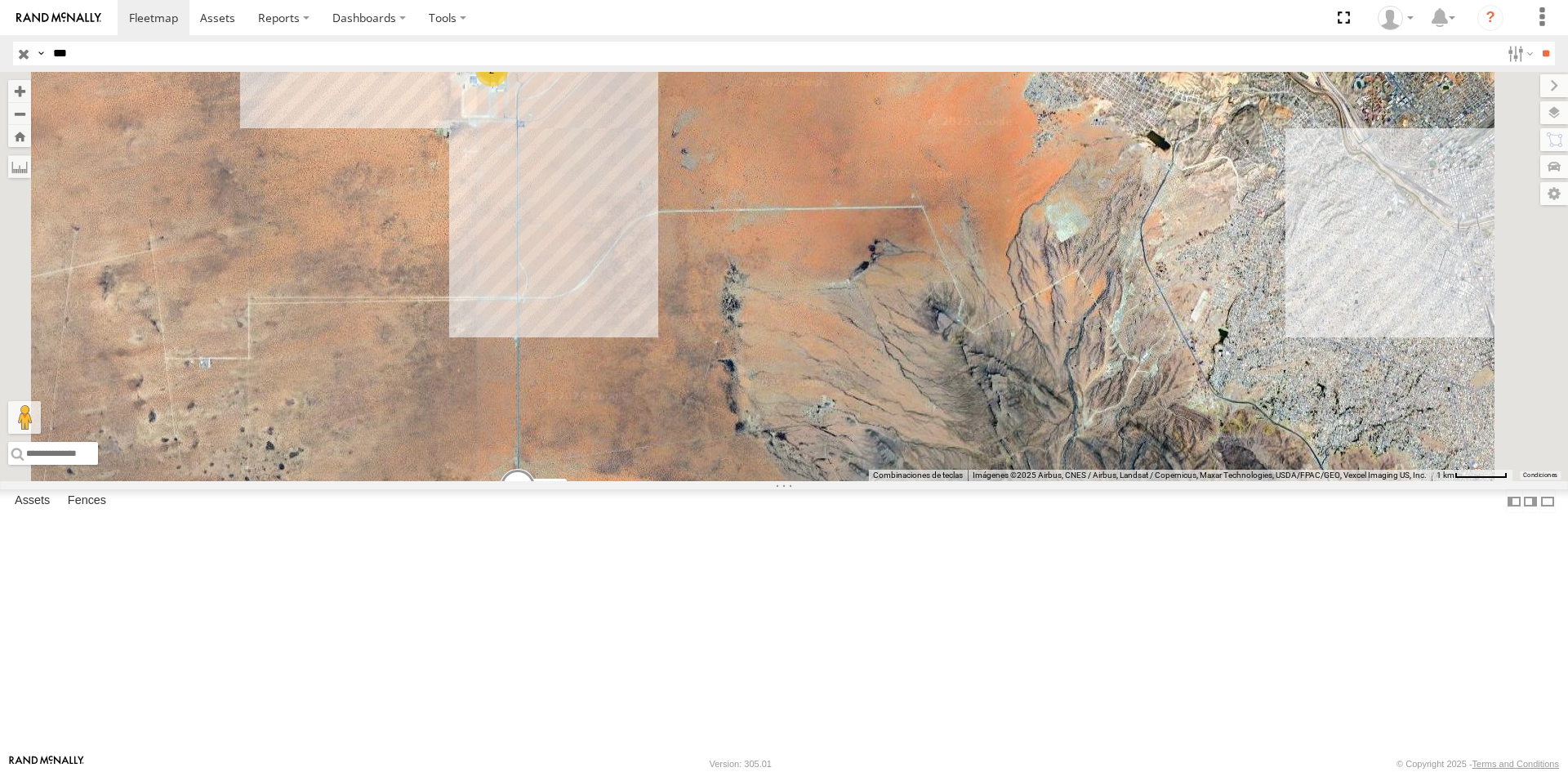
click at [647, 481] on div "311 C6786 3489 7937 8689 3485186707B8 689 4077 4093 112 288 5538 2909 5 2 2 2" at bounding box center [784, 277] width 1568 height 409
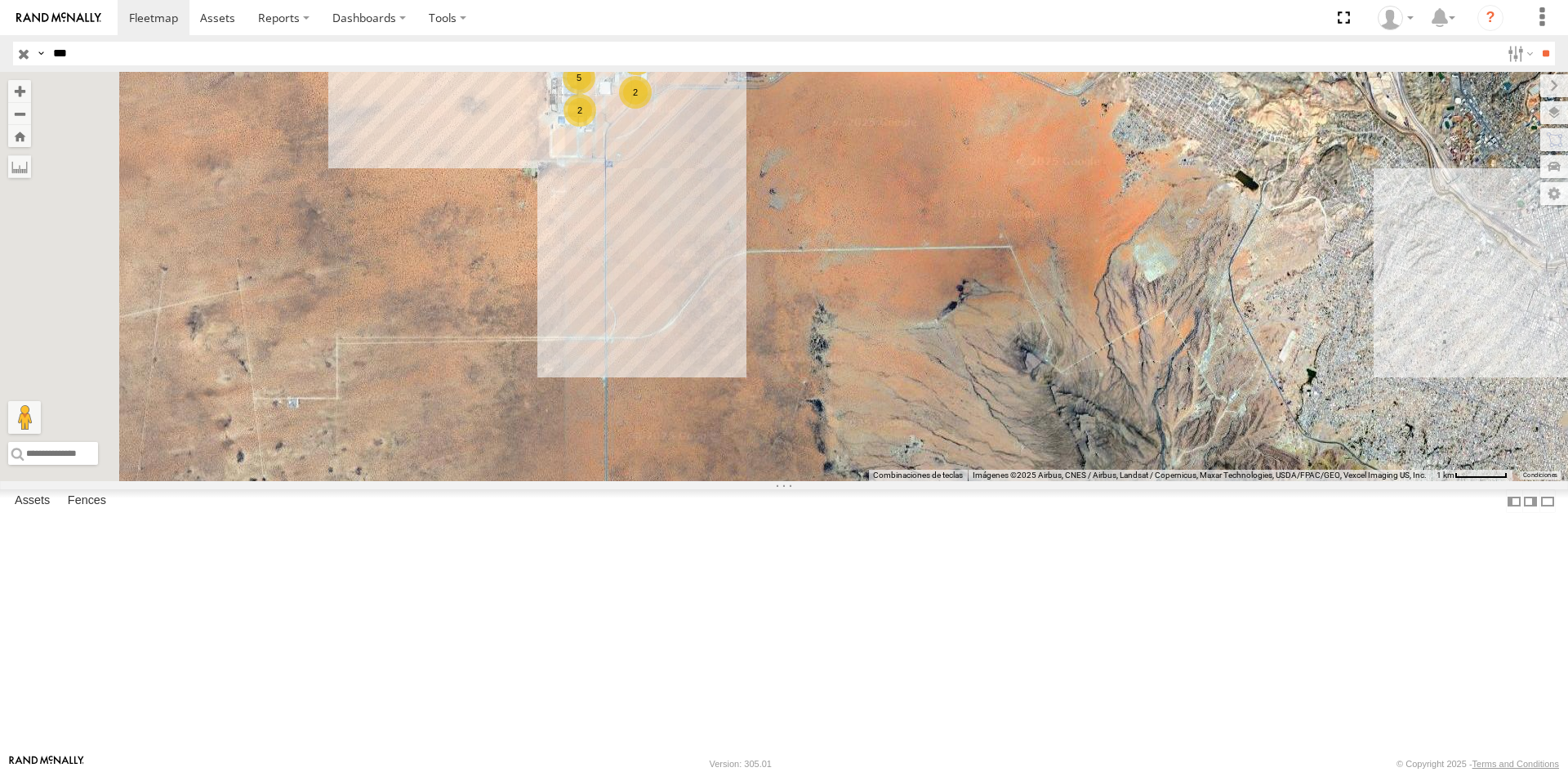
drag, startPoint x: 801, startPoint y: 538, endPoint x: 847, endPoint y: 558, distance: 50.2
click at [847, 481] on div "311 C6786 3489 7937 8689 3485186707B8 689 4077 4093 112 288 5538 2909 5 2 2 2" at bounding box center [784, 277] width 1568 height 409
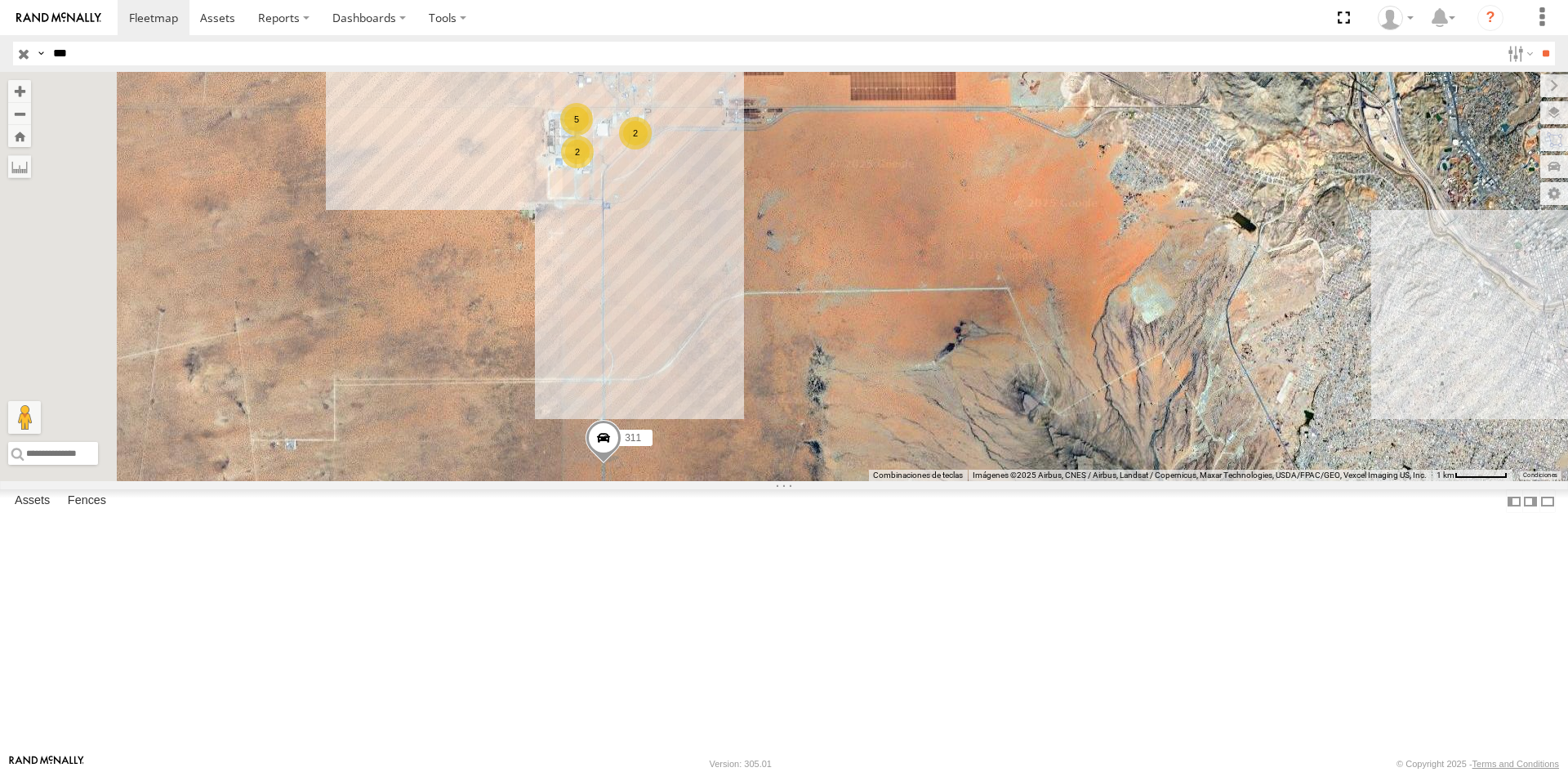
drag, startPoint x: 773, startPoint y: 226, endPoint x: 769, endPoint y: 269, distance: 43.2
click at [593, 136] on div "5" at bounding box center [576, 119] width 33 height 33
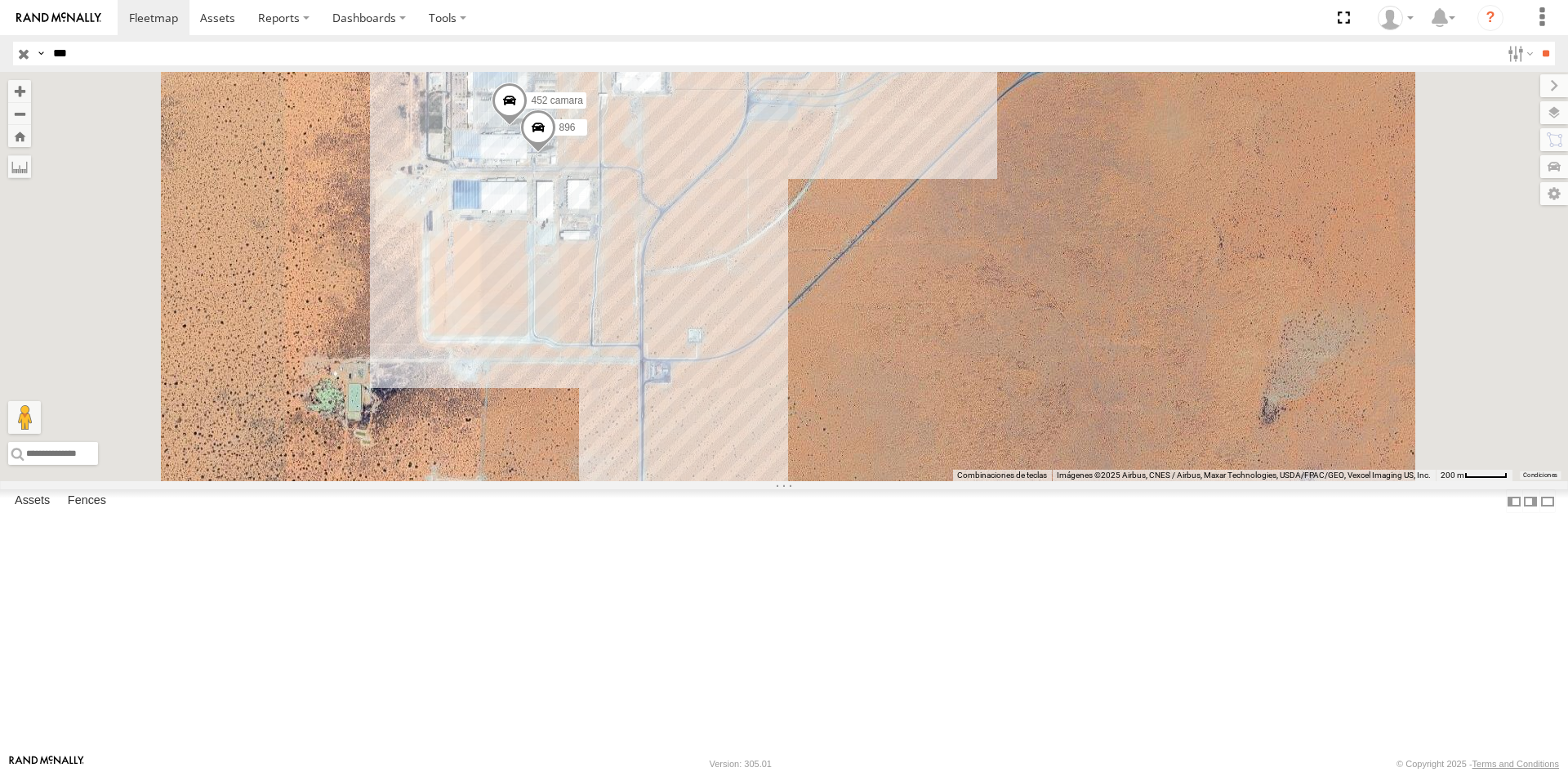
drag, startPoint x: 832, startPoint y: 202, endPoint x: 828, endPoint y: 263, distance: 61.1
click at [837, 261] on div "5538 311 2841 865 2 1124 896 3 410 452 camara" at bounding box center [784, 277] width 1568 height 409
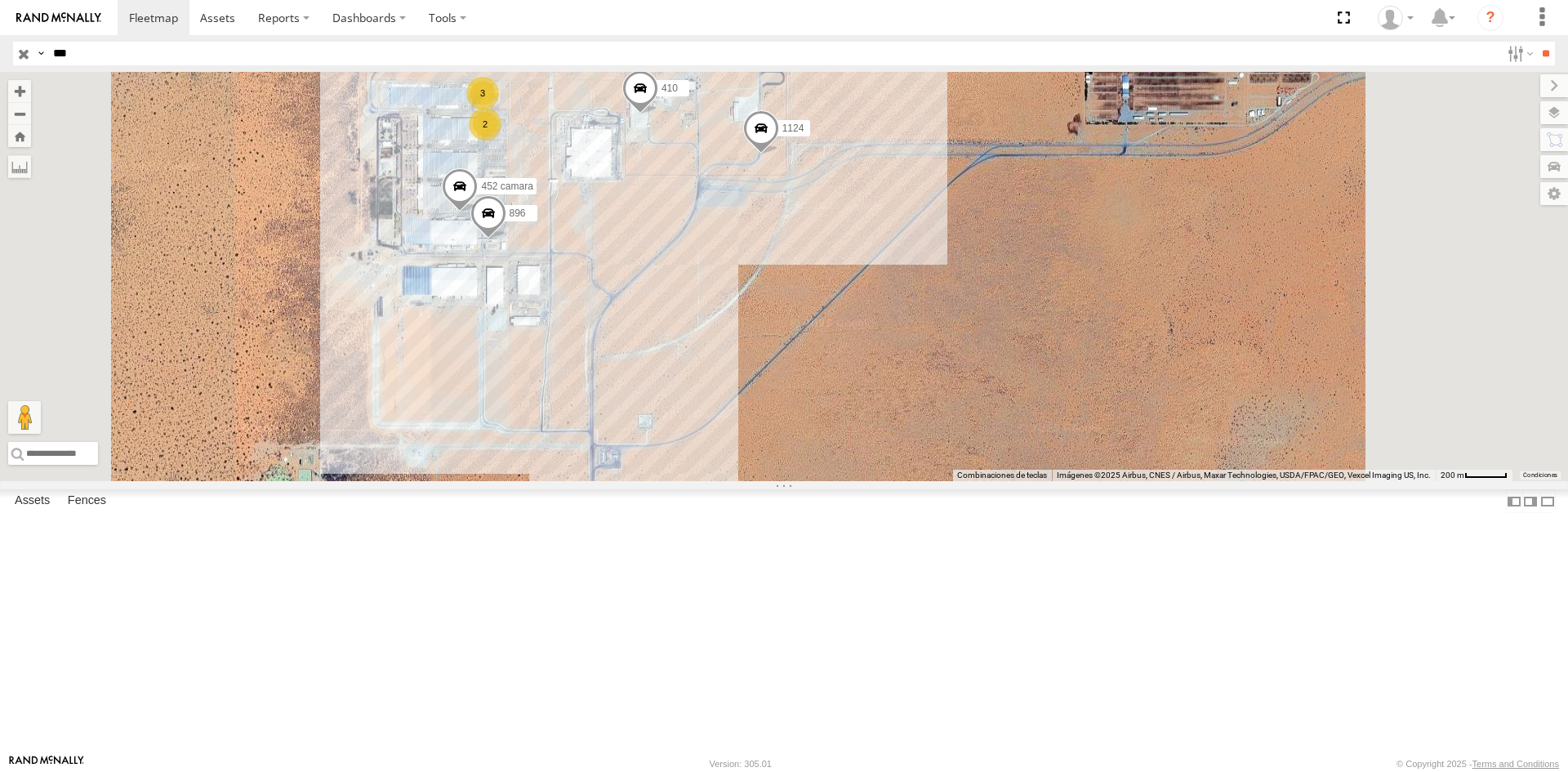
drag, startPoint x: 859, startPoint y: 191, endPoint x: 807, endPoint y: 239, distance: 70.8
click at [807, 239] on div "5538 311 2841 865 2 1124 896 3 410 452 camara" at bounding box center [784, 277] width 1568 height 409
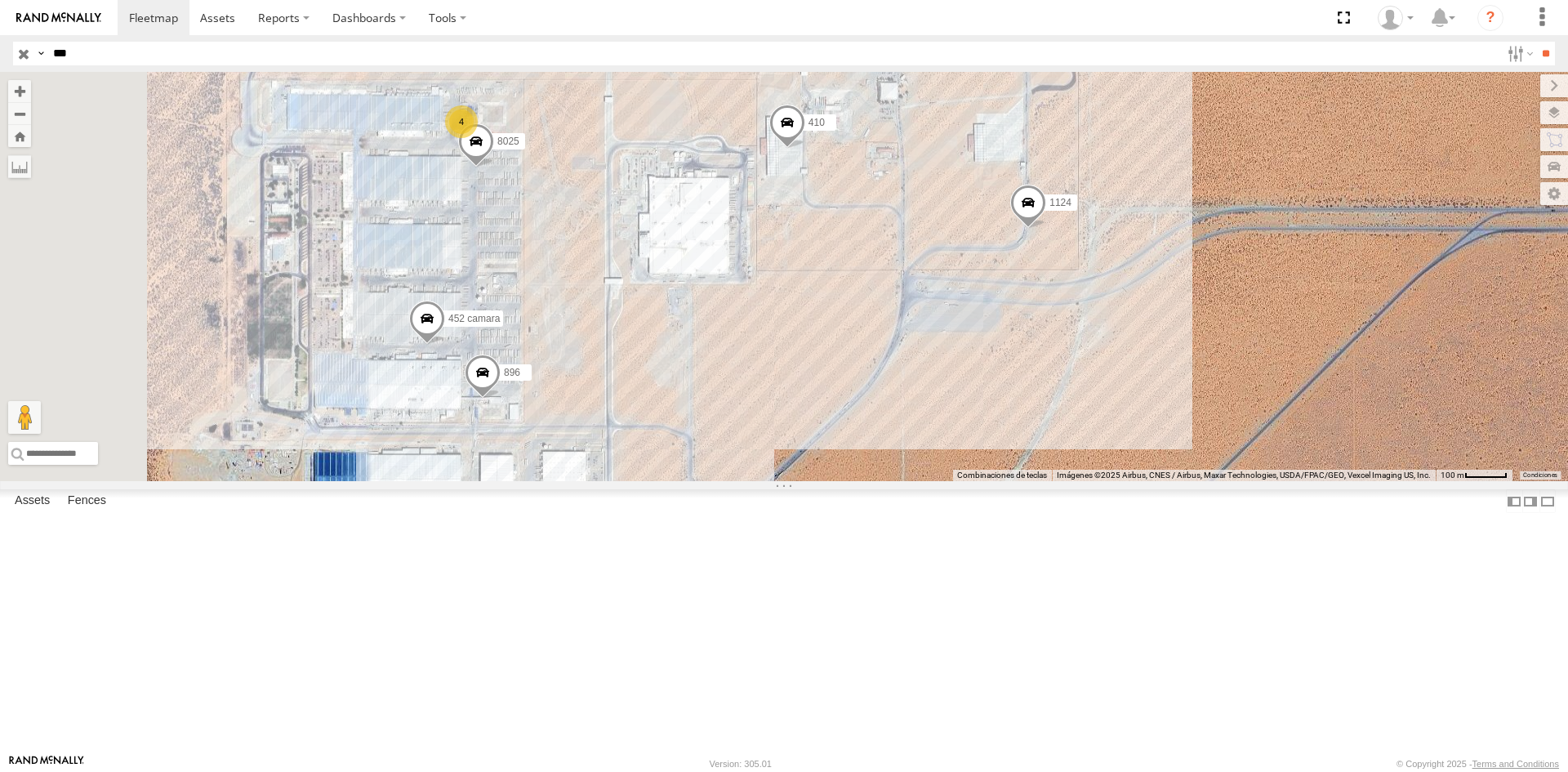
drag, startPoint x: 722, startPoint y: 247, endPoint x: 840, endPoint y: 277, distance: 121.8
click at [840, 277] on div "5538 311 2841 865 1124 896 410 452 camara 8025 4" at bounding box center [784, 277] width 1568 height 409
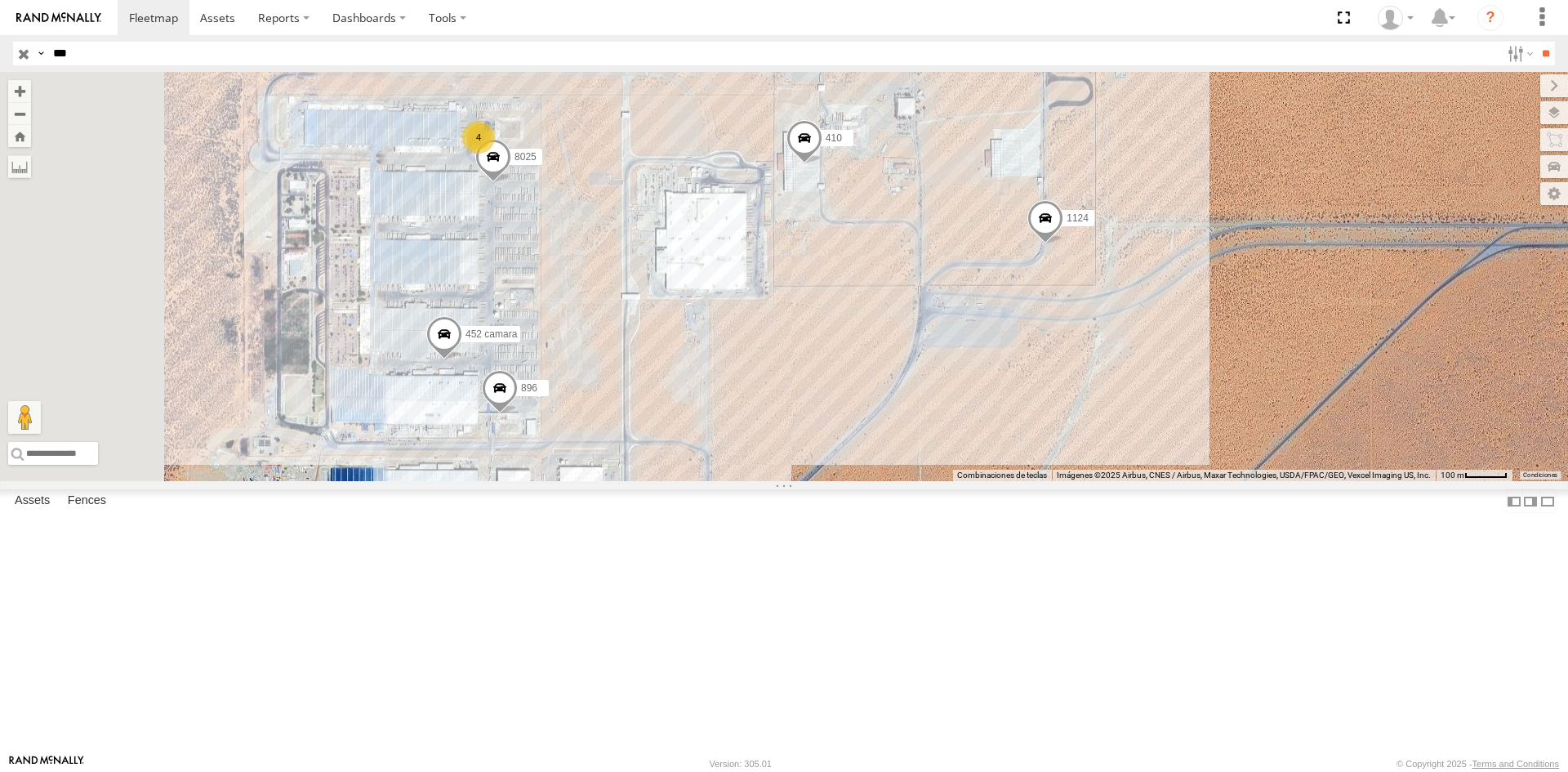
drag, startPoint x: 820, startPoint y: 338, endPoint x: 900, endPoint y: 330, distance: 80.4
click at [900, 330] on div "5538 311 2841 865 1124 896 410 452 camara 8025 4" at bounding box center [784, 277] width 1568 height 409
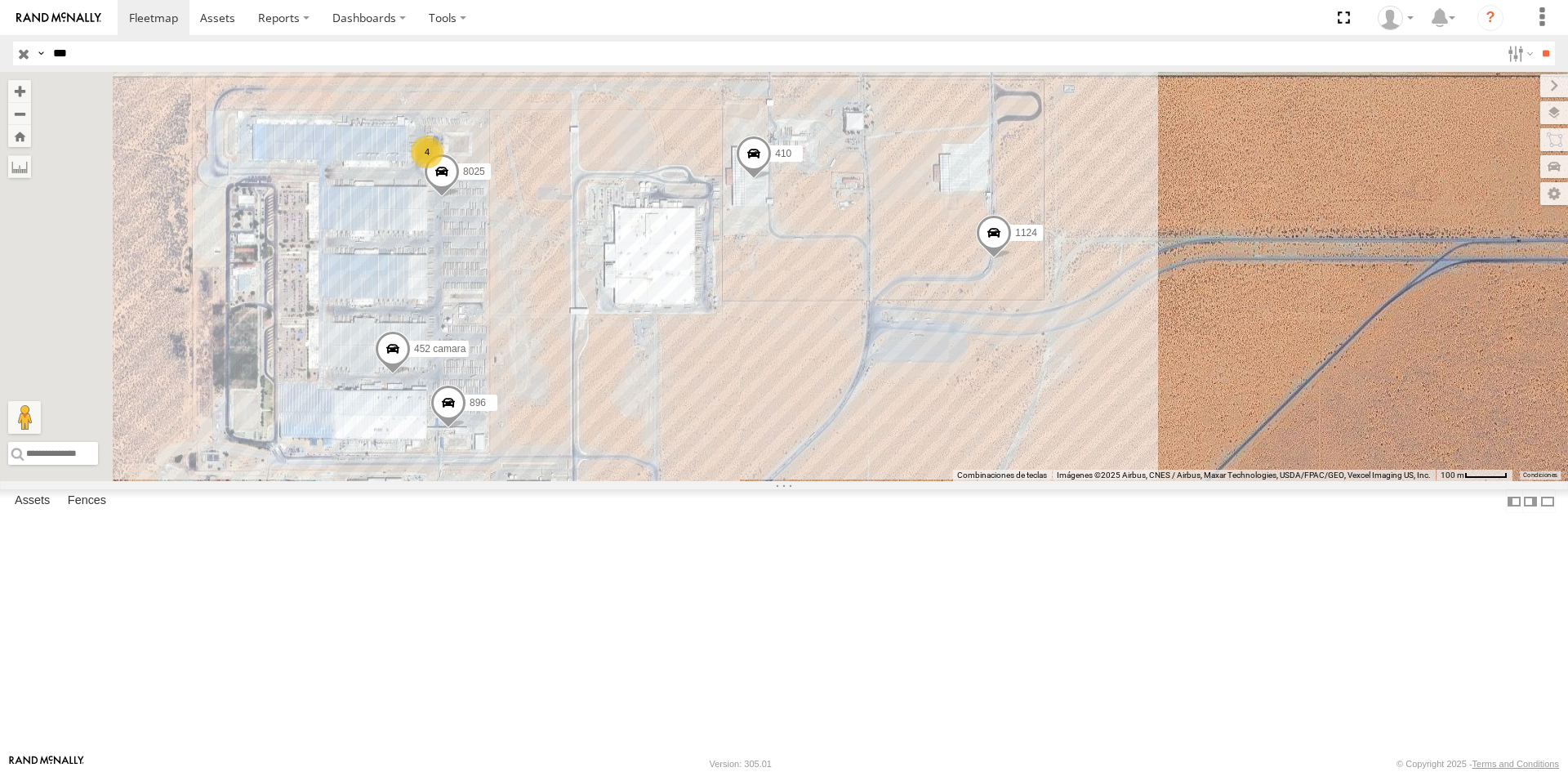
drag, startPoint x: 948, startPoint y: 288, endPoint x: 830, endPoint y: 308, distance: 119.7
click at [830, 308] on div "5538 311 2841 865 1124 896 410 452 camara 8025 4" at bounding box center [784, 277] width 1568 height 409
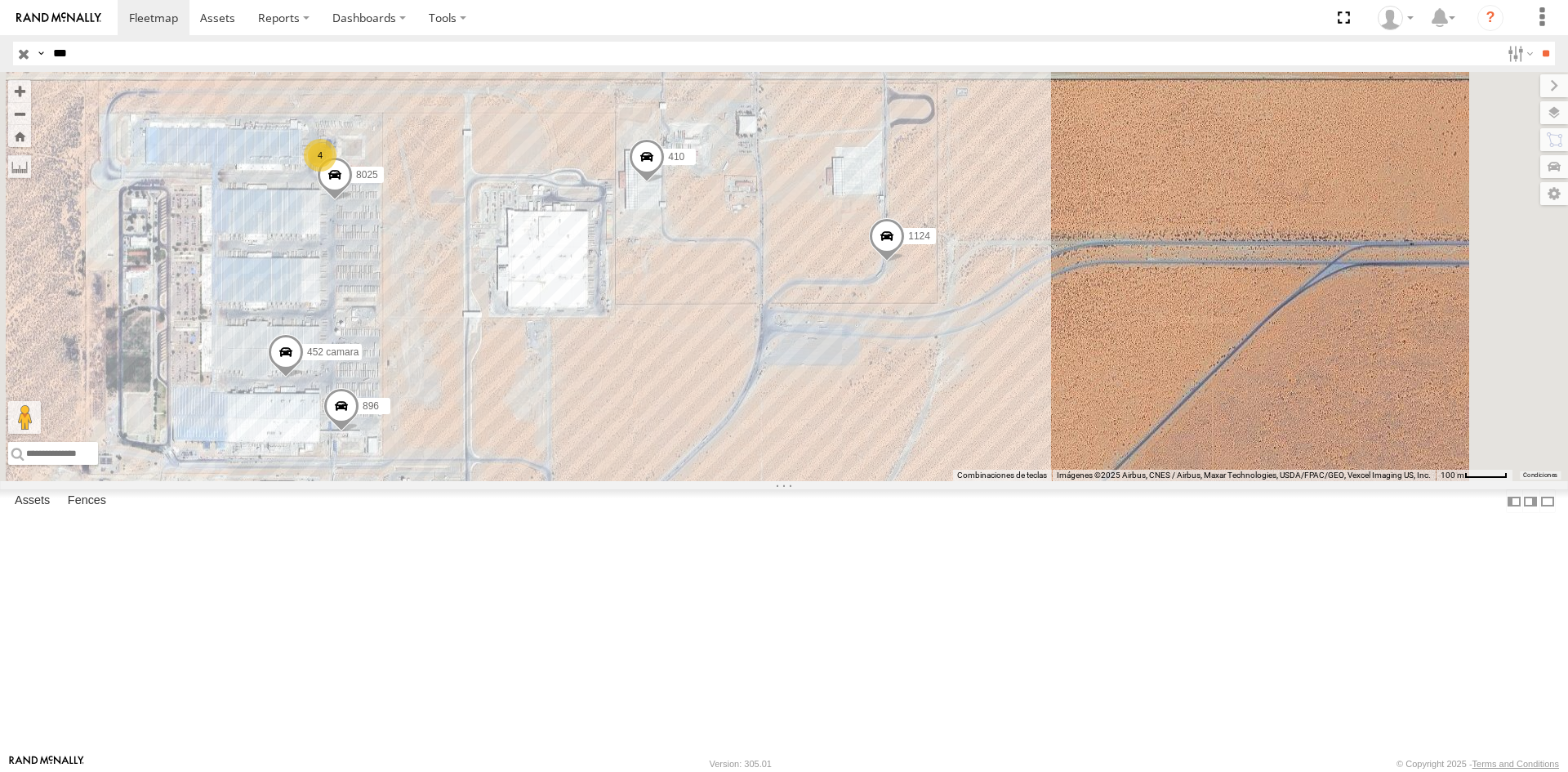
drag, startPoint x: 722, startPoint y: 334, endPoint x: 693, endPoint y: 335, distance: 29.0
click at [693, 335] on div "5538 311 2841 865 1124 896 410 452 camara 8025 4" at bounding box center [784, 277] width 1568 height 409
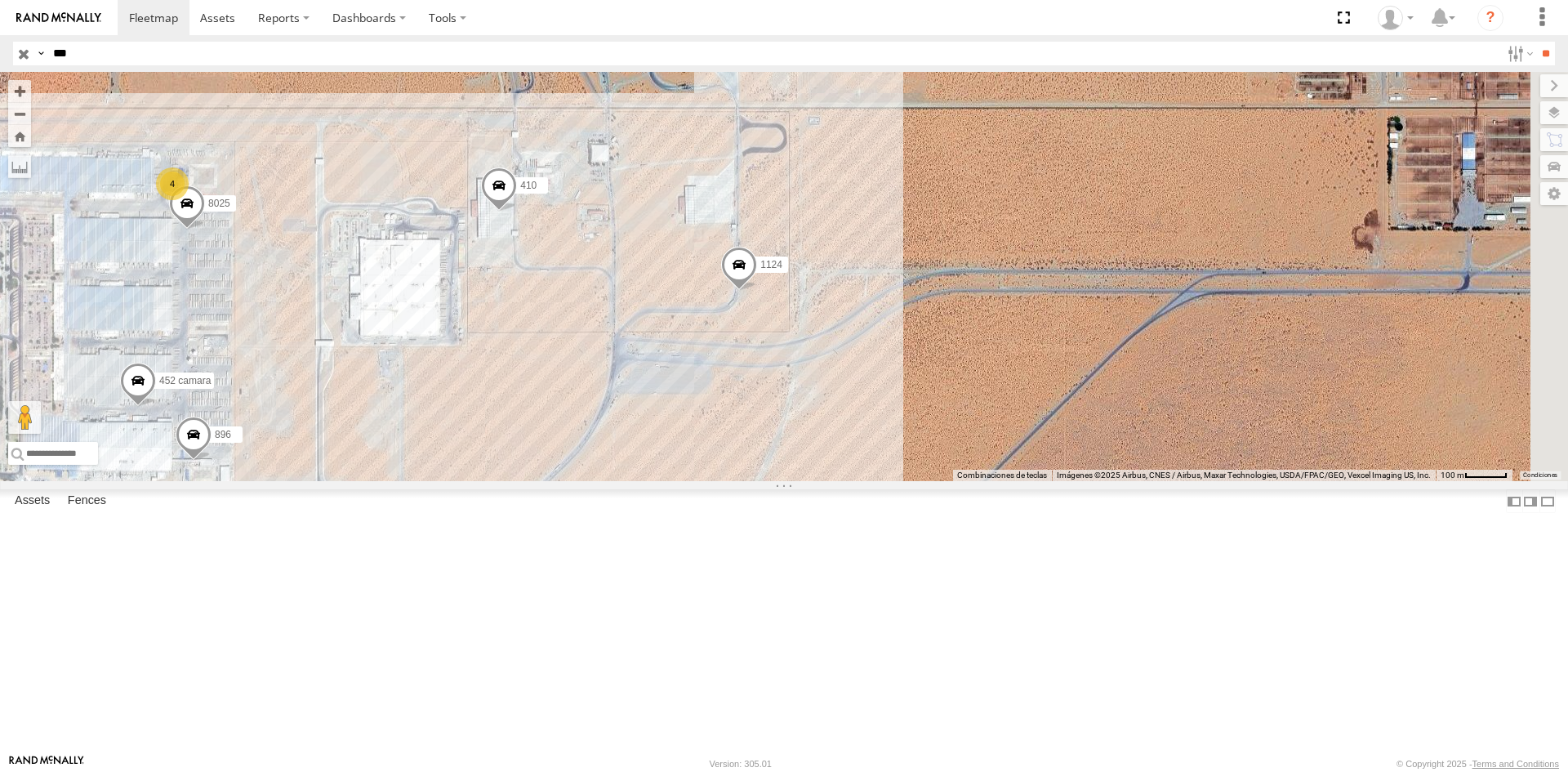
drag, startPoint x: 659, startPoint y: 394, endPoint x: 646, endPoint y: 395, distance: 13.0
click at [646, 395] on div "5538 311 2841 865 1124 896 410 452 camara 8025 4" at bounding box center [784, 277] width 1568 height 409
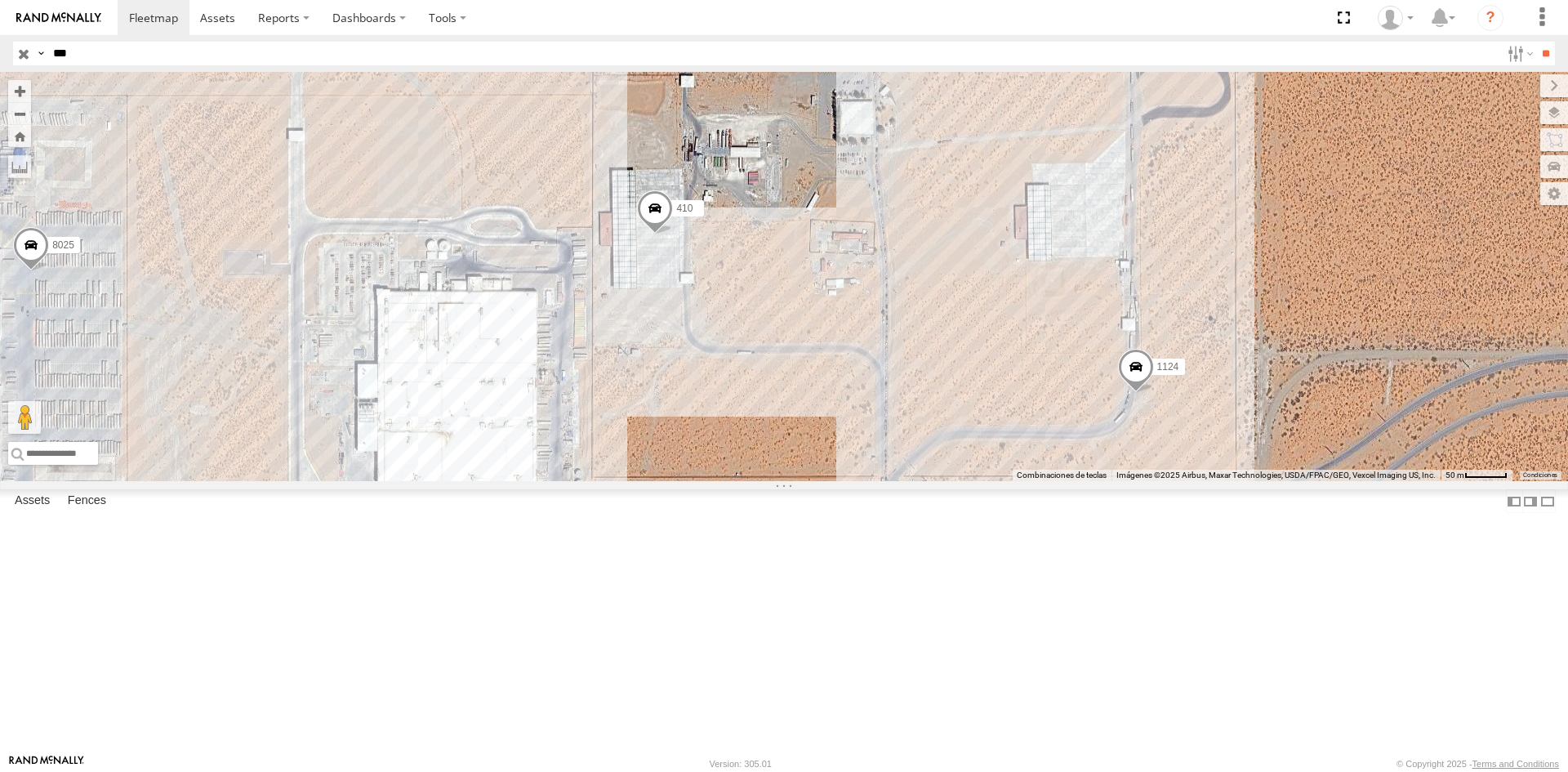
drag, startPoint x: 700, startPoint y: 369, endPoint x: 842, endPoint y: 423, distance: 151.9
click at [842, 423] on div "5538 311 2841 865 1124 896 410 452 camara 8025" at bounding box center [784, 277] width 1568 height 409
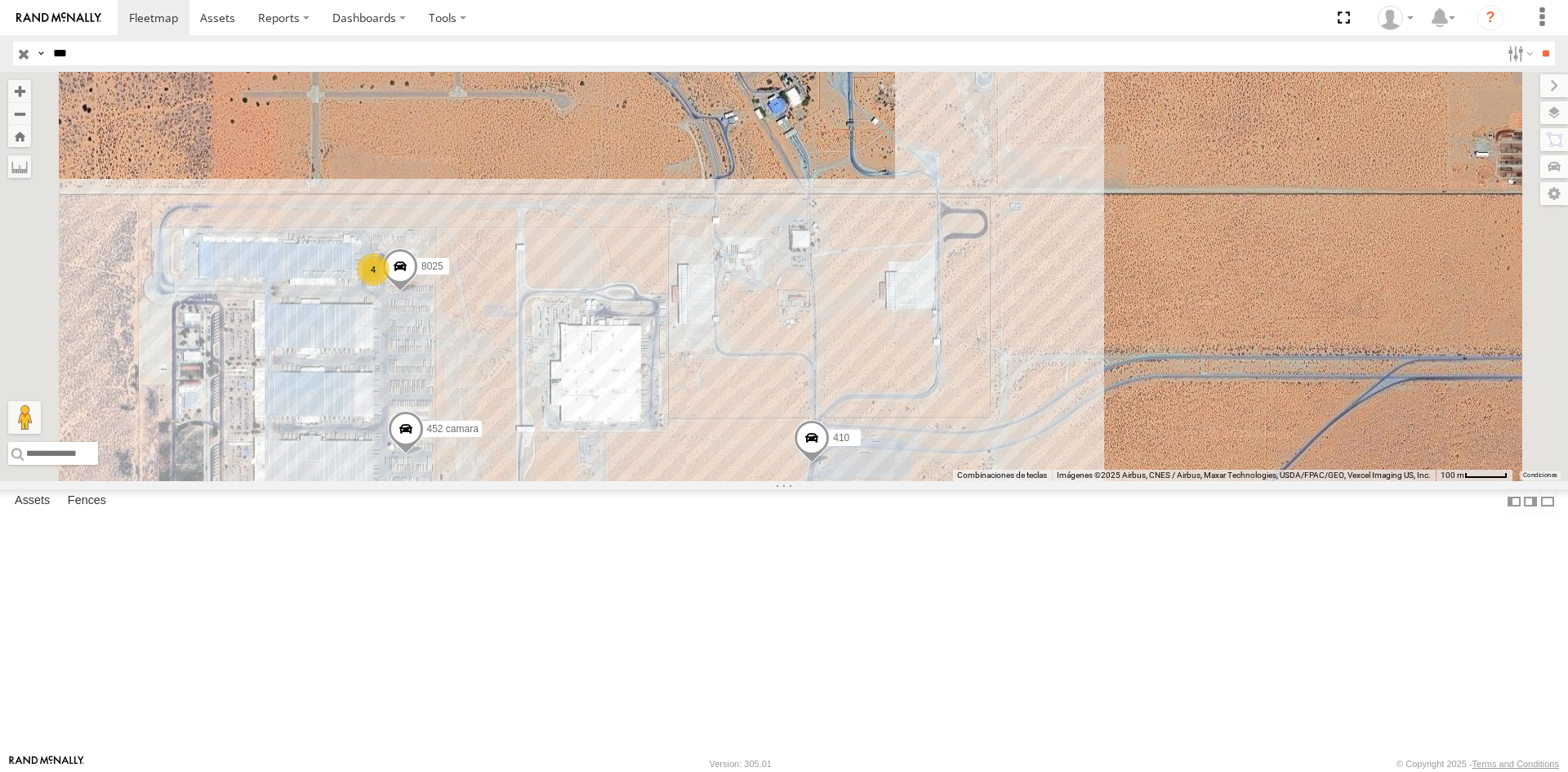
drag, startPoint x: 991, startPoint y: 637, endPoint x: 997, endPoint y: 585, distance: 52.3
click at [998, 481] on div "410 8025 4 896 452 camara 311" at bounding box center [784, 277] width 1568 height 409
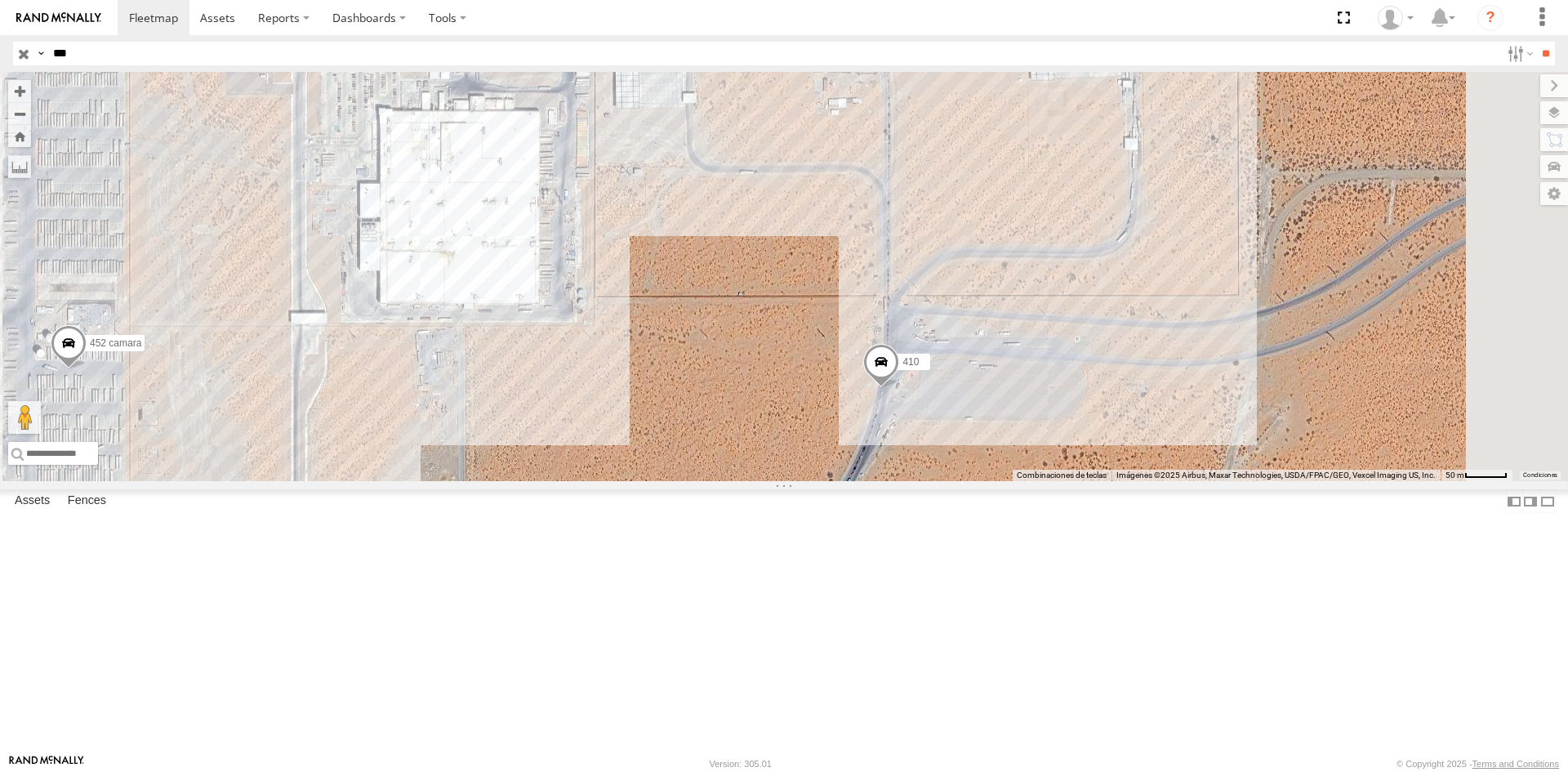
drag, startPoint x: 894, startPoint y: 556, endPoint x: 931, endPoint y: 563, distance: 37.7
click at [930, 481] on div "410 8025 896 452 camara 311" at bounding box center [784, 277] width 1568 height 409
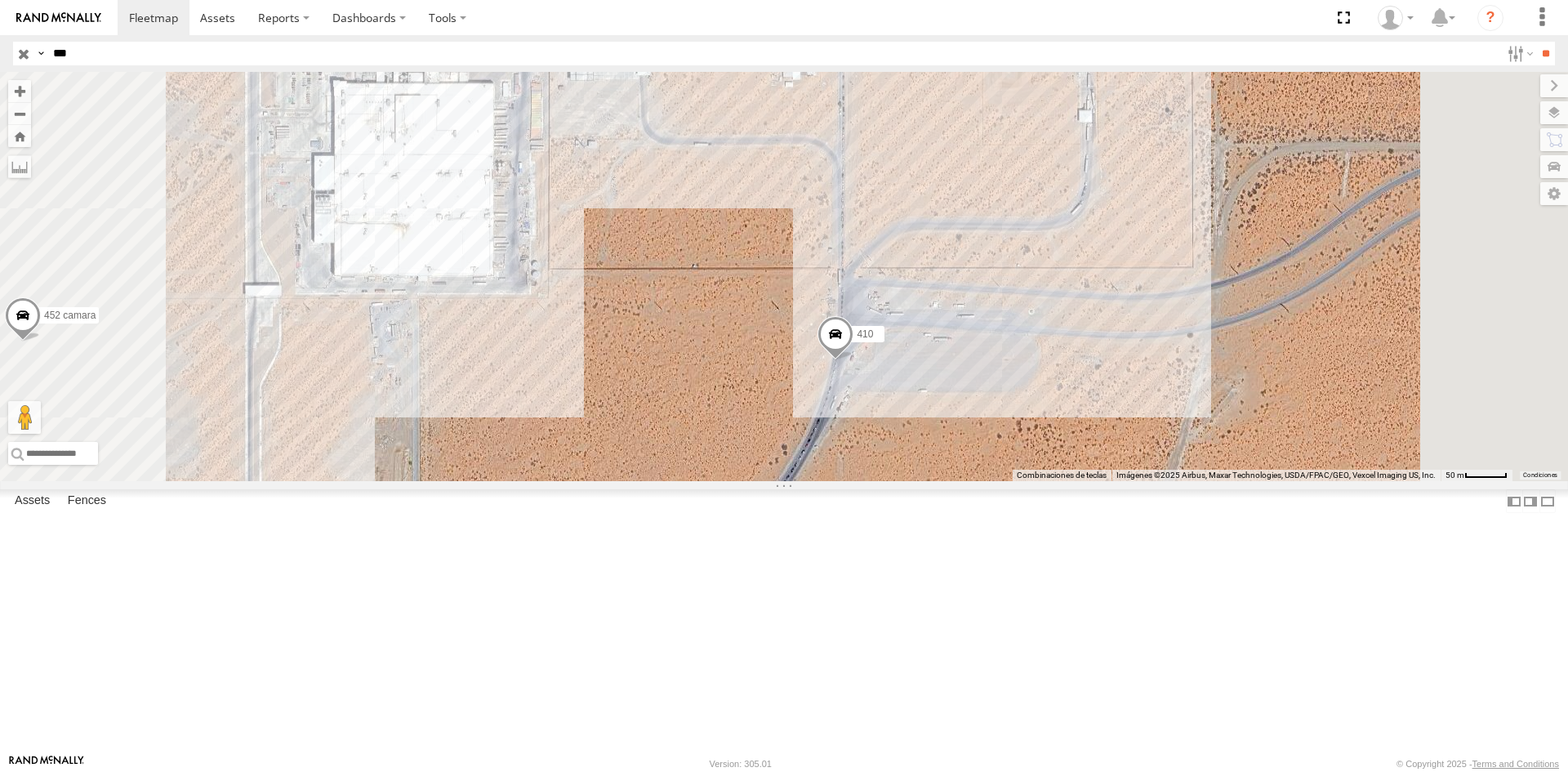
drag, startPoint x: 844, startPoint y: 570, endPoint x: 1003, endPoint y: 573, distance: 159.0
click at [983, 481] on div "410 452 camara 1124 8025 896 311" at bounding box center [784, 277] width 1568 height 409
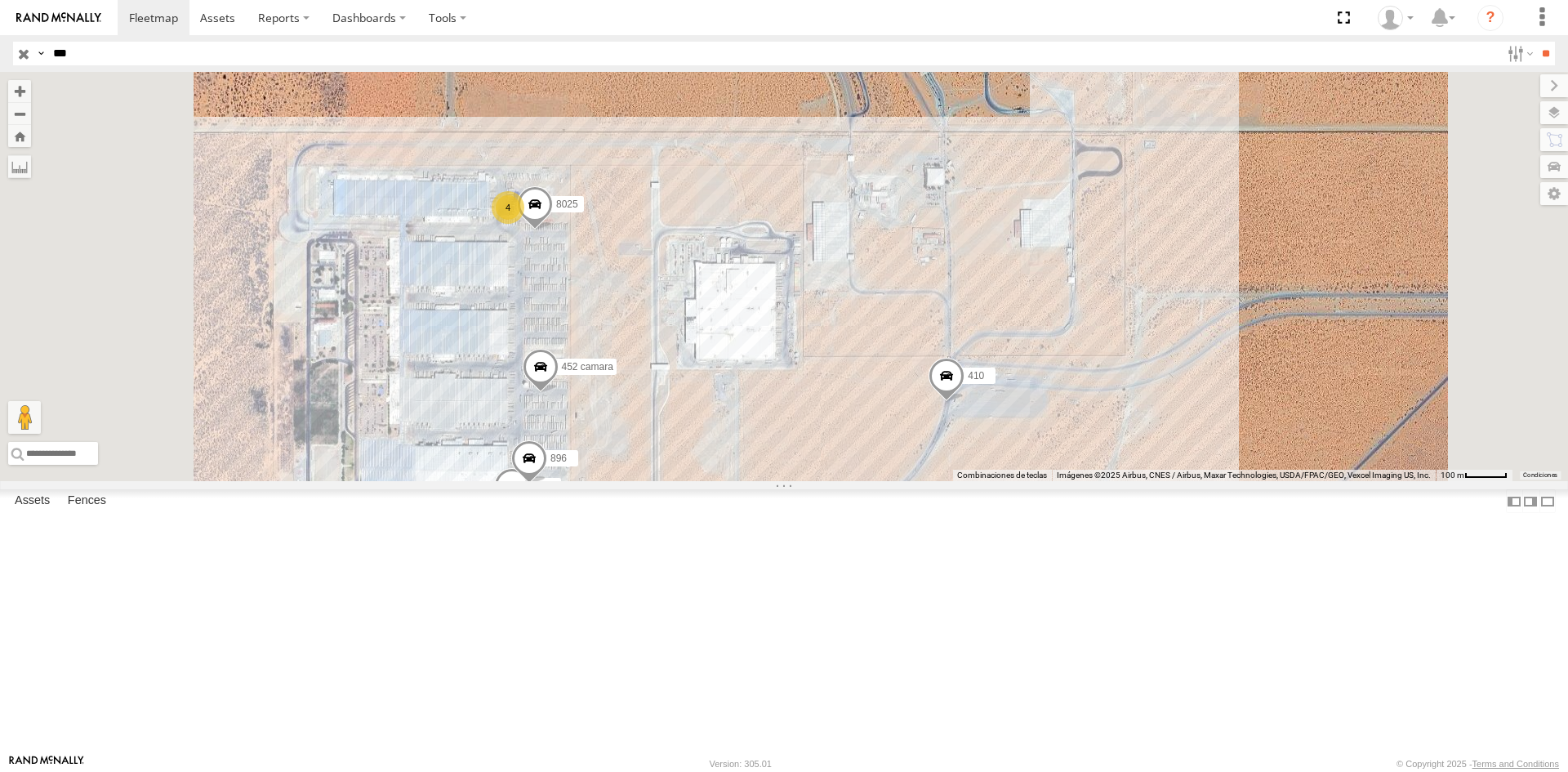
click at [964, 402] on span at bounding box center [947, 380] width 36 height 44
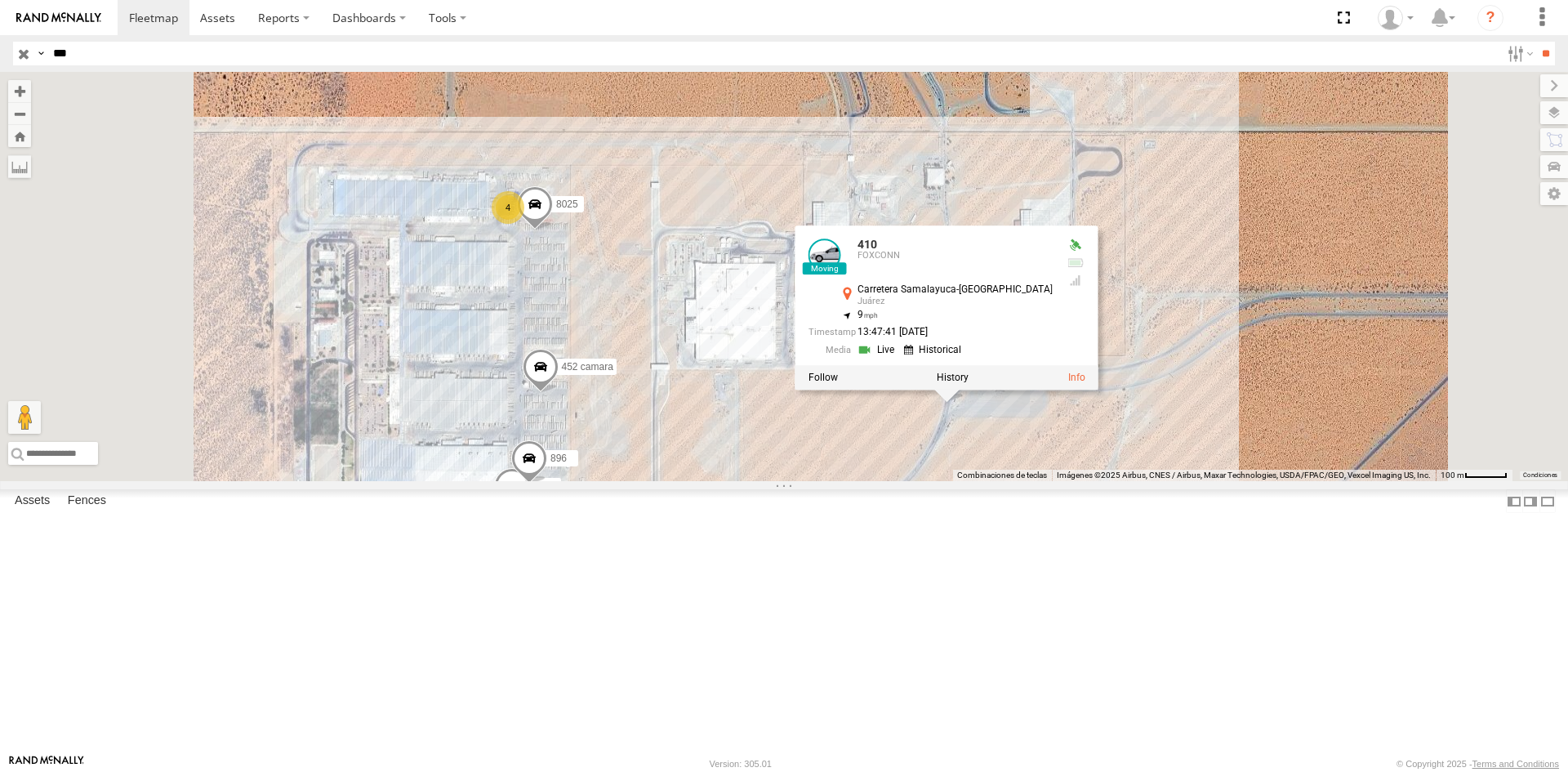
click at [899, 357] on link at bounding box center [878, 349] width 42 height 16
click at [1143, 481] on div "410 452 camara 1124 8025 896 311 4 410 FOXCONN Carretera Samalayuca-El Oasis Ju…" at bounding box center [784, 277] width 1568 height 409
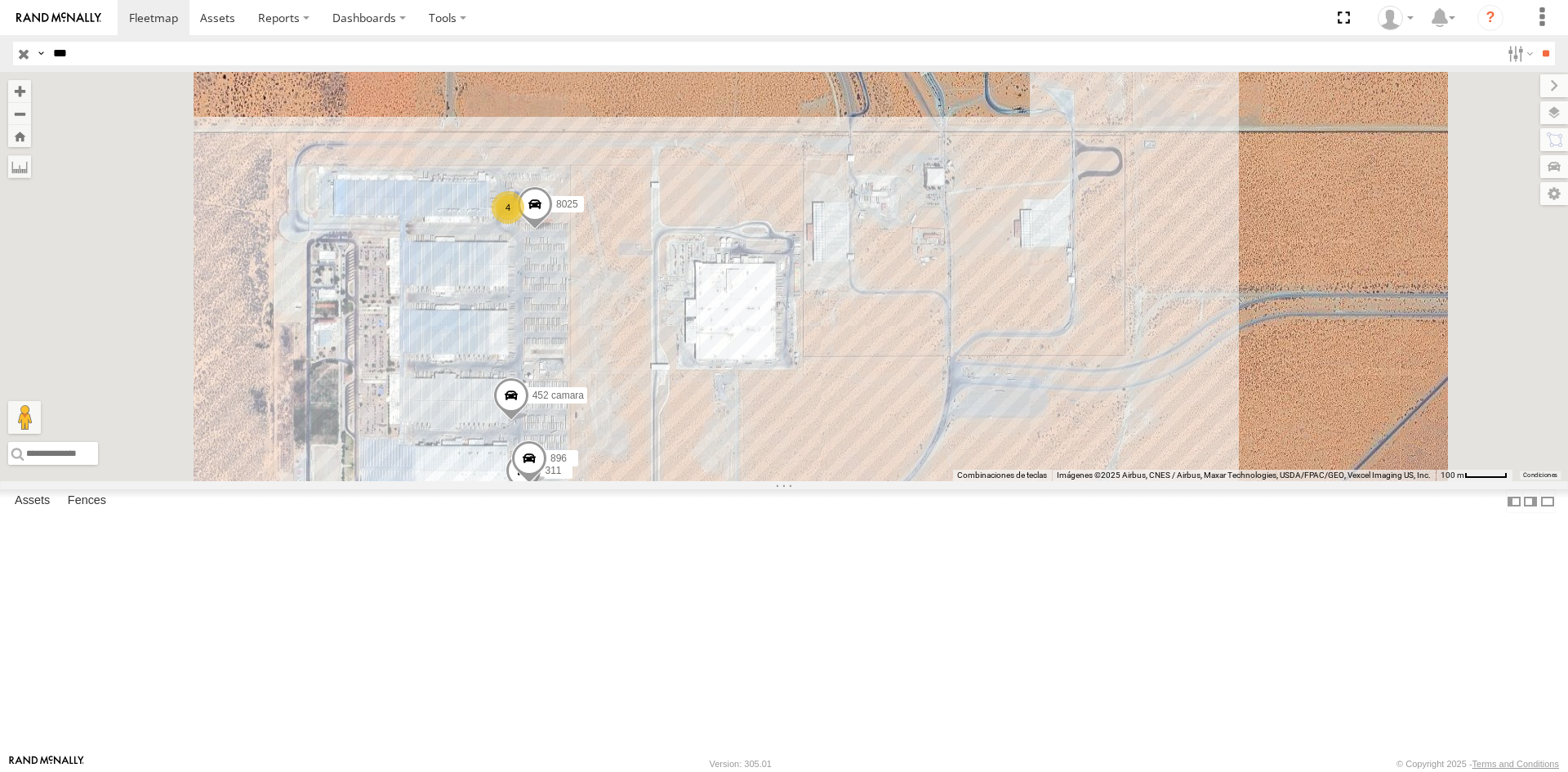
drag, startPoint x: 1006, startPoint y: 727, endPoint x: 1004, endPoint y: 715, distance: 12.2
click at [1006, 481] on div "410 452 camara 1124 8025 896 311 4" at bounding box center [784, 277] width 1568 height 409
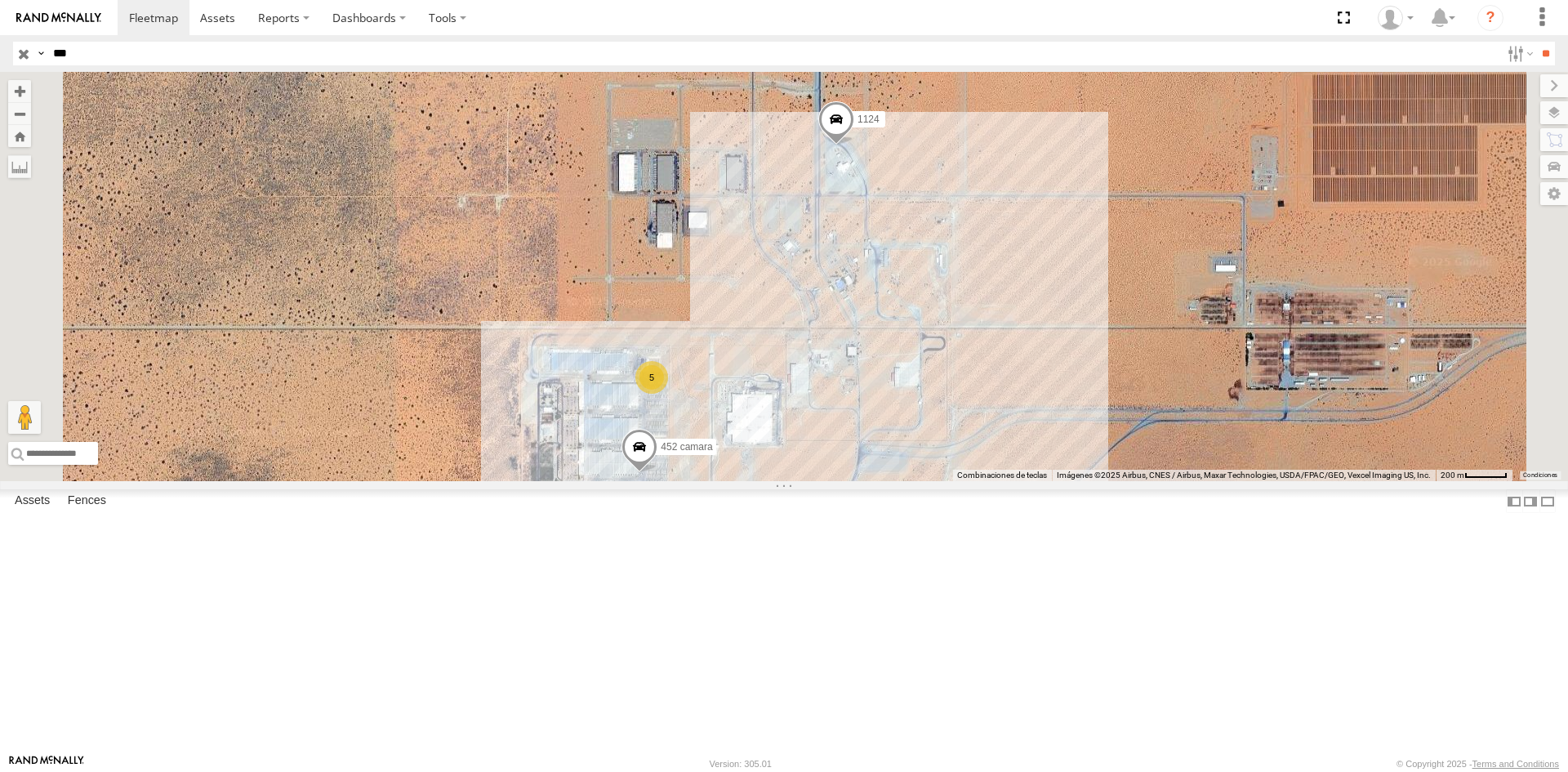
drag, startPoint x: 805, startPoint y: 686, endPoint x: 807, endPoint y: 581, distance: 105.0
click at [807, 481] on div "410 452 camara 1124 5 2" at bounding box center [784, 277] width 1568 height 409
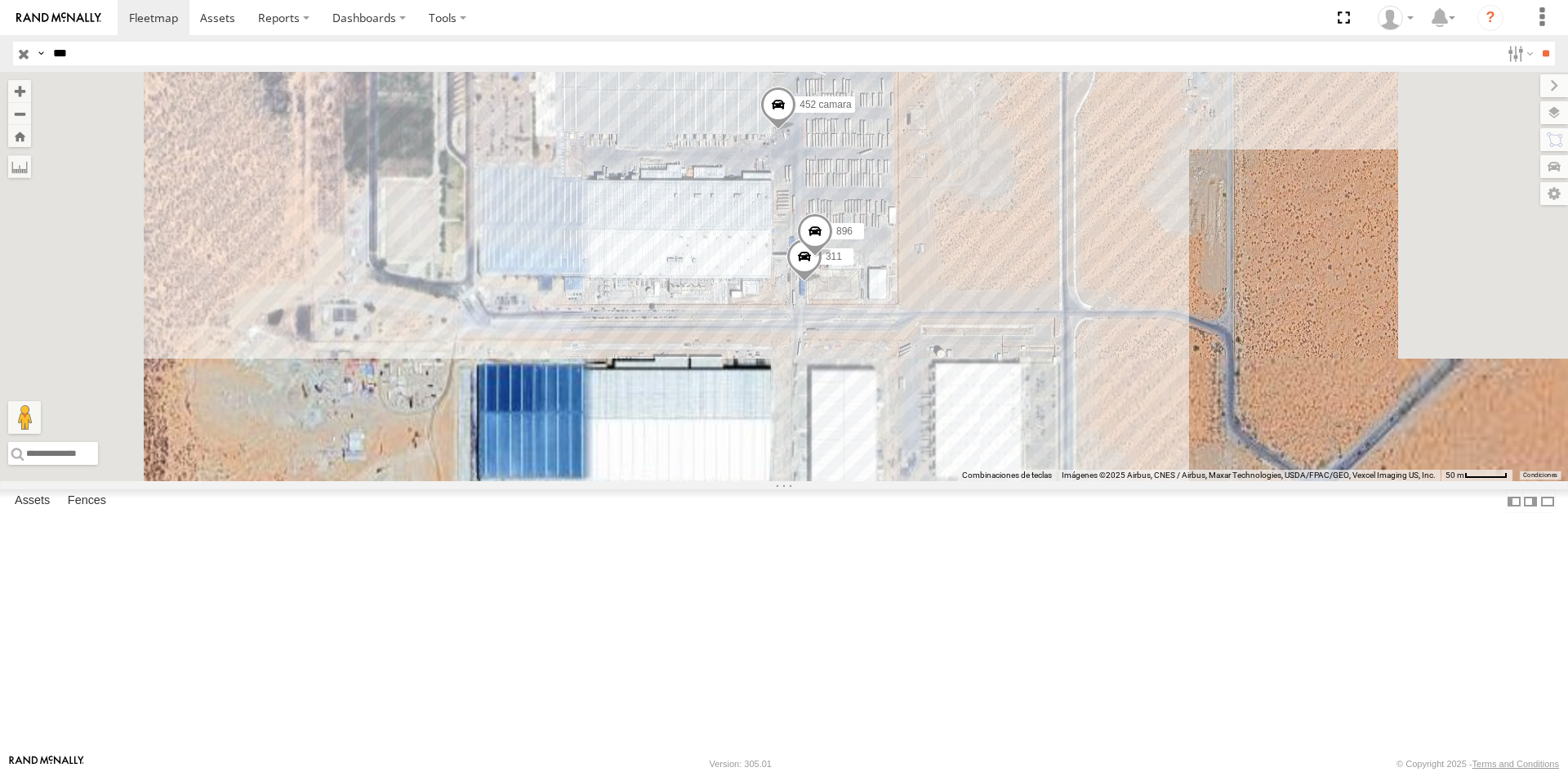
drag, startPoint x: 651, startPoint y: 594, endPoint x: 679, endPoint y: 594, distance: 28.0
click at [679, 481] on div "410 452 camara 1124 8025 896 311" at bounding box center [784, 277] width 1568 height 409
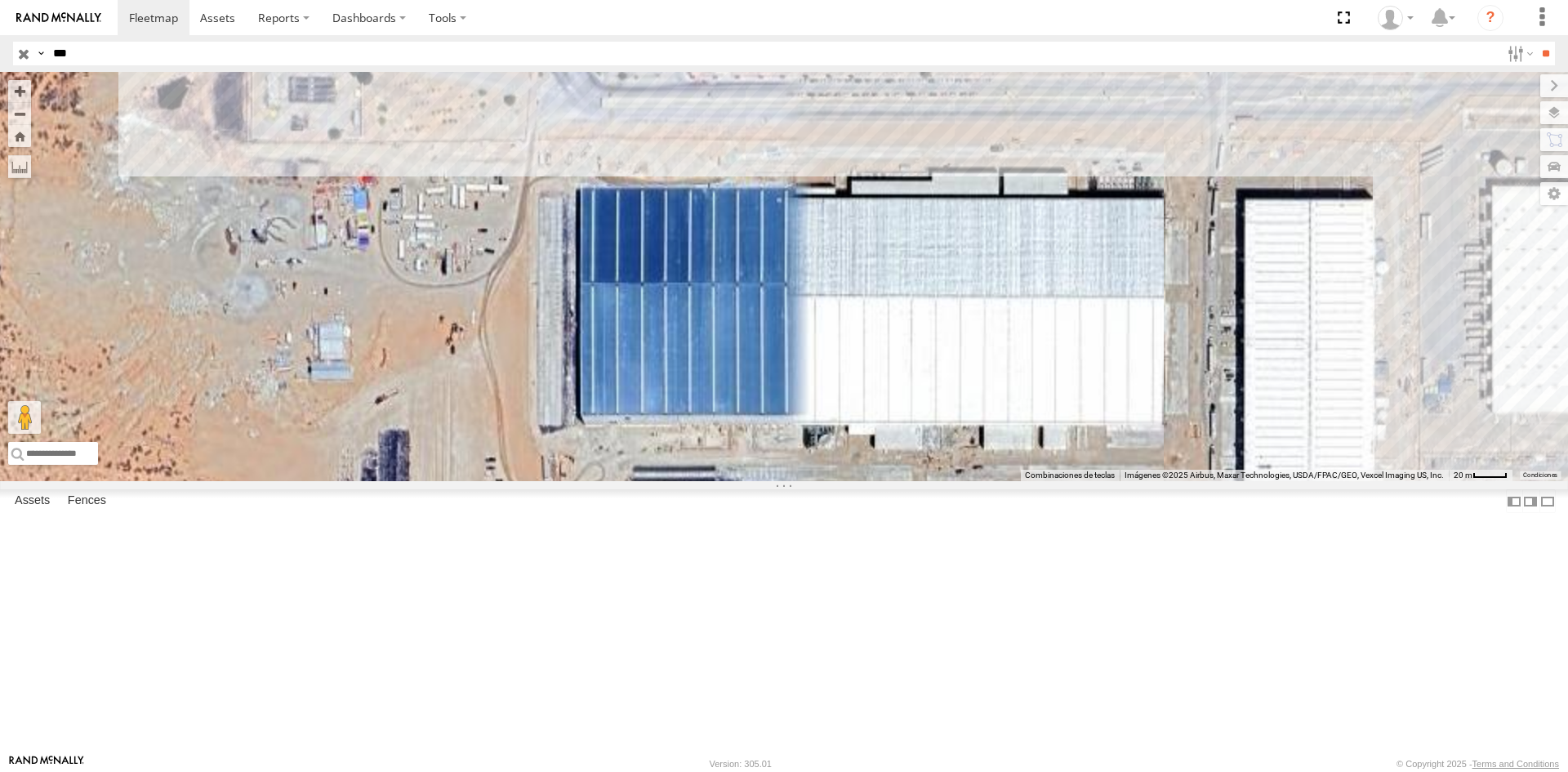
drag, startPoint x: 605, startPoint y: 620, endPoint x: 743, endPoint y: 540, distance: 159.5
click at [737, 481] on div "410 452 camara 2 311" at bounding box center [784, 277] width 1568 height 409
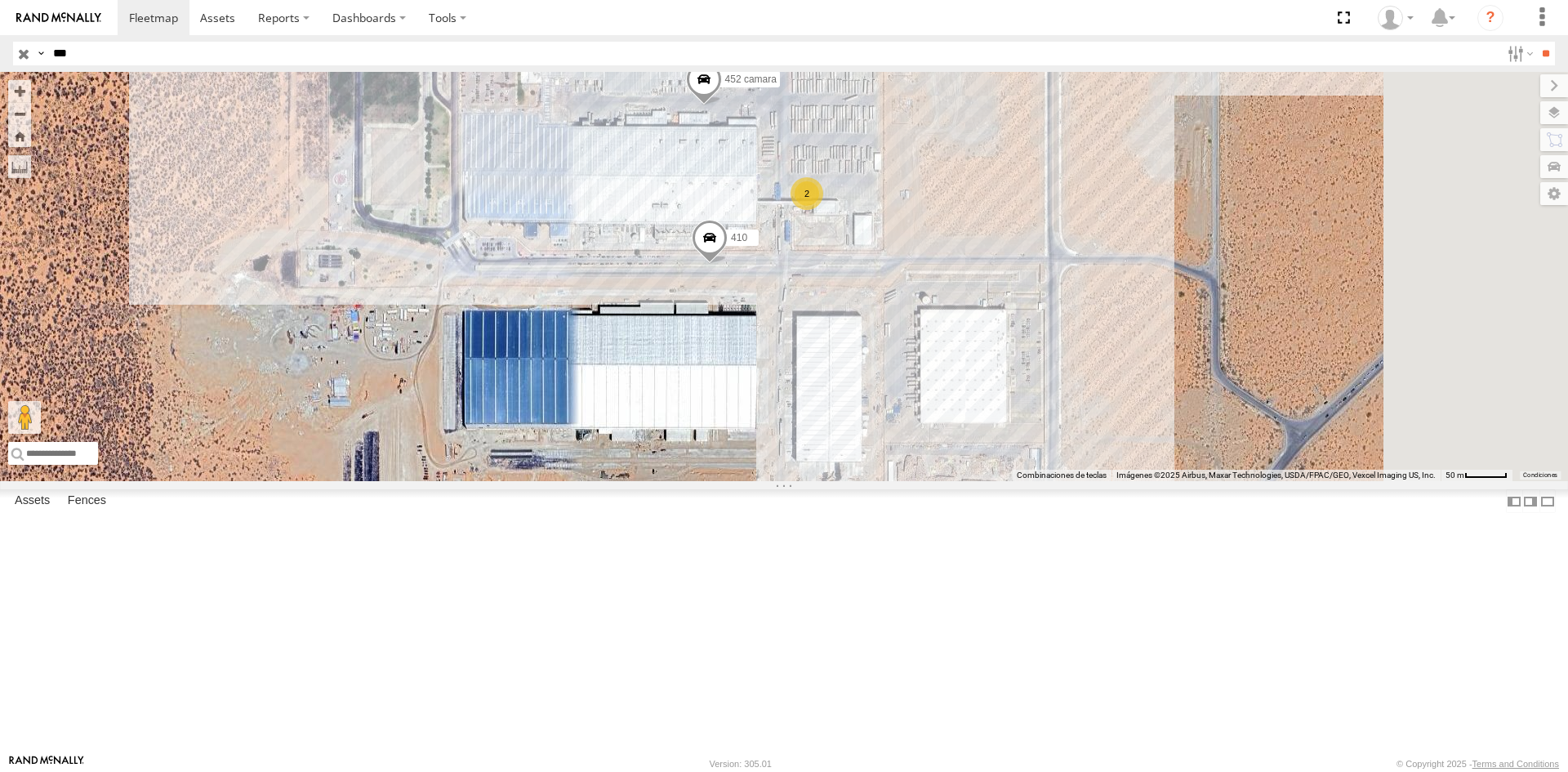
drag, startPoint x: 1080, startPoint y: 383, endPoint x: 930, endPoint y: 373, distance: 150.3
click at [930, 373] on div "410 452 camara 311 2" at bounding box center [784, 277] width 1568 height 409
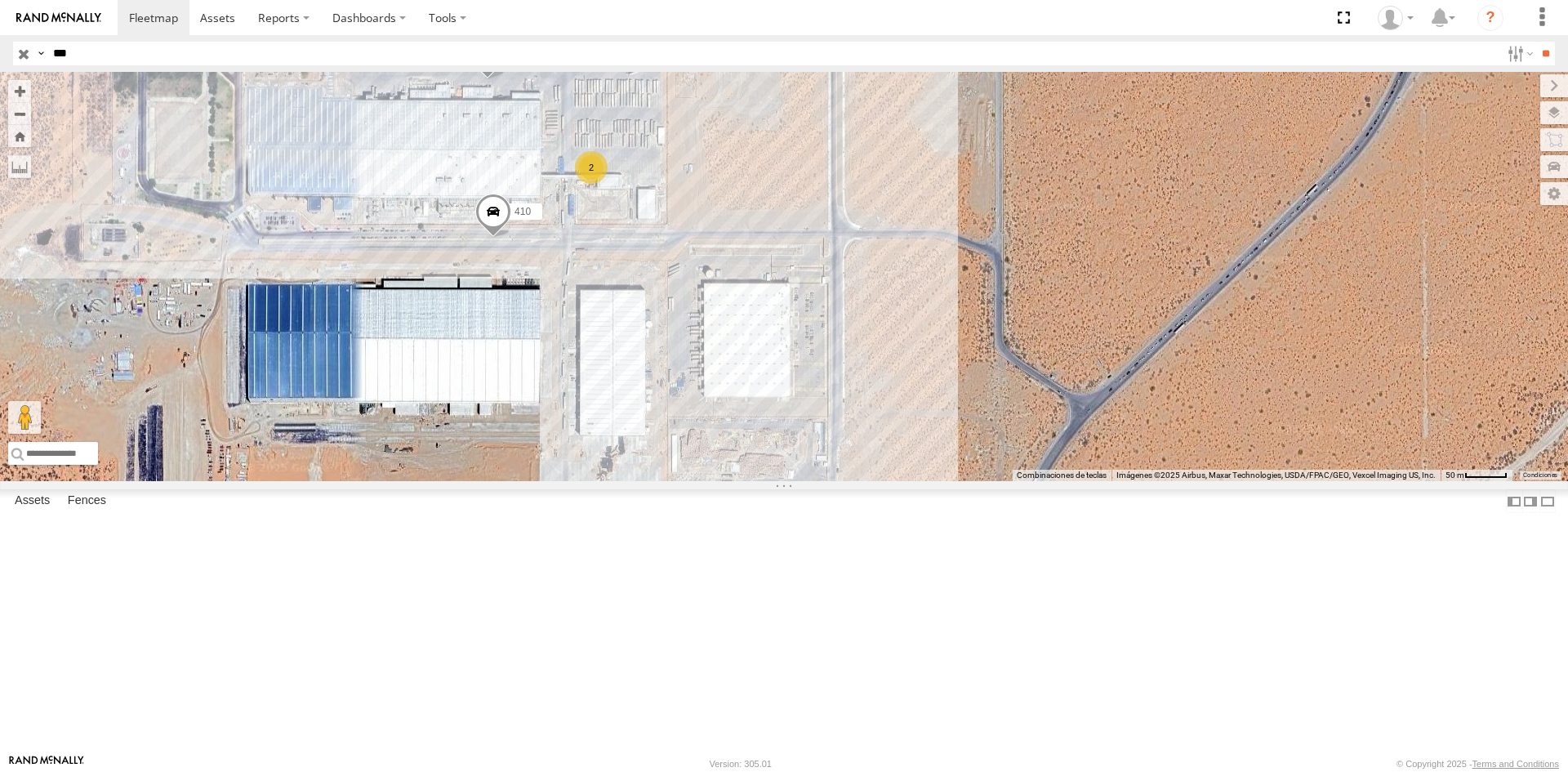
drag, startPoint x: 481, startPoint y: 391, endPoint x: 693, endPoint y: 394, distance: 212.0
click at [693, 394] on div "410 452 camara 311 2" at bounding box center [784, 277] width 1568 height 409
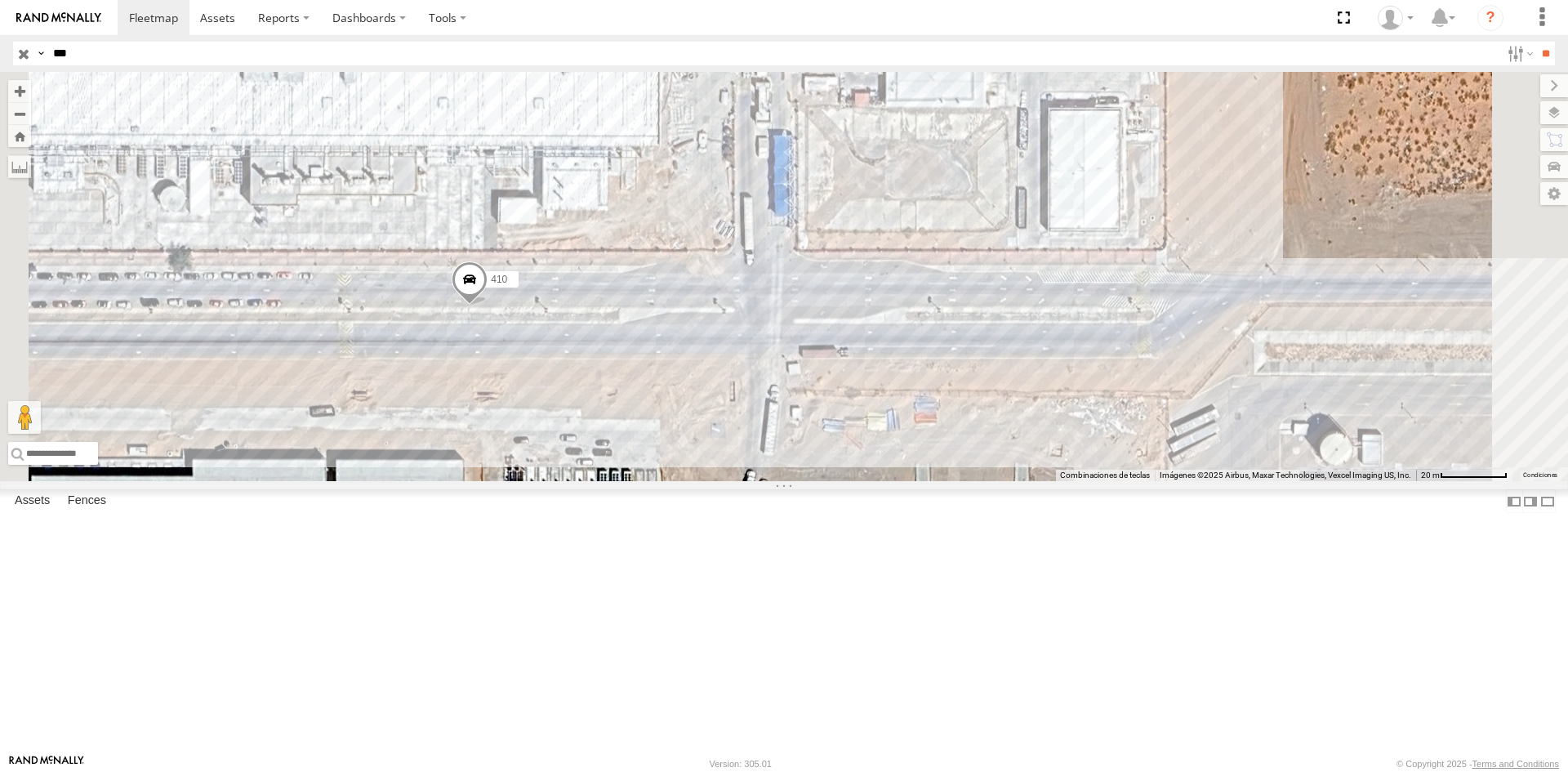
drag, startPoint x: 723, startPoint y: 356, endPoint x: 800, endPoint y: 450, distance: 121.5
click at [768, 432] on div "410 452 camara 311 8025 896" at bounding box center [784, 277] width 1568 height 409
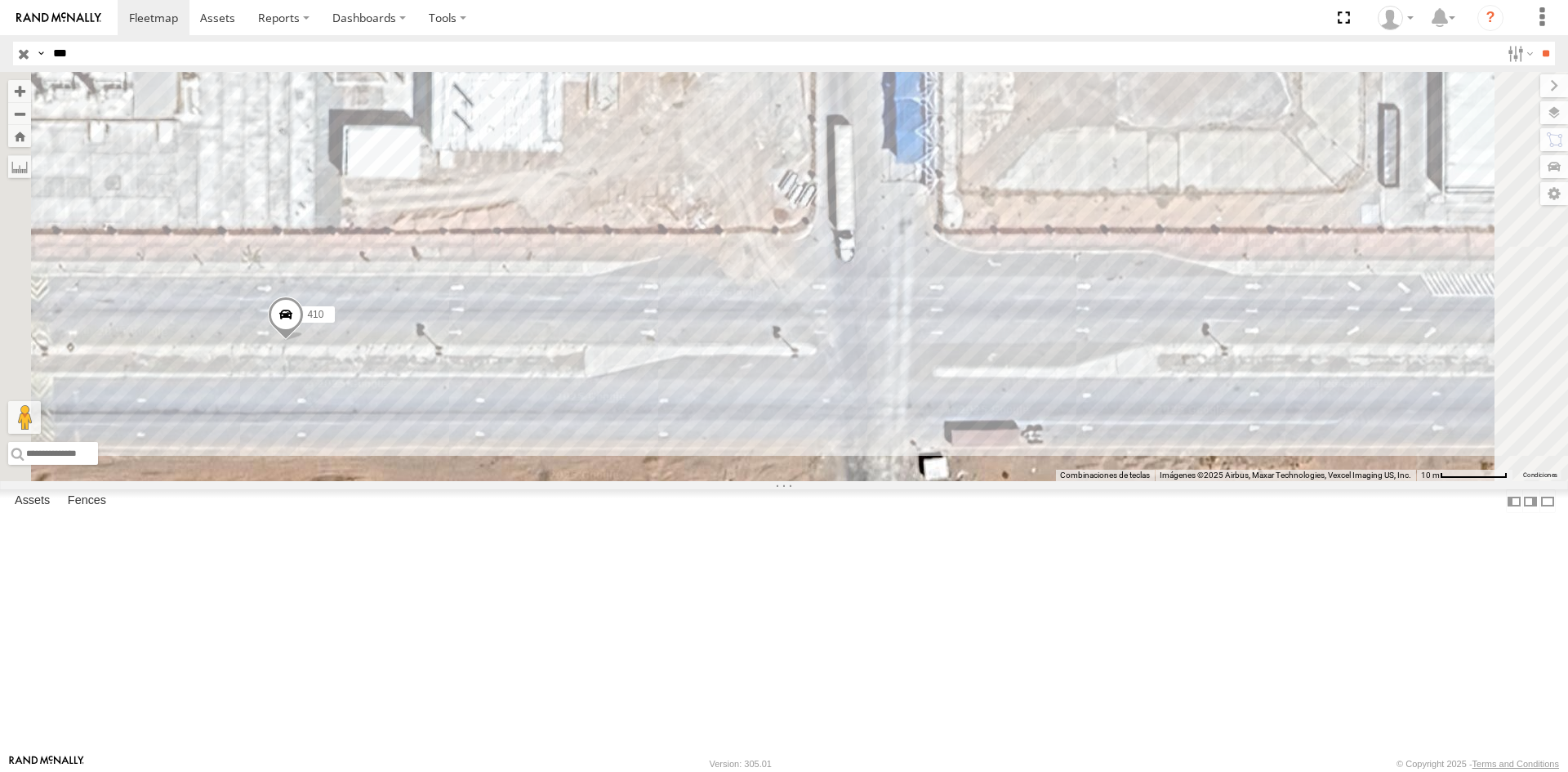
drag, startPoint x: 834, startPoint y: 428, endPoint x: 877, endPoint y: 426, distance: 43.0
click at [863, 427] on div "410 452 camara 311 8025 896" at bounding box center [784, 277] width 1568 height 409
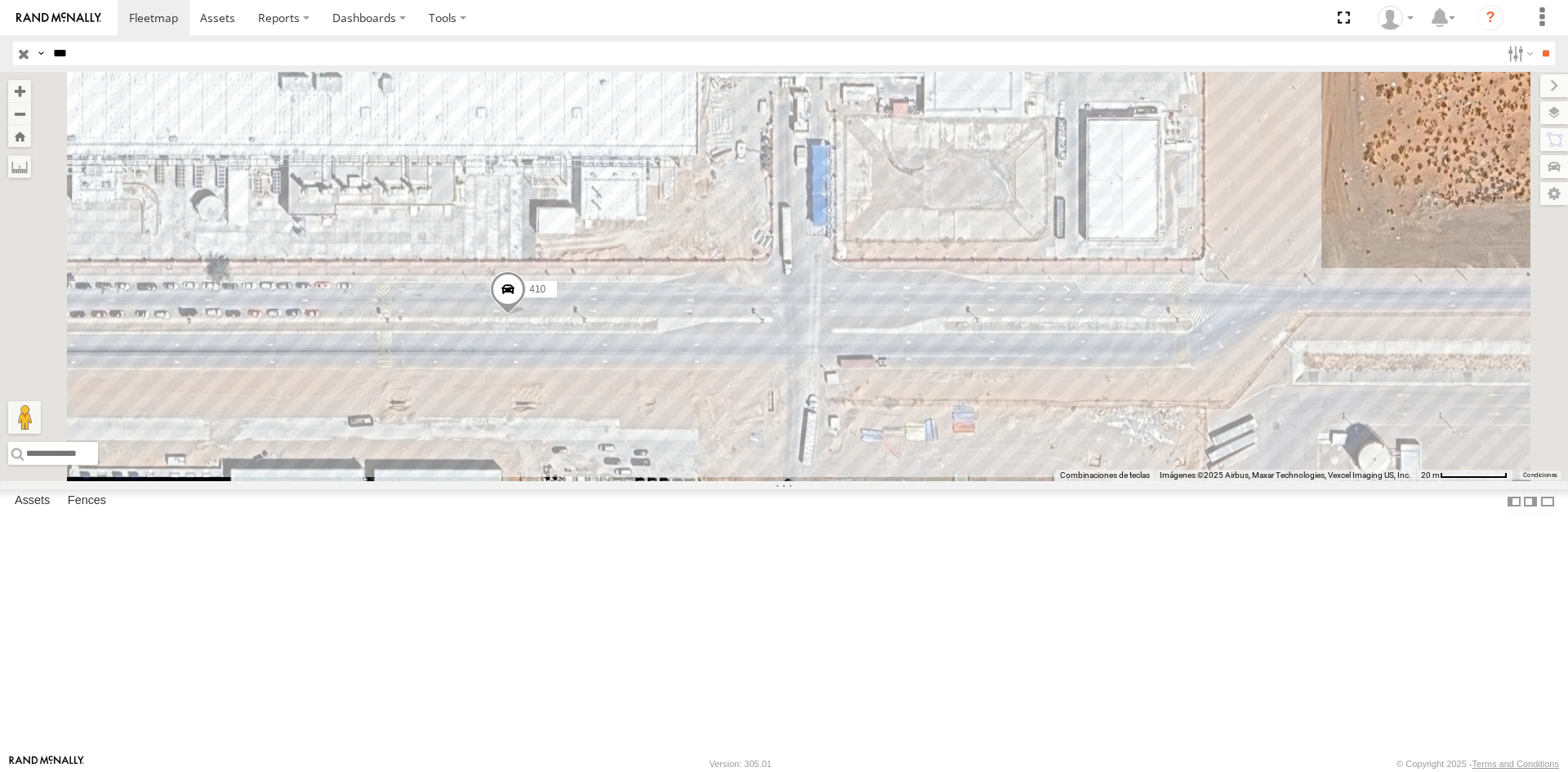
click at [526, 315] on span at bounding box center [508, 292] width 36 height 44
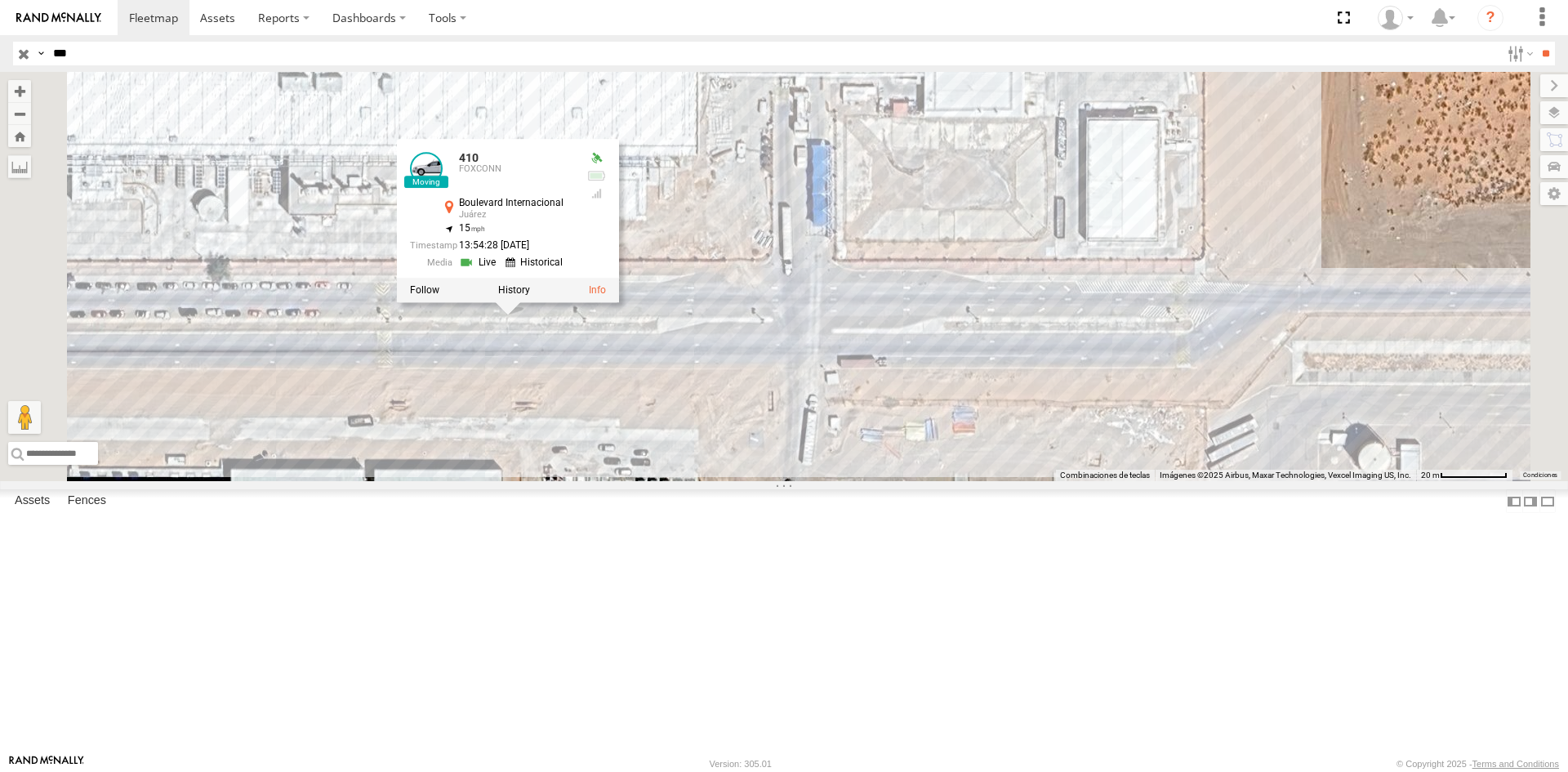
click at [878, 474] on div "410 452 camara 311 8025 896 410 FOXCONN Boulevard Internacional Juárez 31.77533…" at bounding box center [784, 277] width 1568 height 409
click at [892, 480] on div "410 452 camara 311 8025 896 410 FOXCONN Boulevard Internacional Juárez 31.77533…" at bounding box center [784, 277] width 1568 height 409
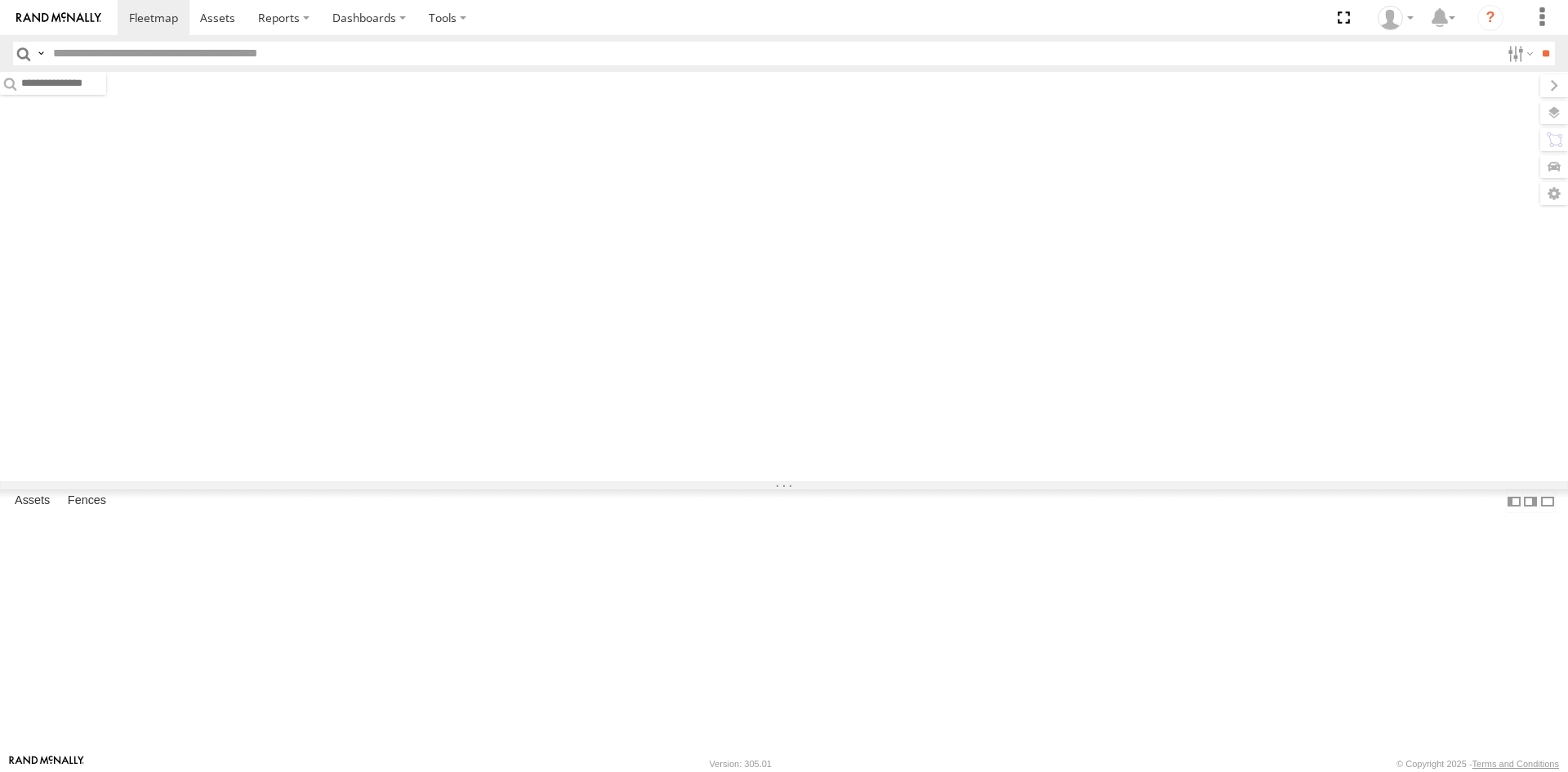
type input "***"
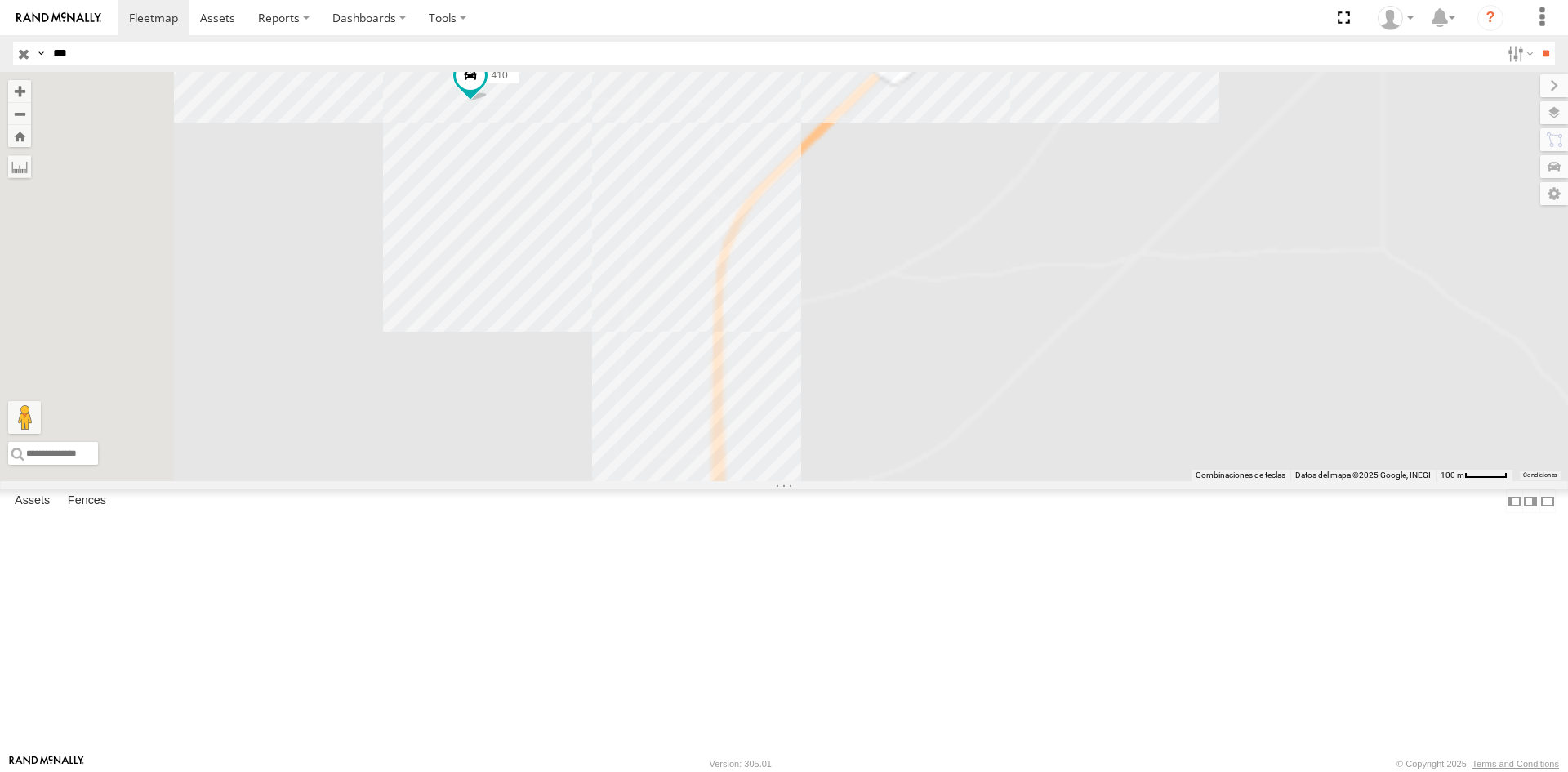
drag, startPoint x: 651, startPoint y: 277, endPoint x: 676, endPoint y: 308, distance: 39.8
click at [673, 307] on div "3485186707B8 C6786 3489 7937 8689 4077 896 410 452 camara 311" at bounding box center [784, 277] width 1568 height 409
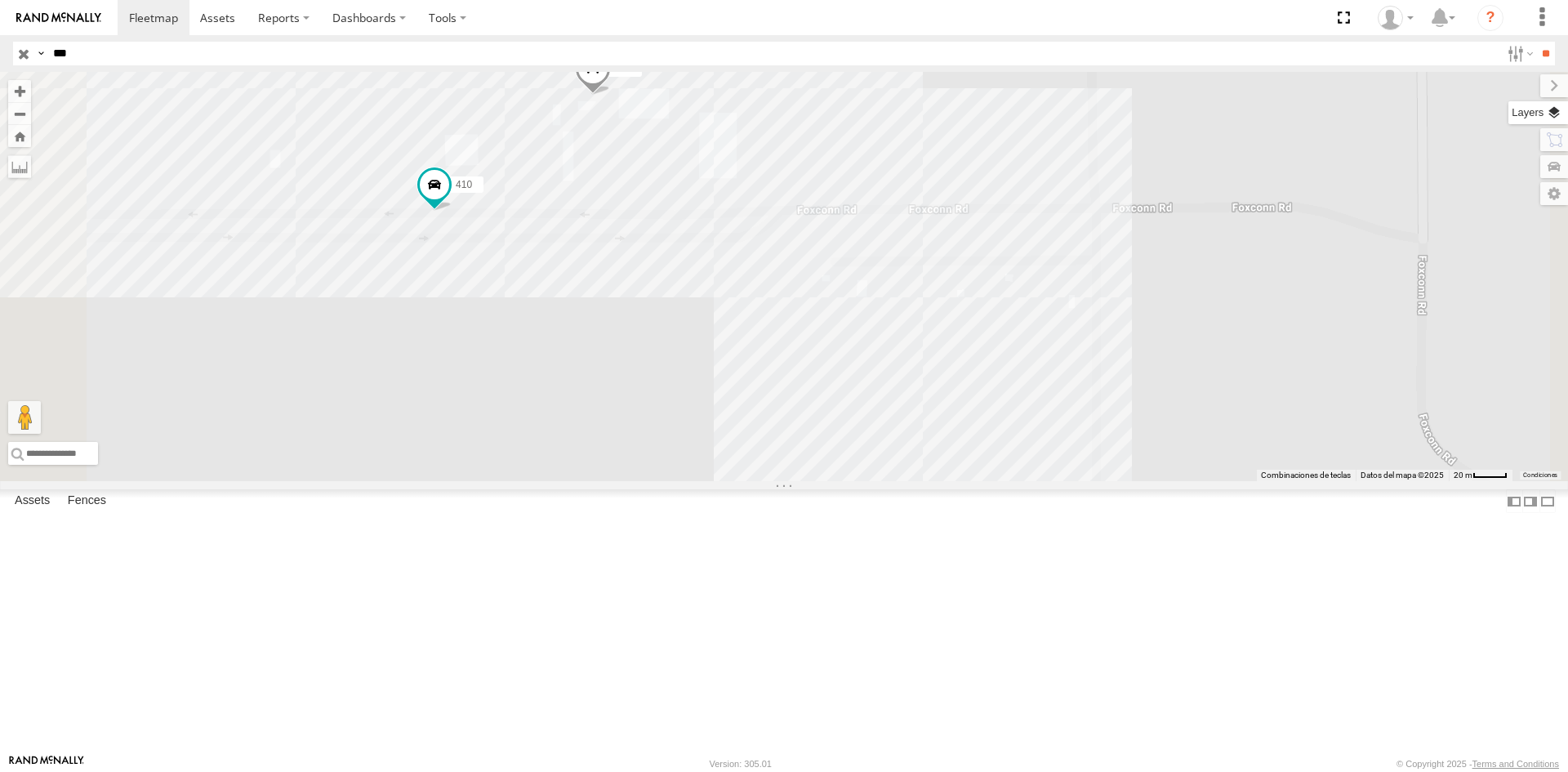
click at [1552, 113] on label at bounding box center [1538, 113] width 59 height 23
click at [0, 0] on label at bounding box center [0, 0] width 0 height 0
click at [0, 0] on span "Satellite" at bounding box center [0, 0] width 0 height 0
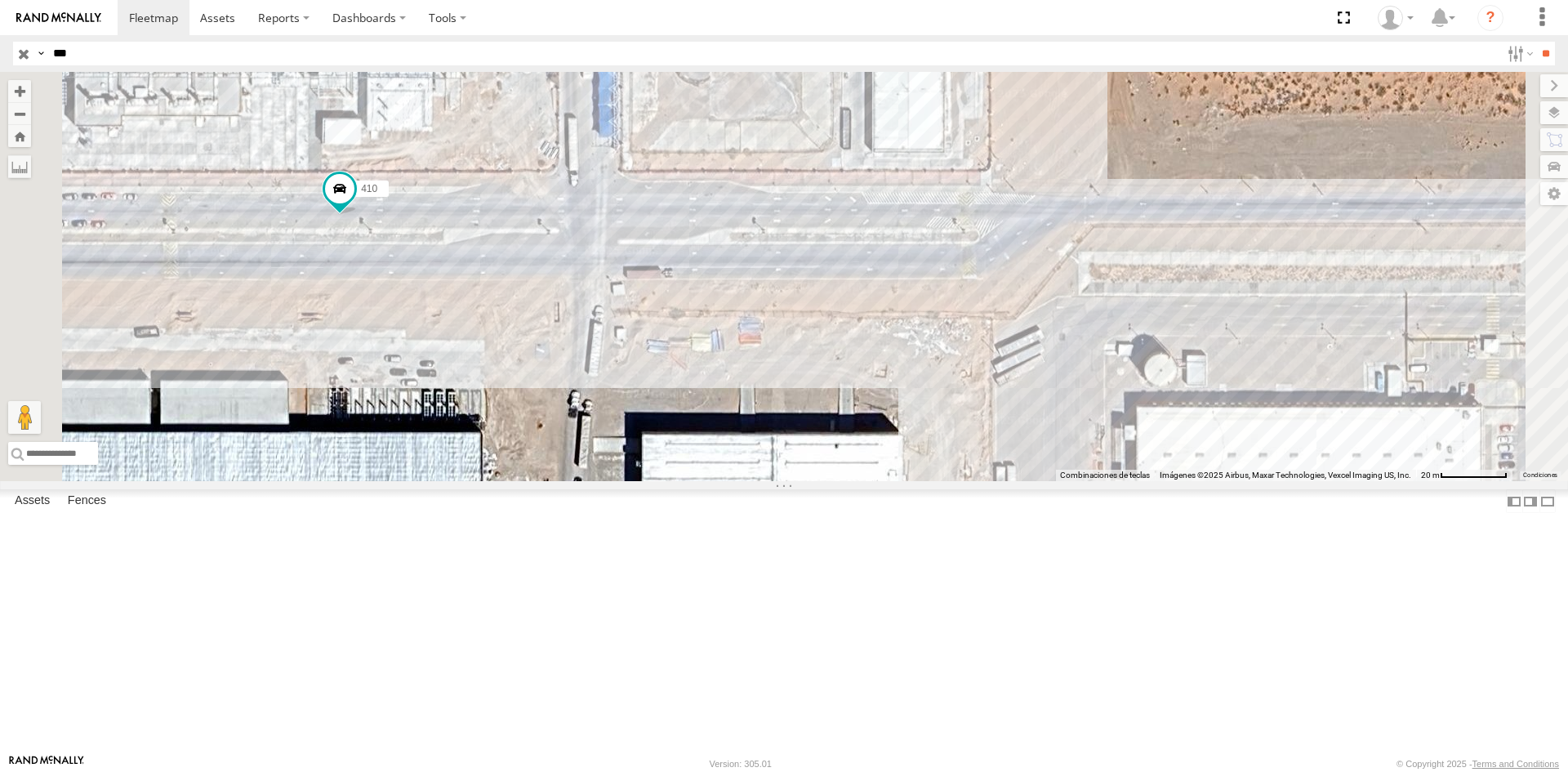
drag, startPoint x: 517, startPoint y: 294, endPoint x: 635, endPoint y: 320, distance: 120.8
click at [631, 318] on div "3485186707B8 C6786 3489 7937 8689 4077 896 410 452 camara" at bounding box center [784, 277] width 1568 height 409
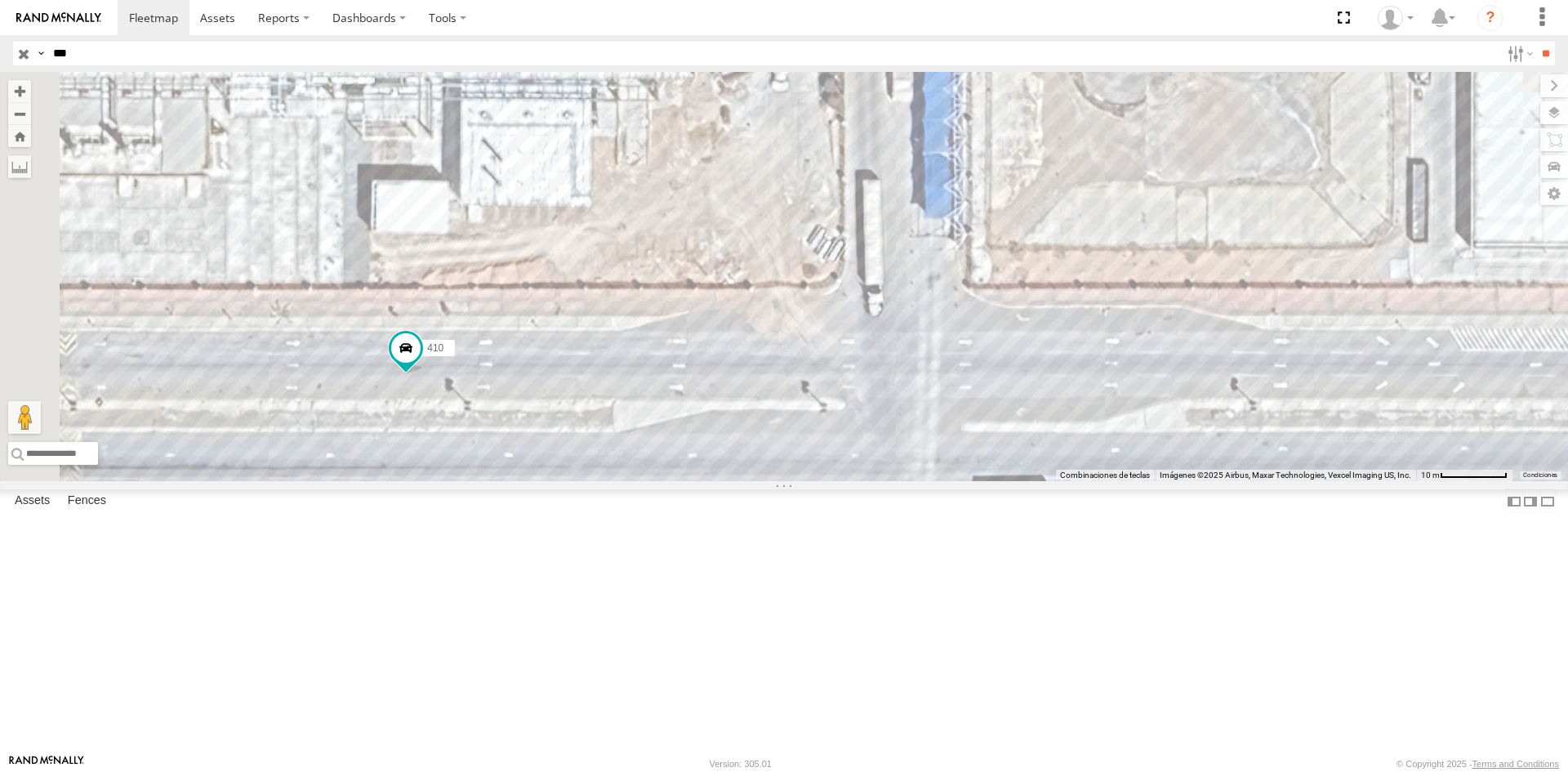
drag, startPoint x: 672, startPoint y: 344, endPoint x: 863, endPoint y: 523, distance: 261.8
click at [860, 481] on div "3485186707B8 C6786 3489 7937 8689 4077 896 410 452 camara" at bounding box center [784, 277] width 1568 height 409
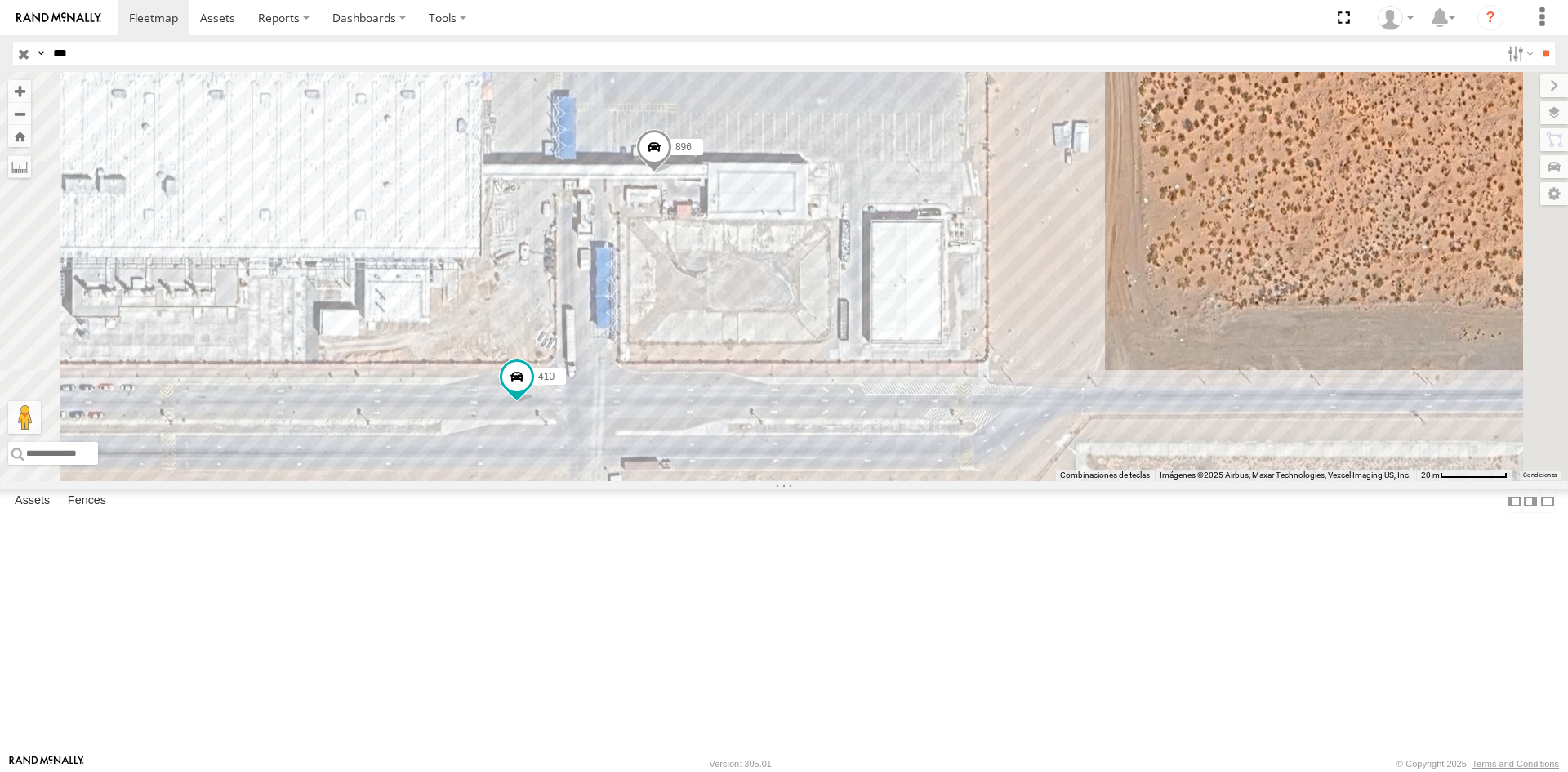
drag, startPoint x: 973, startPoint y: 449, endPoint x: 845, endPoint y: 466, distance: 129.1
click at [845, 466] on div "3485186707B8 C6786 3489 7937 8689 4077 896 410 452 camara" at bounding box center [784, 277] width 1568 height 409
